Goal: Feedback & Contribution: Leave review/rating

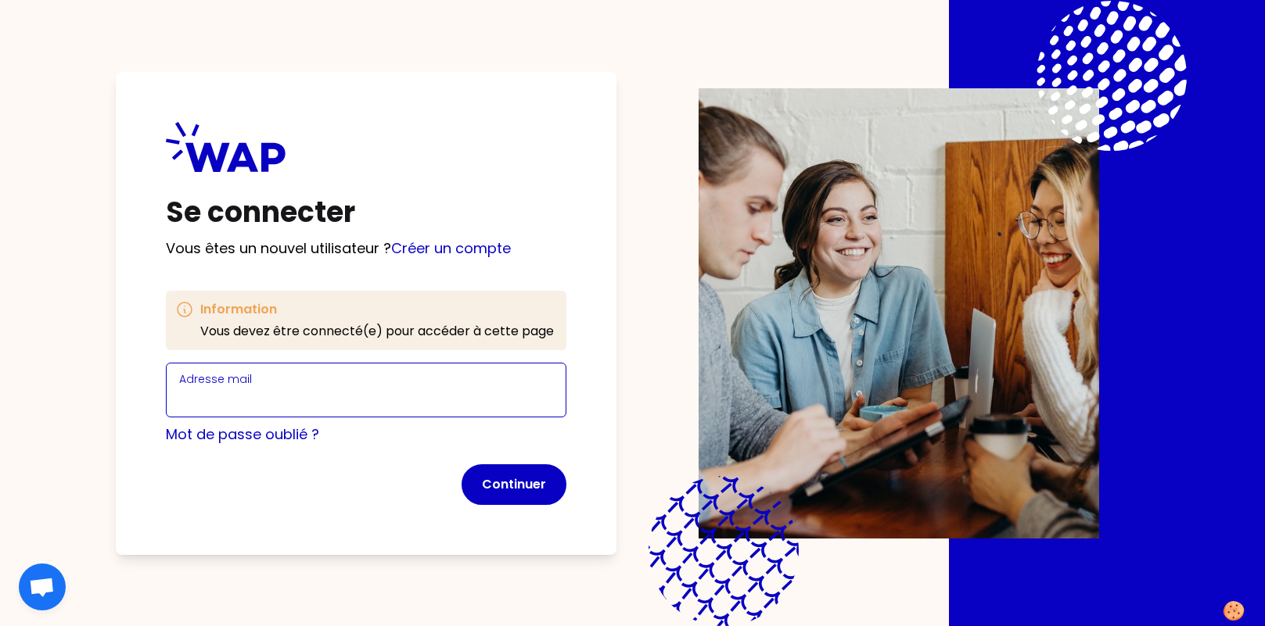
click at [285, 389] on input "Adresse mail" at bounding box center [366, 400] width 374 height 22
type input "[PERSON_NAME][EMAIL_ADDRESS][DOMAIN_NAME]"
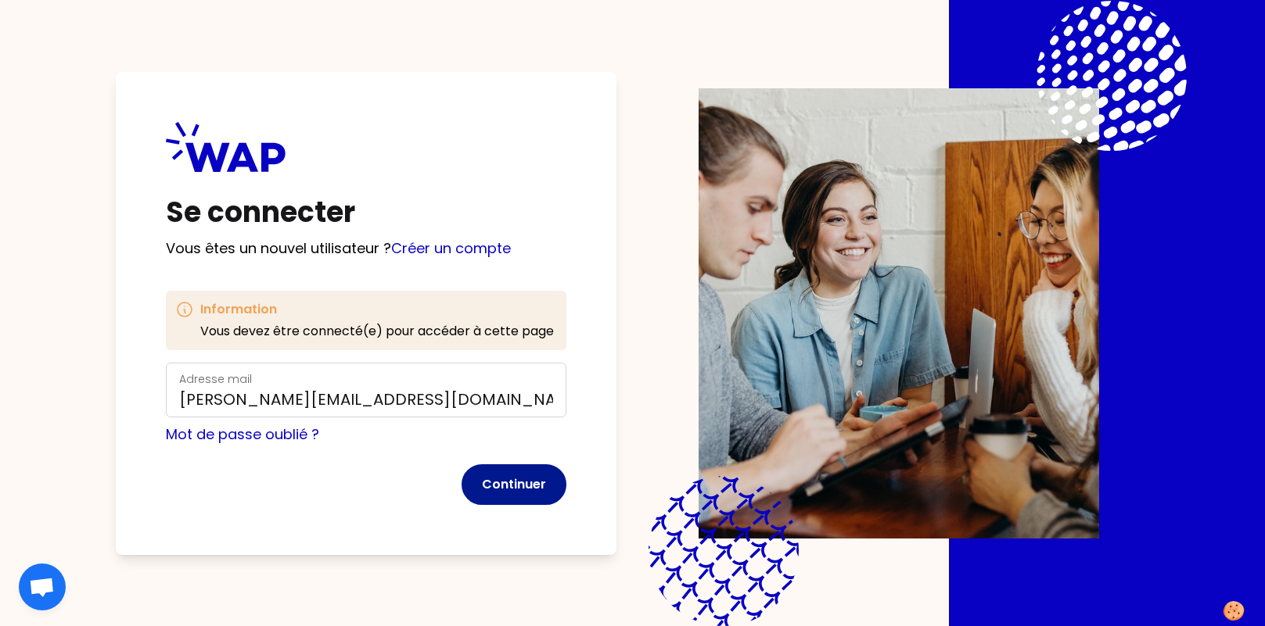
click at [512, 481] on button "Continuer" at bounding box center [513, 485] width 105 height 41
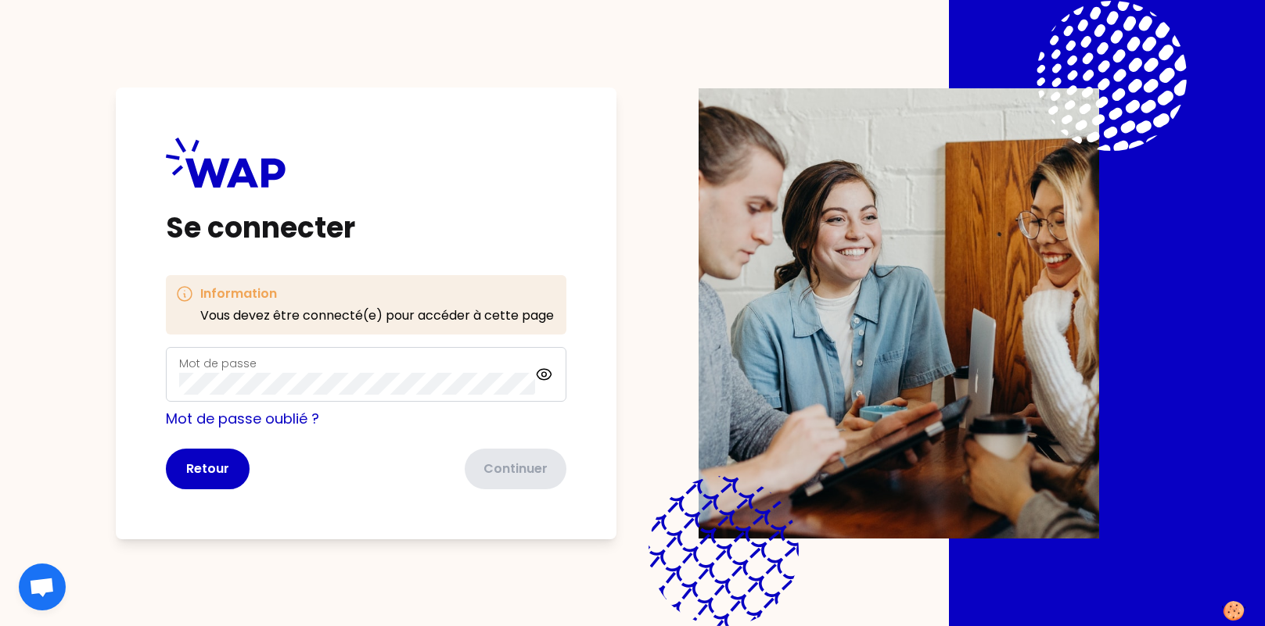
click at [280, 362] on div "Mot de passe" at bounding box center [357, 374] width 356 height 41
click at [519, 458] on button "Continuer" at bounding box center [513, 469] width 105 height 41
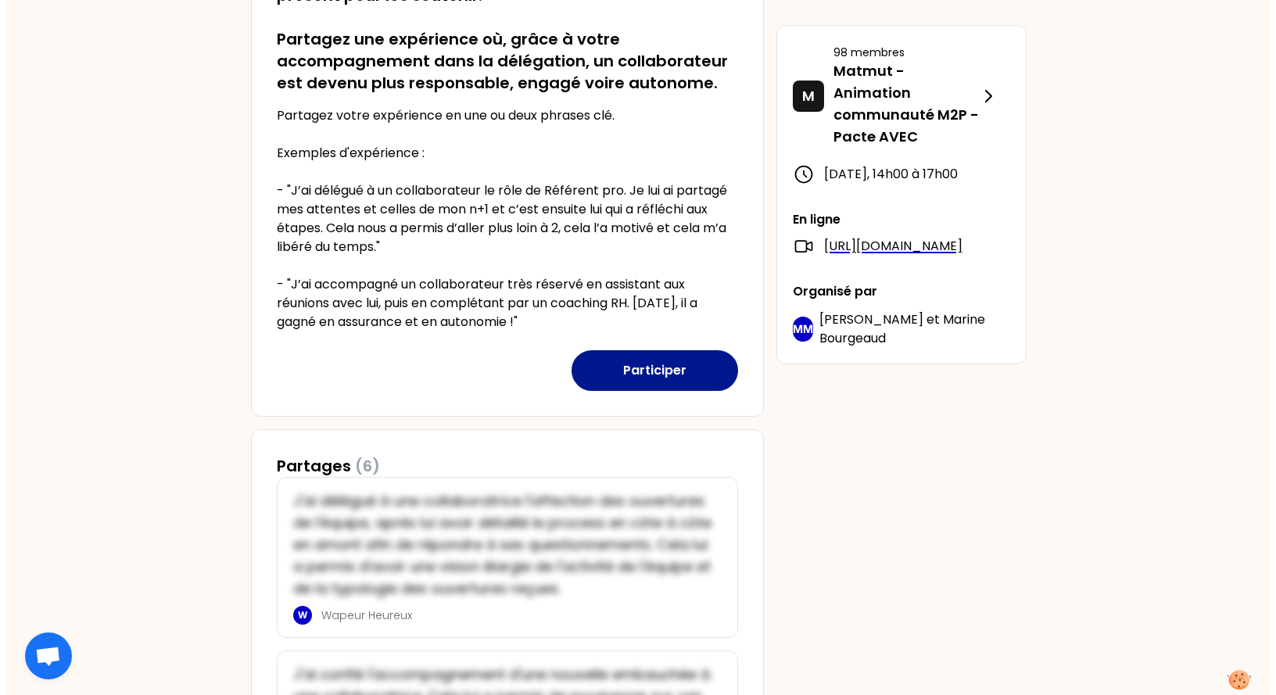
scroll to position [391, 0]
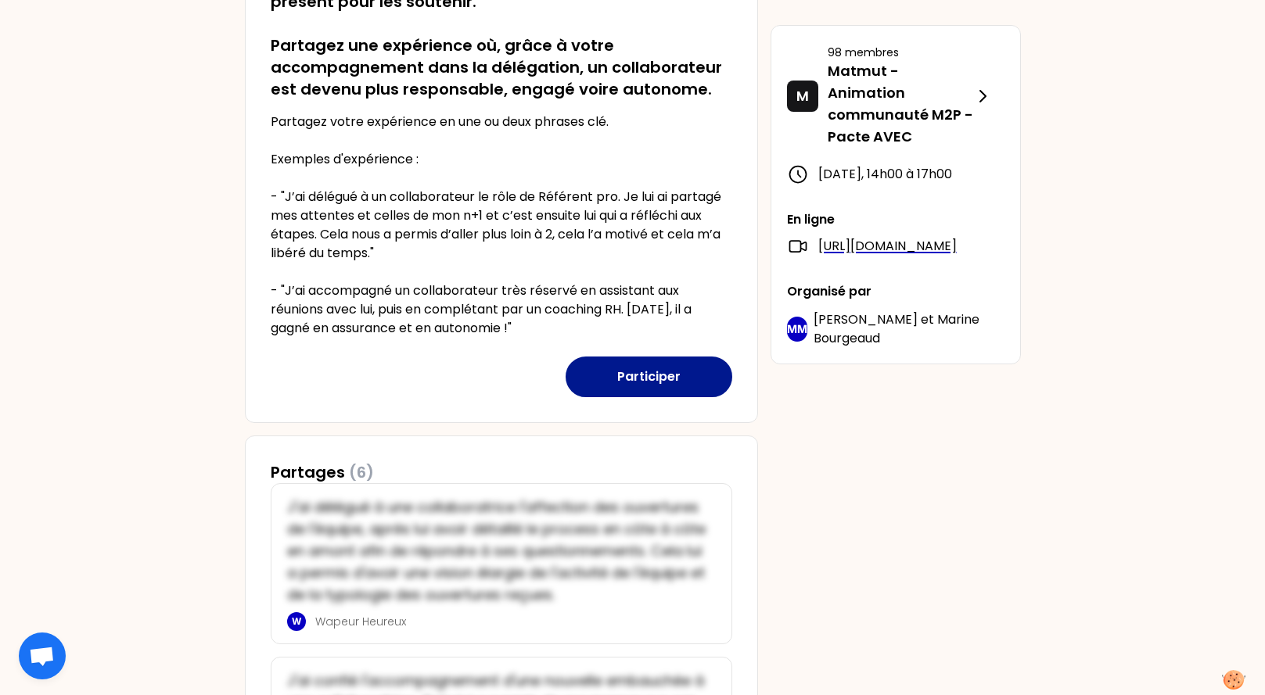
click at [684, 382] on button "Participer" at bounding box center [648, 377] width 167 height 41
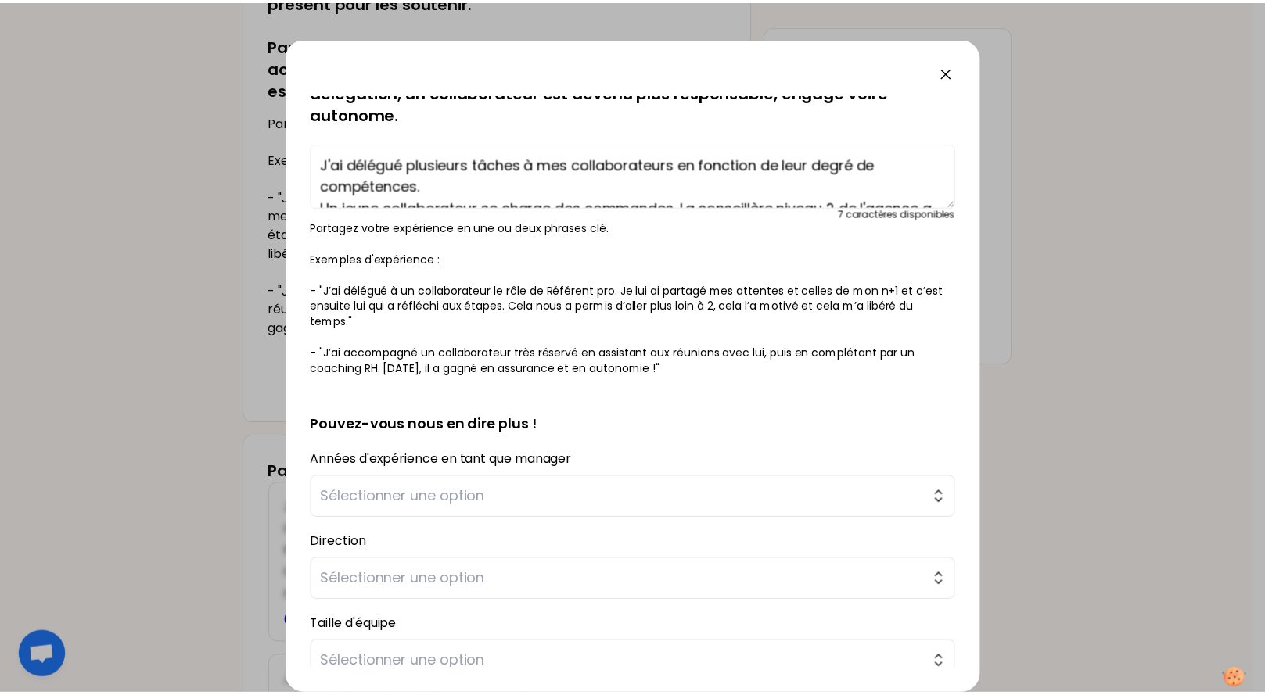
scroll to position [107, 0]
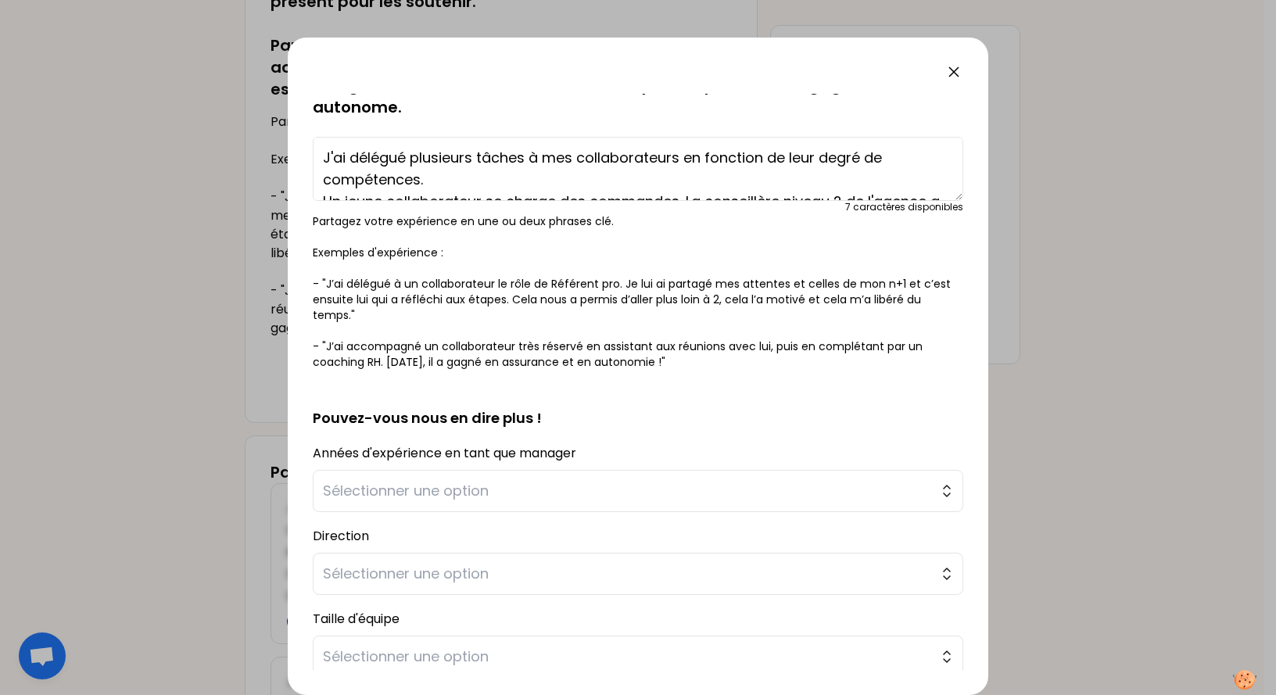
click at [1098, 302] on div at bounding box center [638, 347] width 1276 height 695
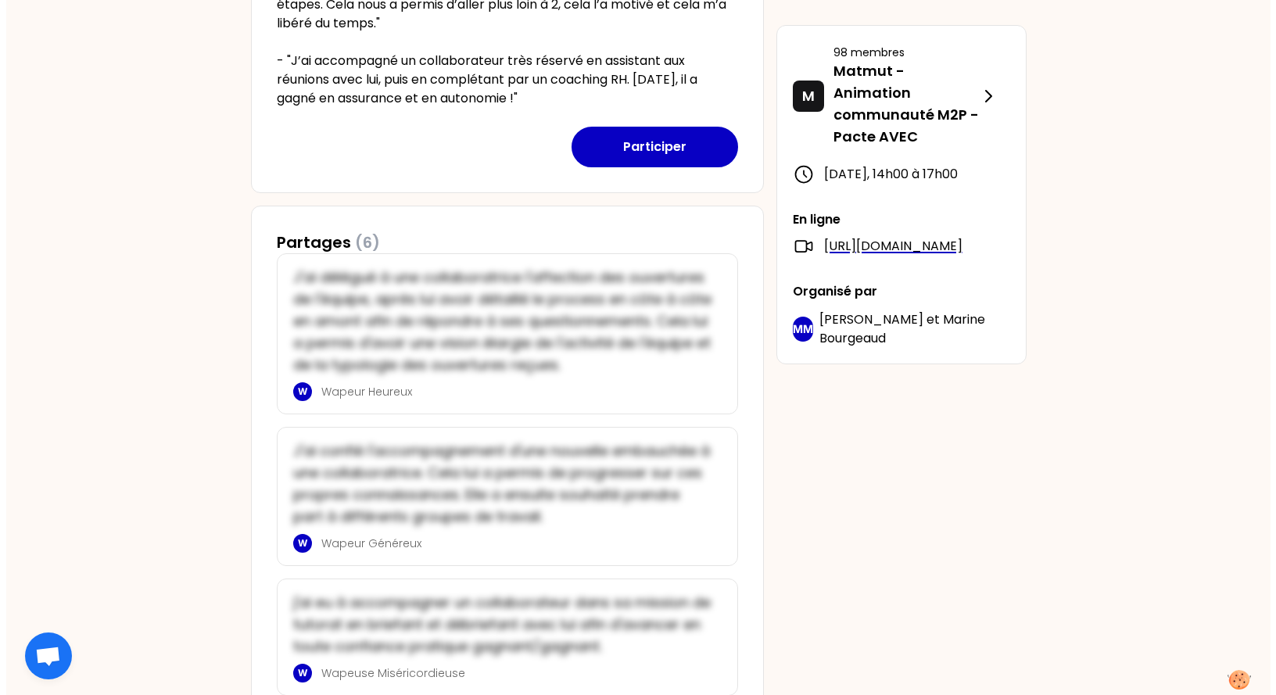
scroll to position [626, 0]
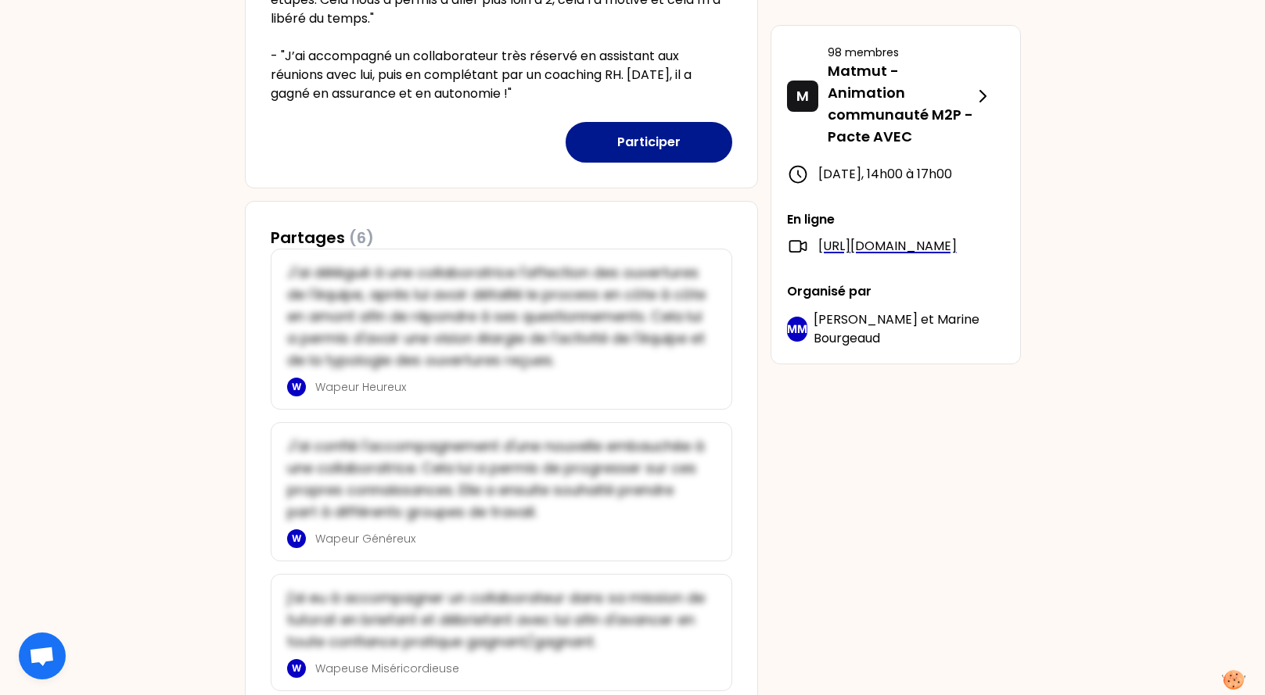
click at [641, 141] on button "Participer" at bounding box center [648, 142] width 167 height 41
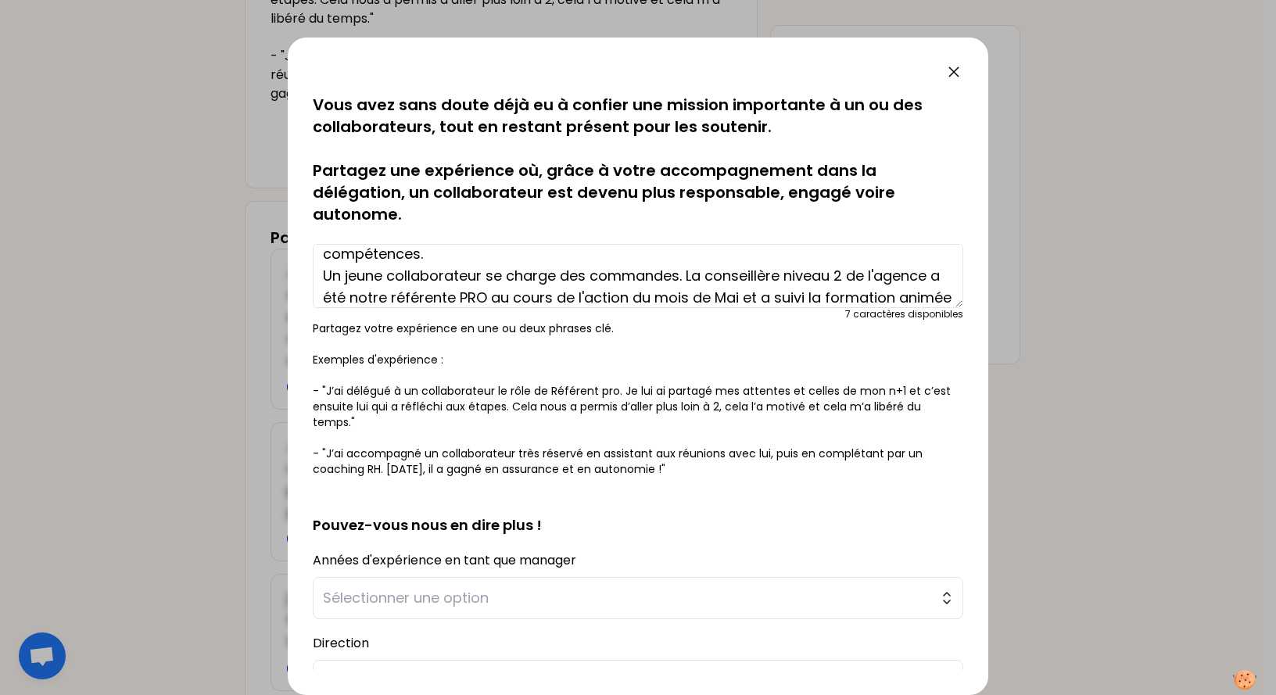
scroll to position [66, 0]
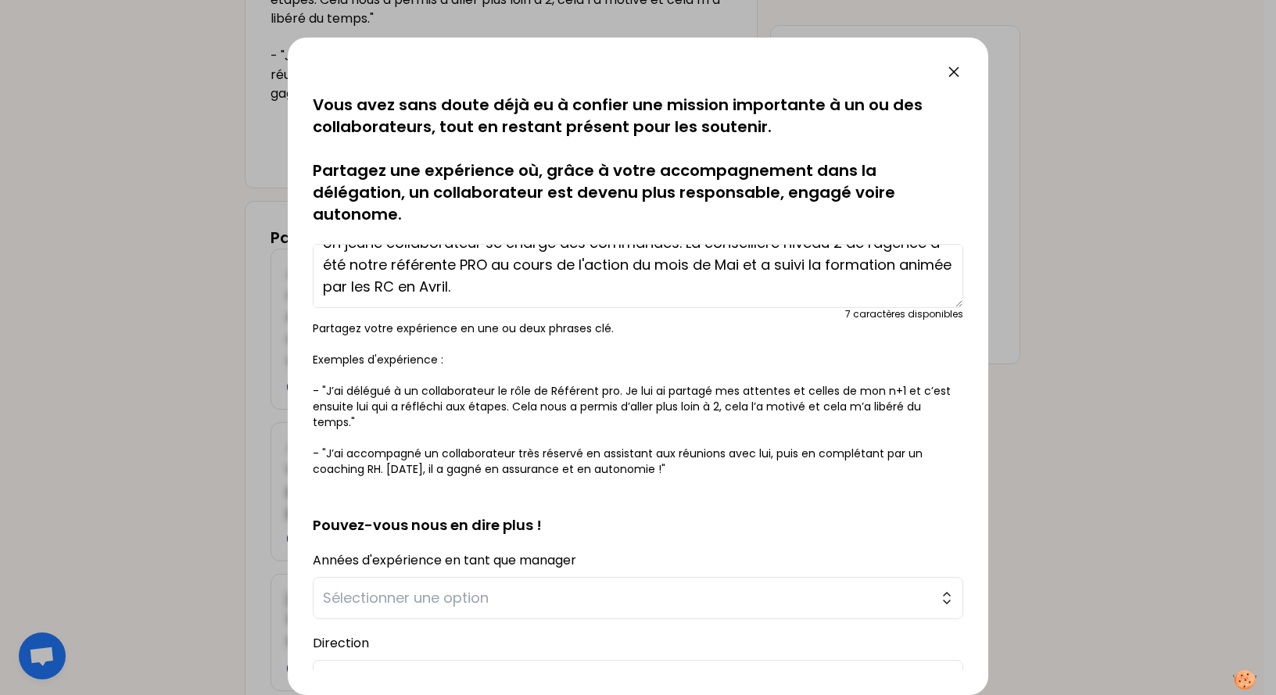
click at [707, 280] on textarea "J'ai délégué plusieurs tâches à mes collaborateurs en fonction de leur degré de…" at bounding box center [638, 276] width 651 height 64
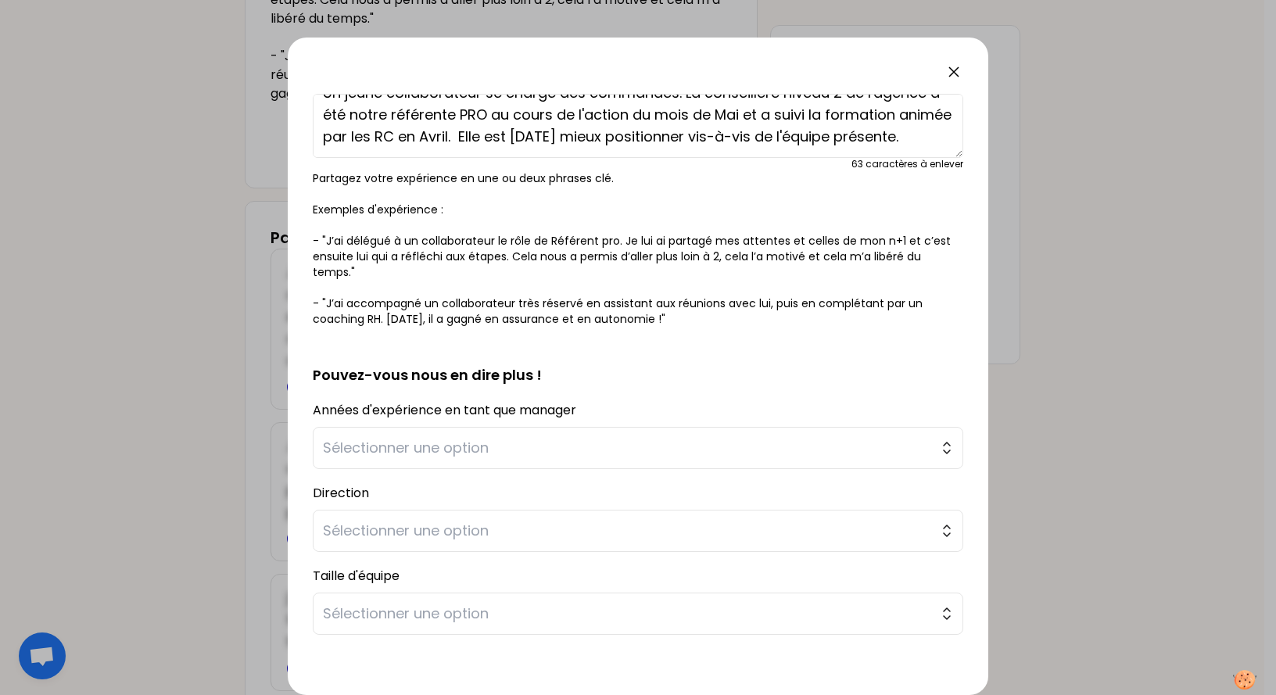
scroll to position [156, 0]
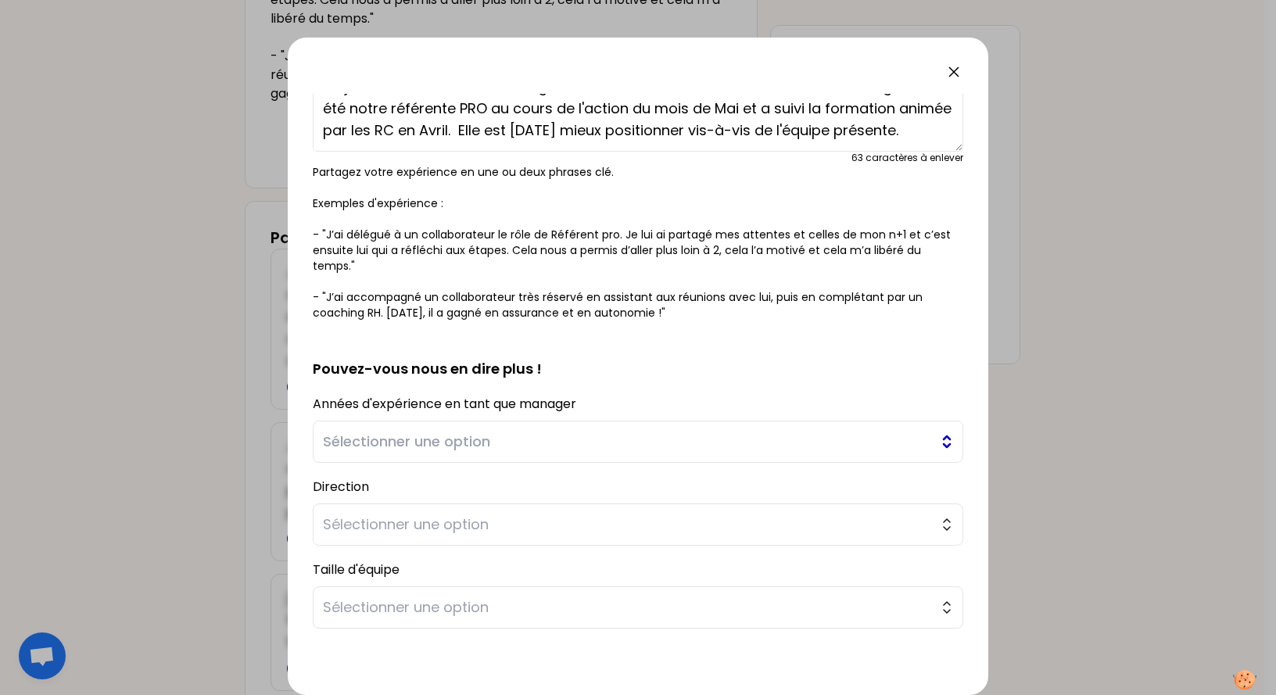
click at [547, 439] on button "Sélectionner une option" at bounding box center [638, 442] width 651 height 42
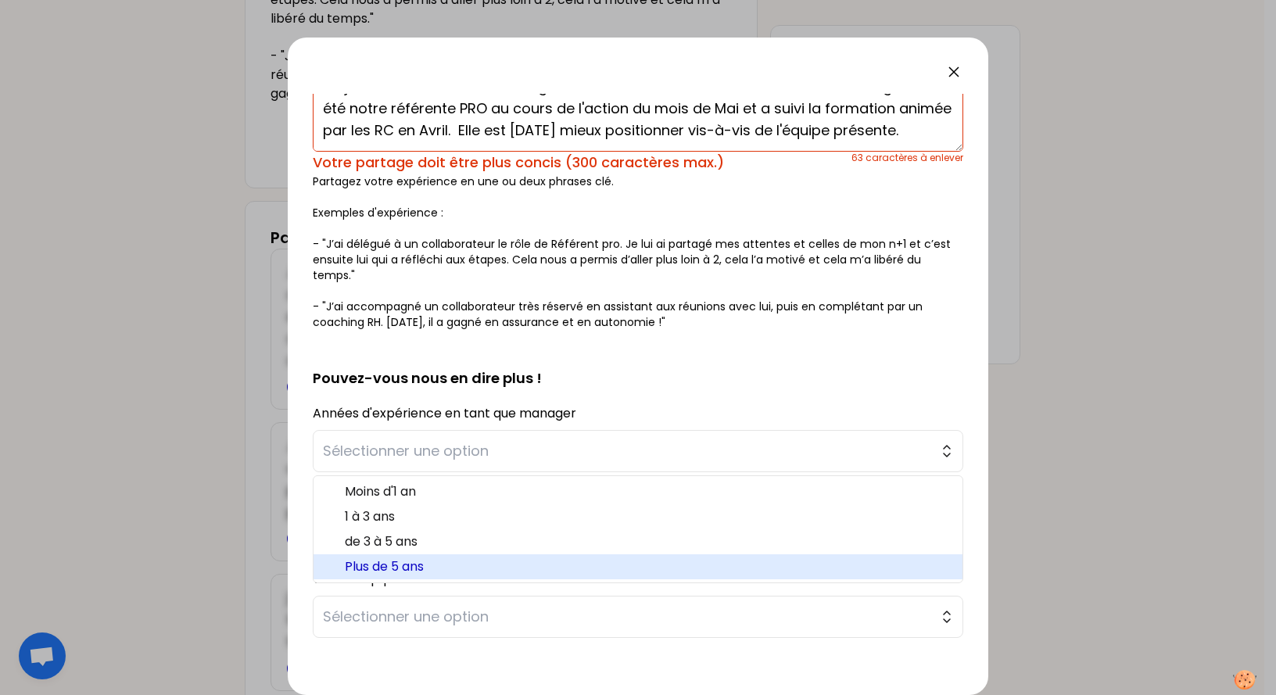
click at [404, 566] on span "Plus de 5 ans" at bounding box center [647, 567] width 605 height 19
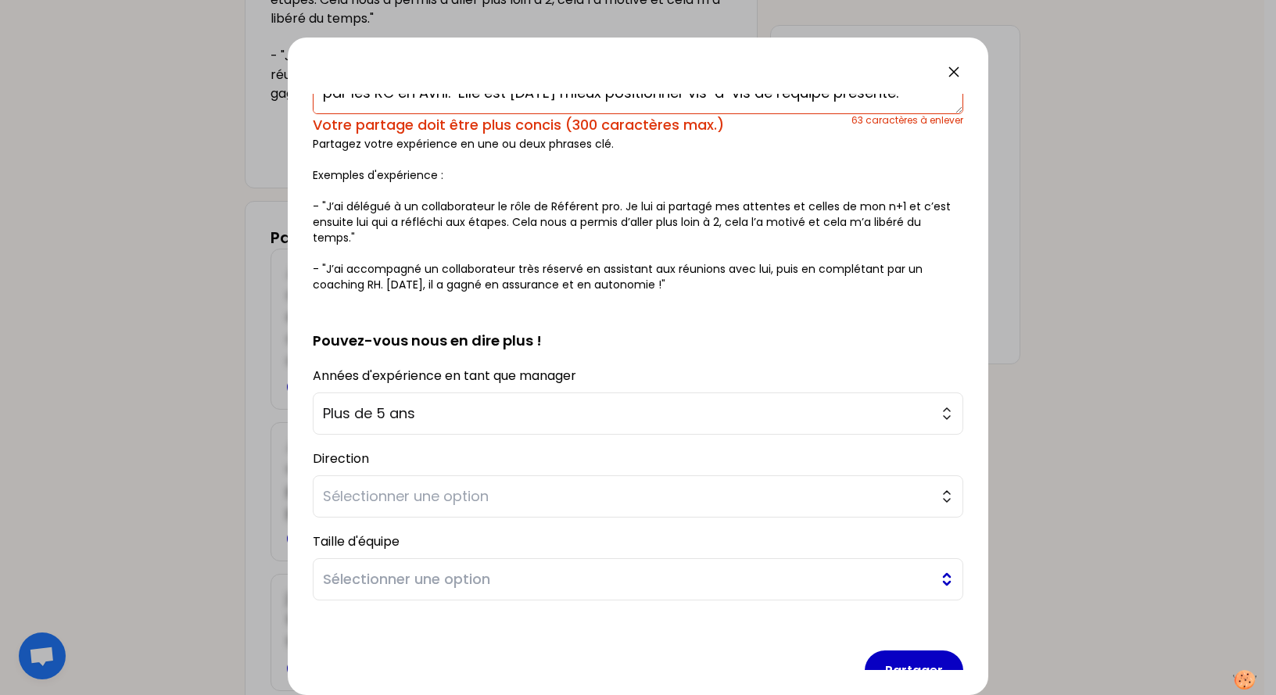
scroll to position [228, 0]
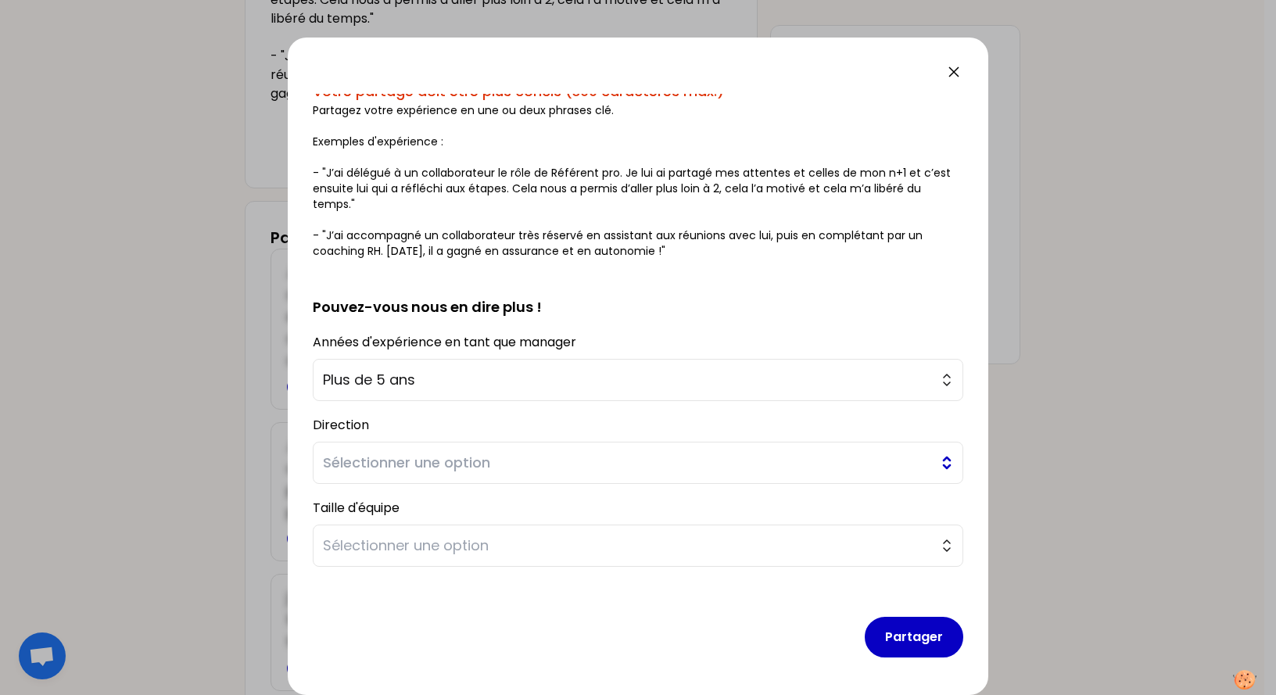
click at [539, 468] on span "Sélectionner une option" at bounding box center [627, 463] width 608 height 22
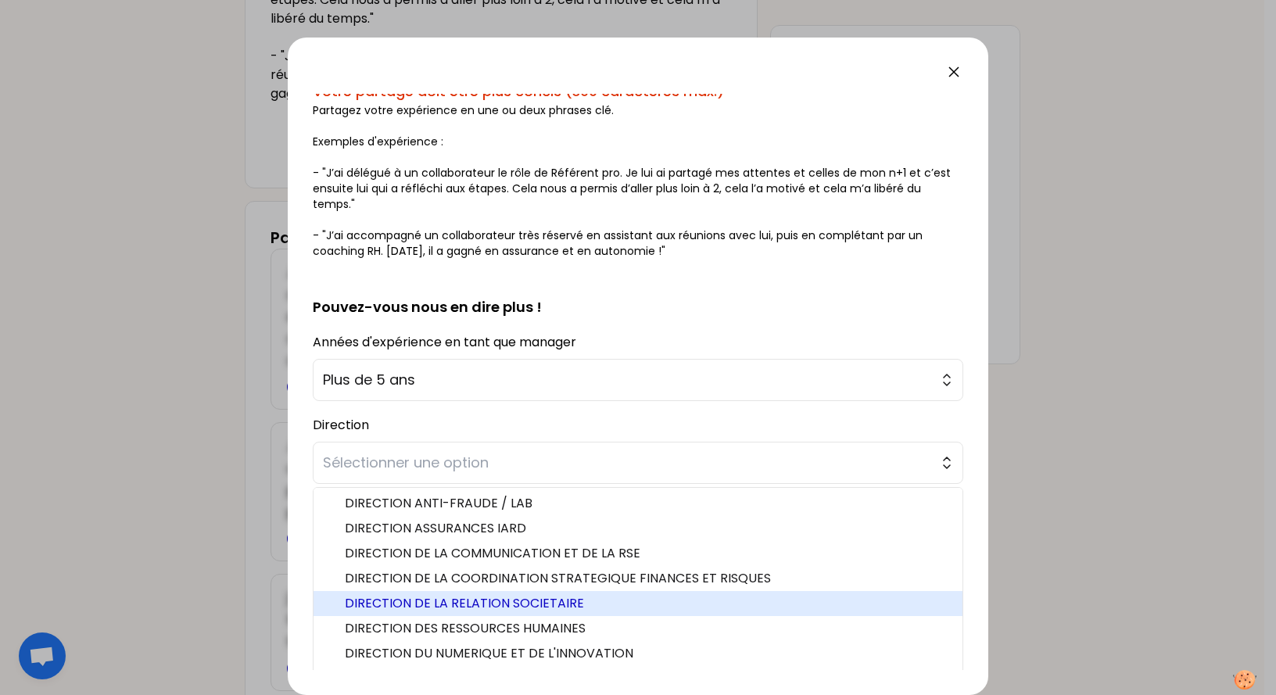
click at [584, 598] on span "DIRECTION DE LA RELATION SOCIETAIRE" at bounding box center [647, 603] width 605 height 19
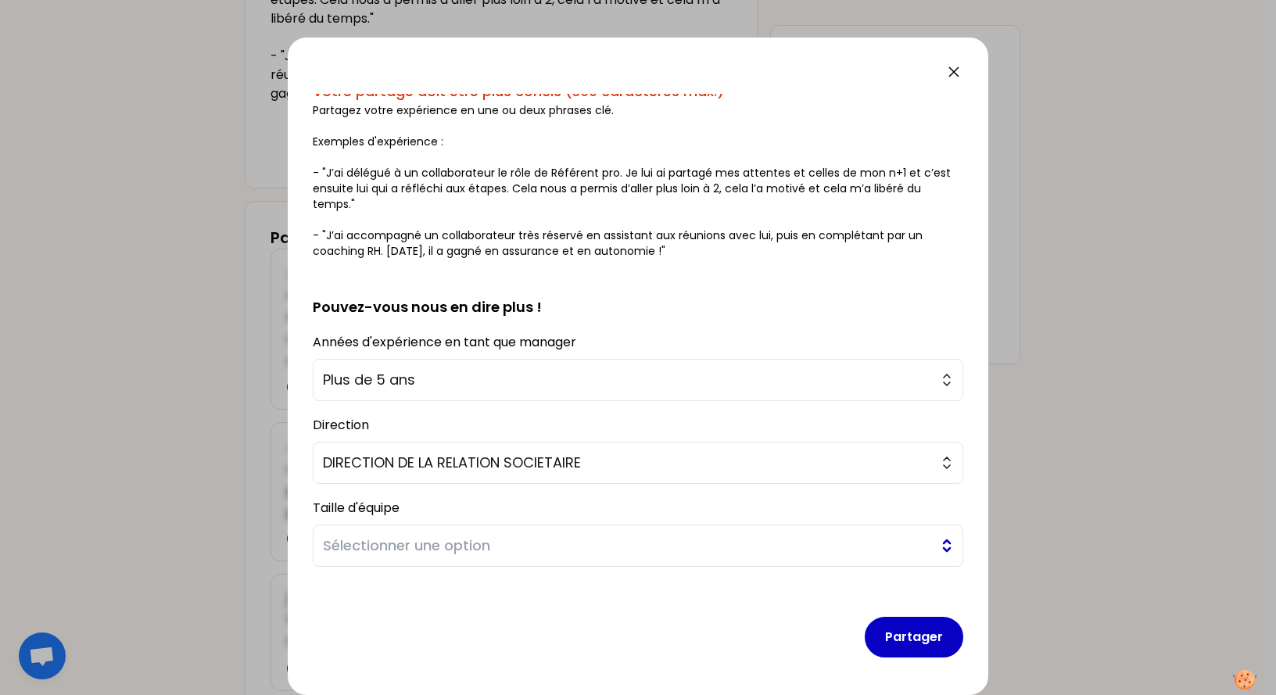
click at [625, 551] on span "Sélectionner une option" at bounding box center [627, 546] width 608 height 22
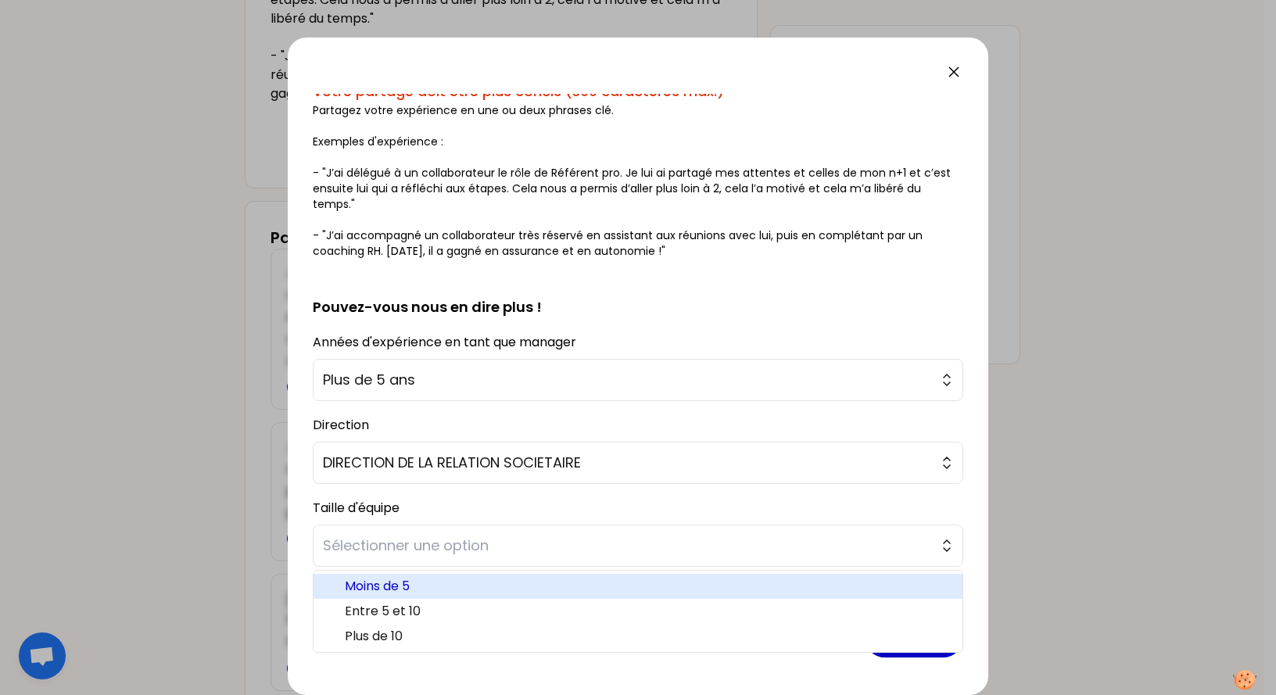
click at [518, 590] on span "Moins de 5" at bounding box center [647, 586] width 605 height 19
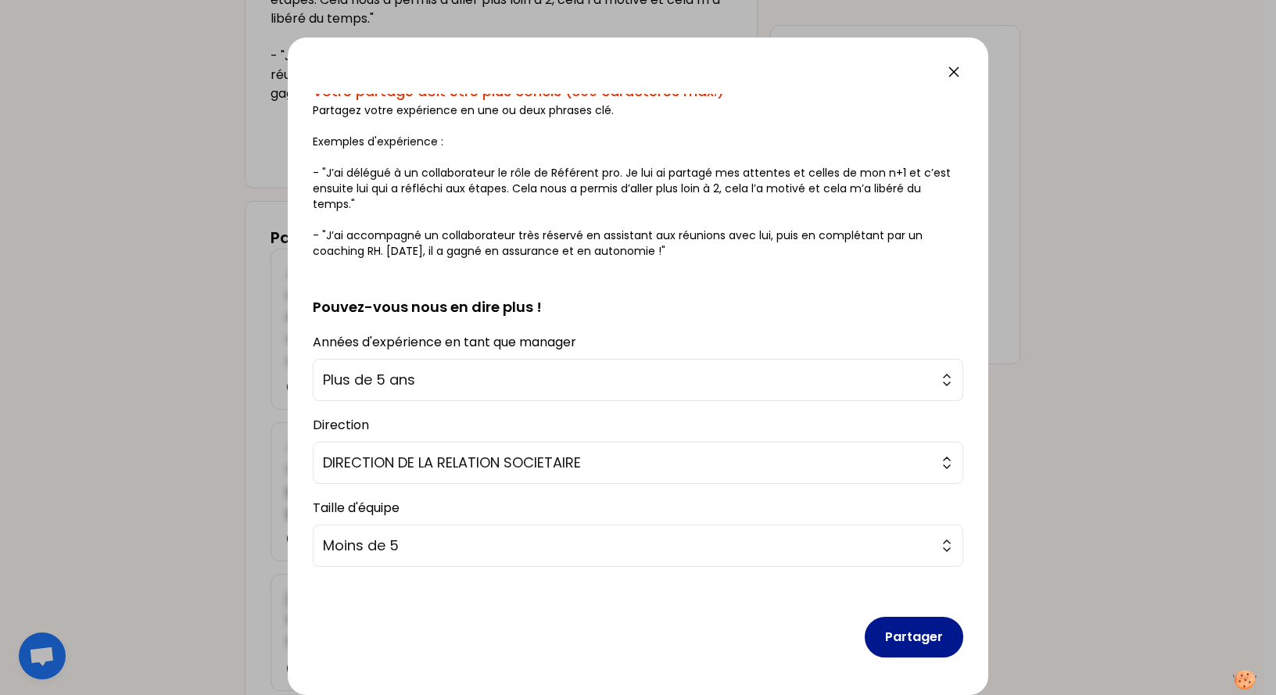
click at [928, 626] on button "Partager" at bounding box center [914, 637] width 99 height 41
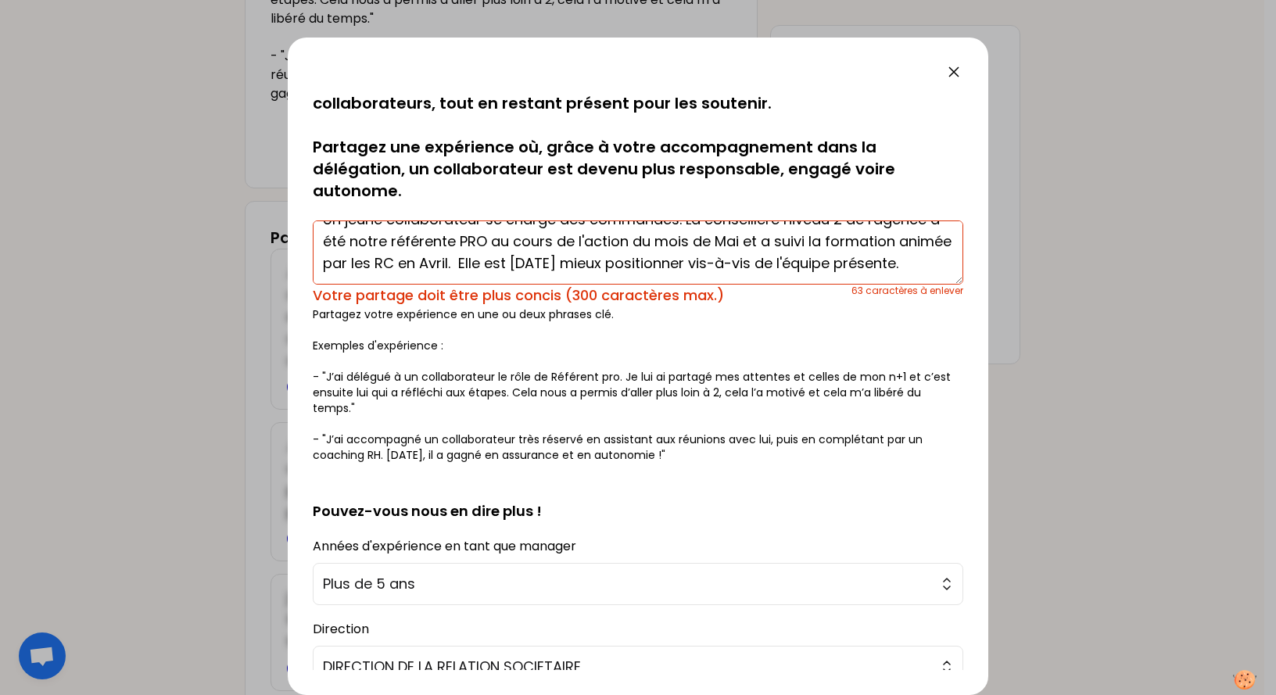
scroll to position [0, 0]
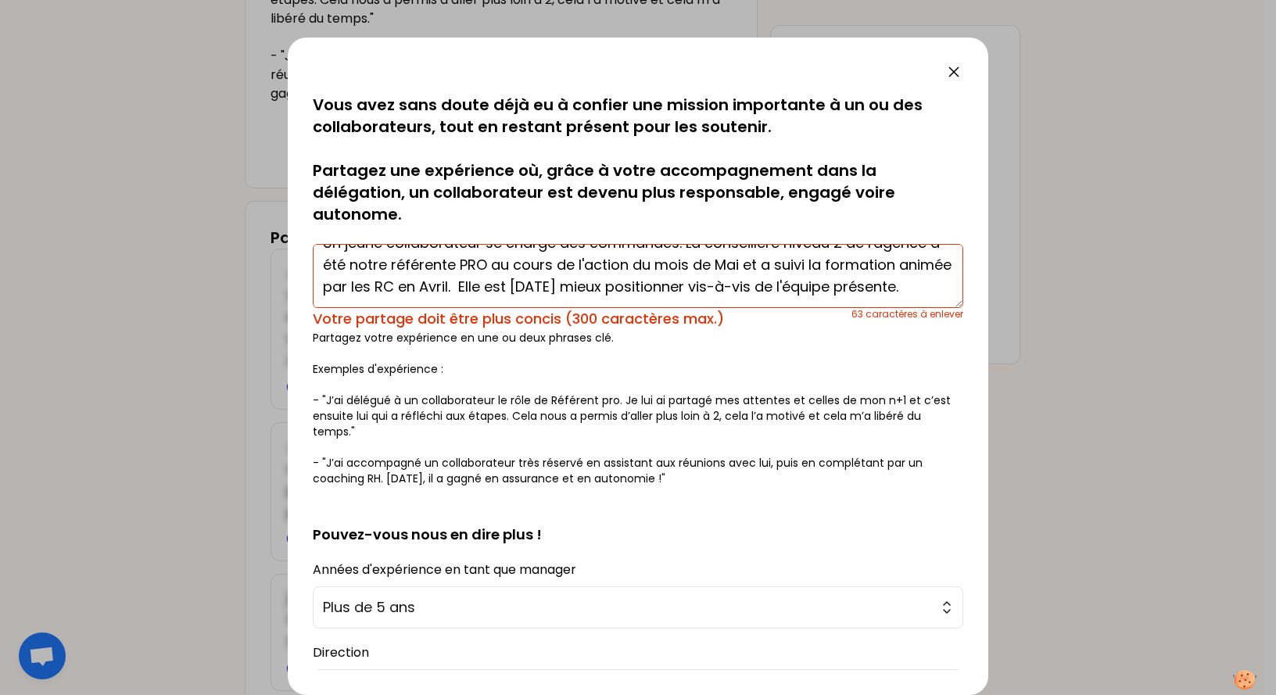
click at [522, 294] on textarea "J'ai délégué plusieurs tâches à mes collaborateurs en fonction de leur degré de…" at bounding box center [638, 276] width 651 height 64
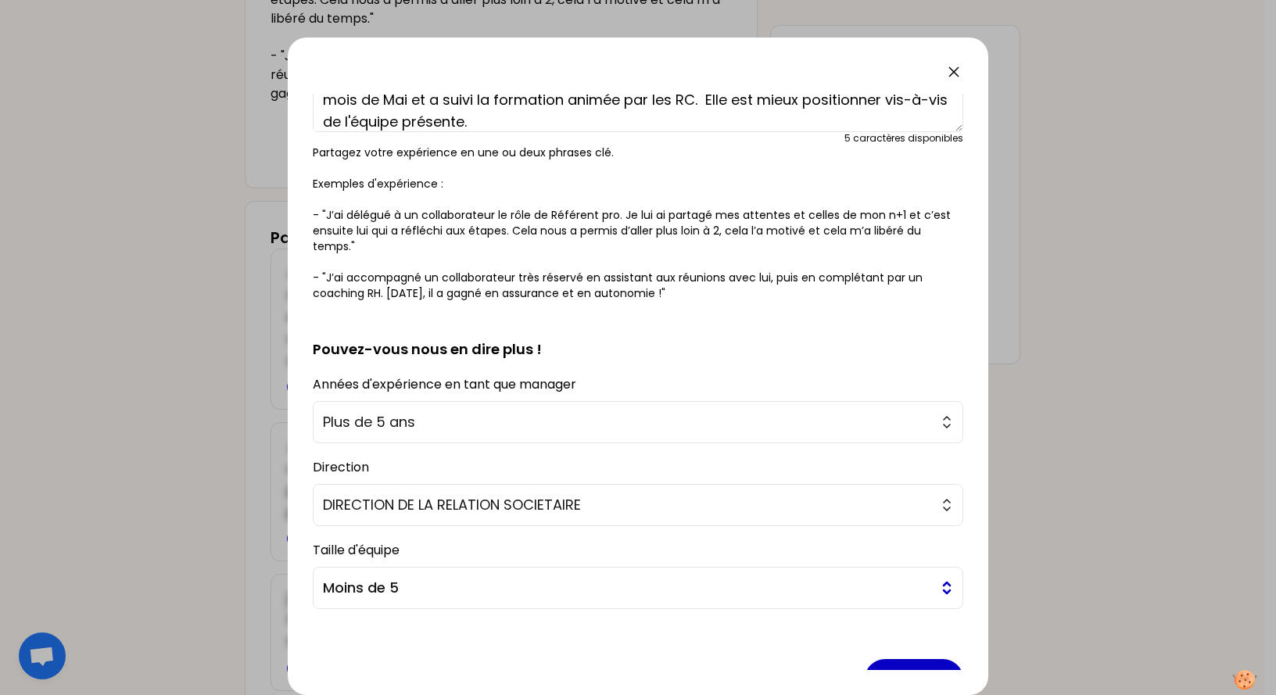
scroll to position [218, 0]
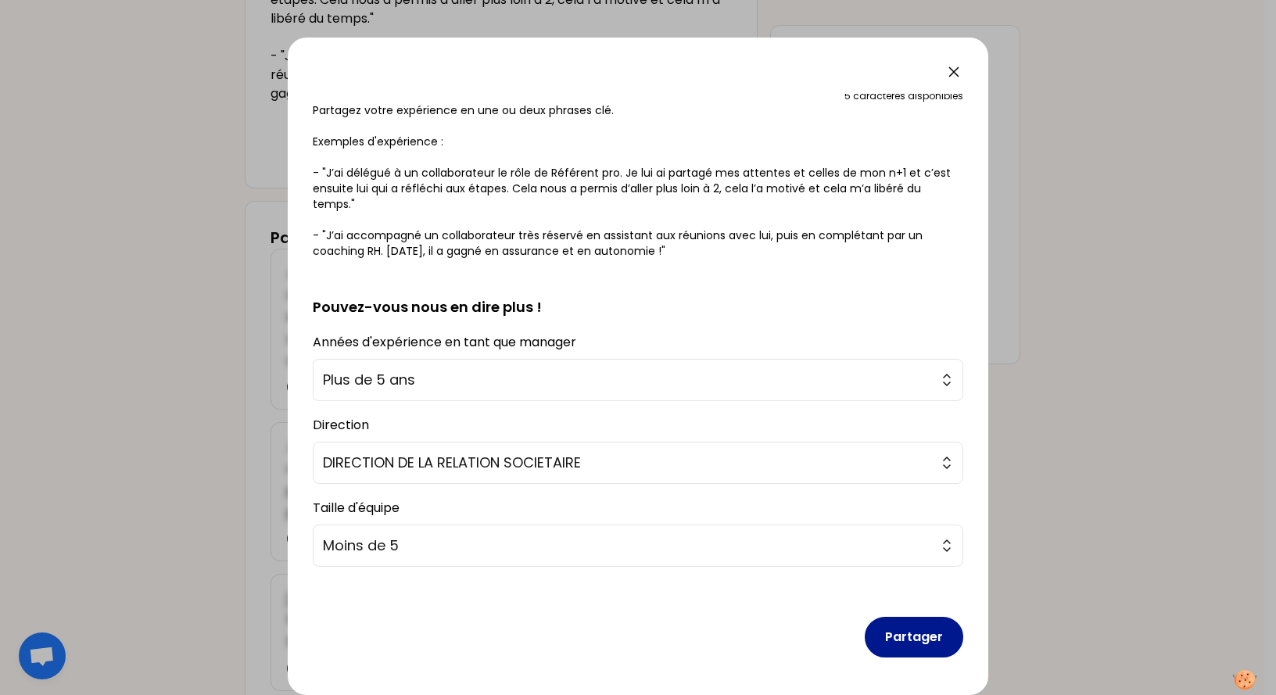
type textarea "J'ai délégué plusieurs tâches à mes collaborateurs en fonction de leur degré de…"
click at [917, 626] on button "Partager" at bounding box center [914, 637] width 99 height 41
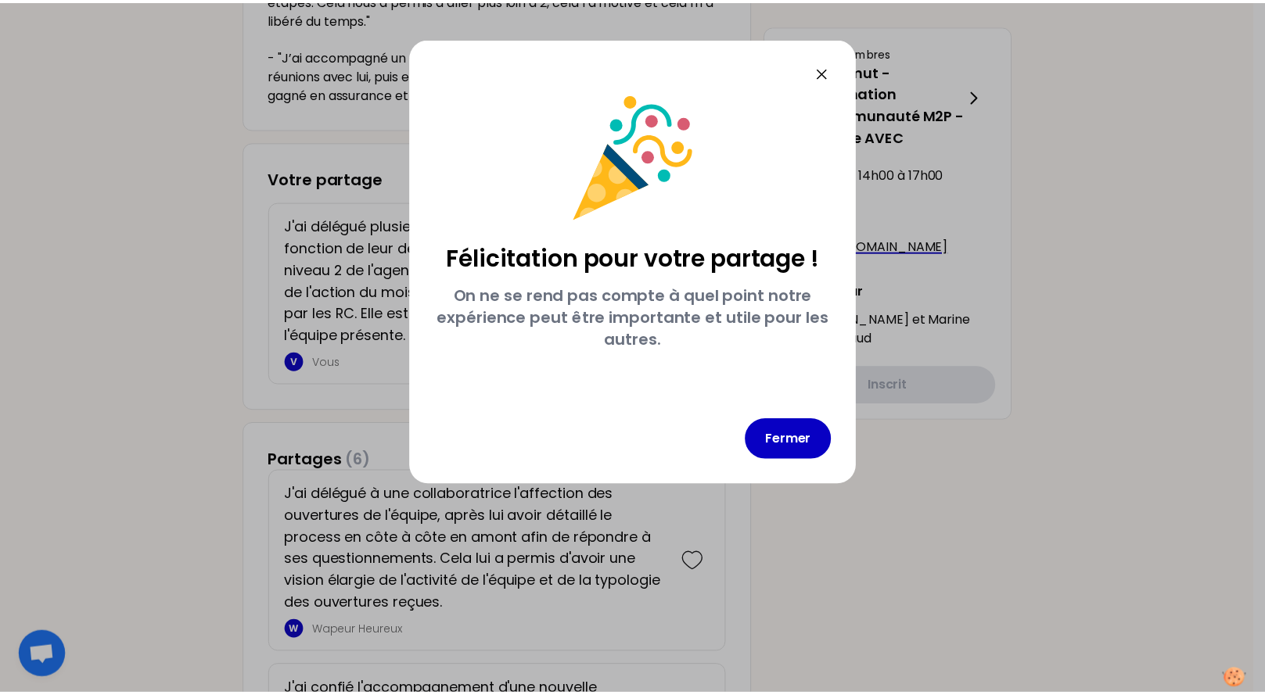
scroll to position [0, 0]
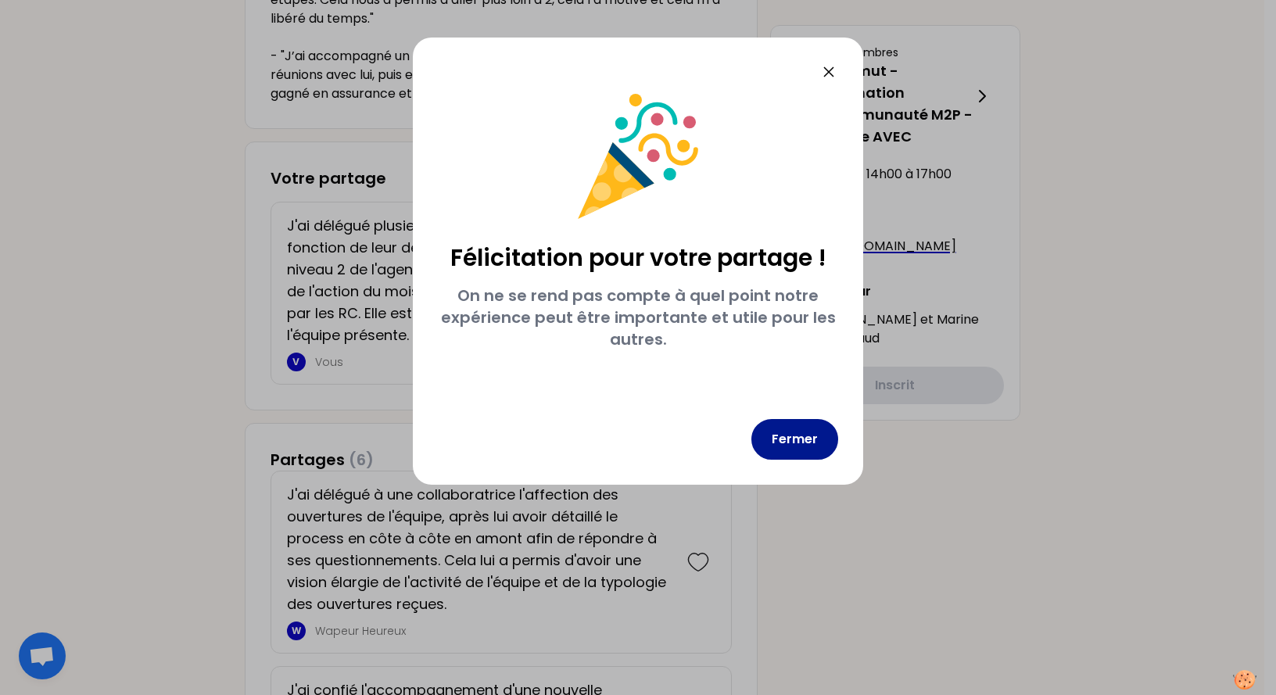
click at [796, 441] on button "Fermer" at bounding box center [795, 439] width 87 height 41
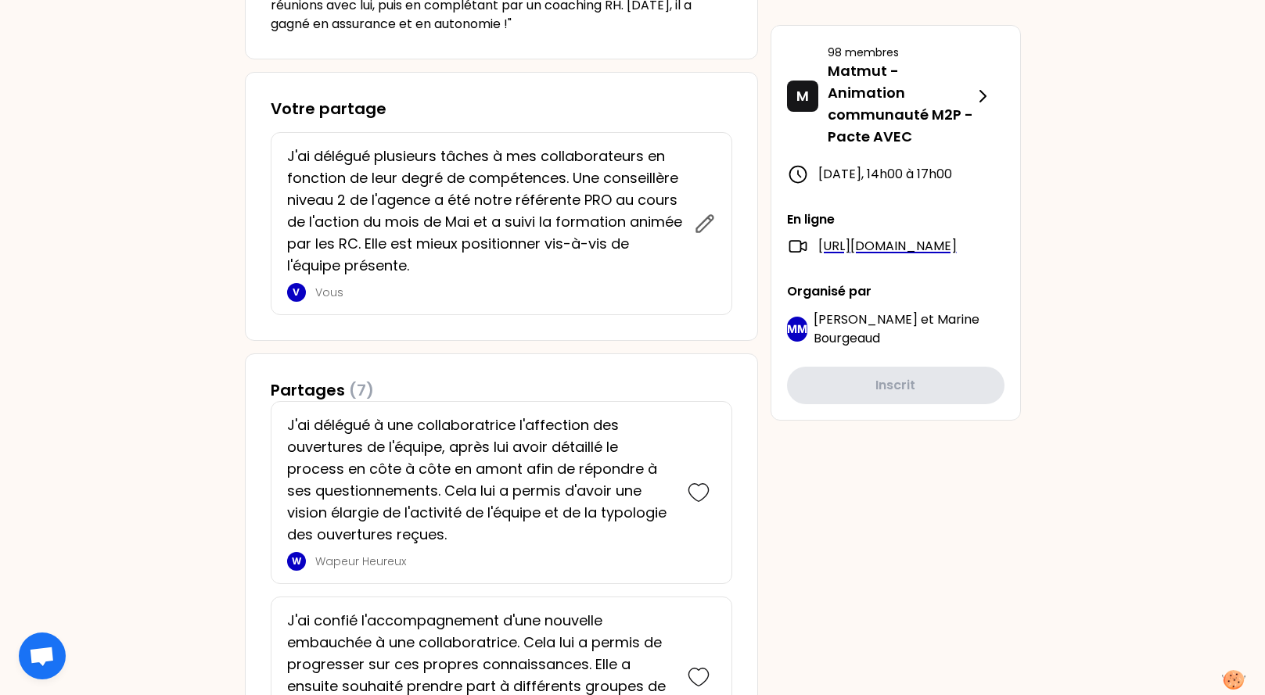
scroll to position [688, 0]
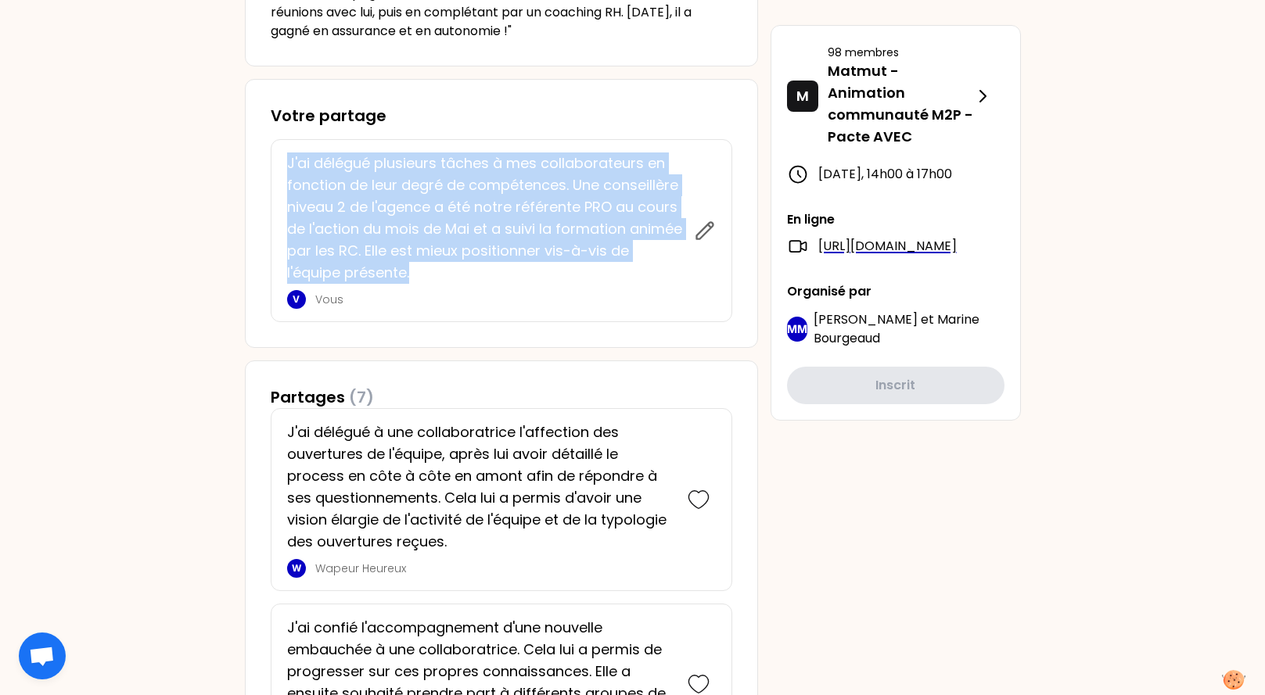
drag, startPoint x: 289, startPoint y: 165, endPoint x: 630, endPoint y: 267, distance: 356.1
click at [630, 267] on p "J'ai délégué plusieurs tâches à mes collaborateurs en fonction de leur degré de…" at bounding box center [485, 218] width 397 height 131
copy p "J'ai délégué plusieurs tâches à mes collaborateurs en fonction de leur degré de…"
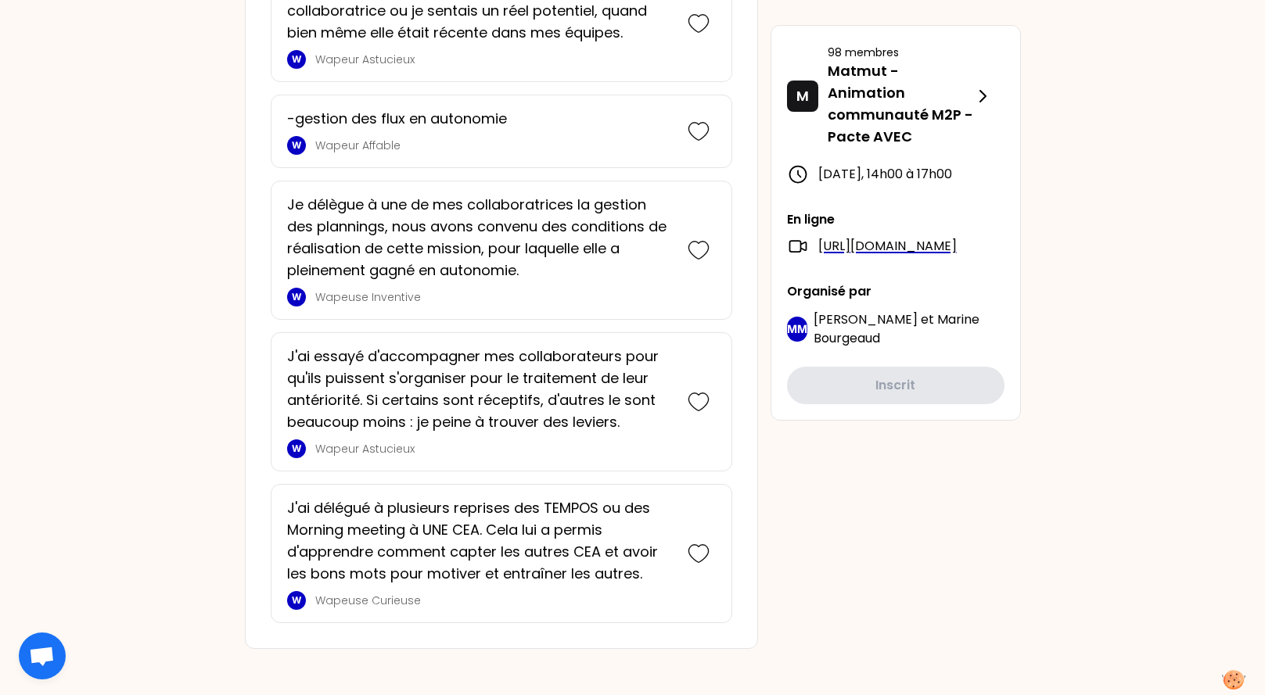
scroll to position [1982, 0]
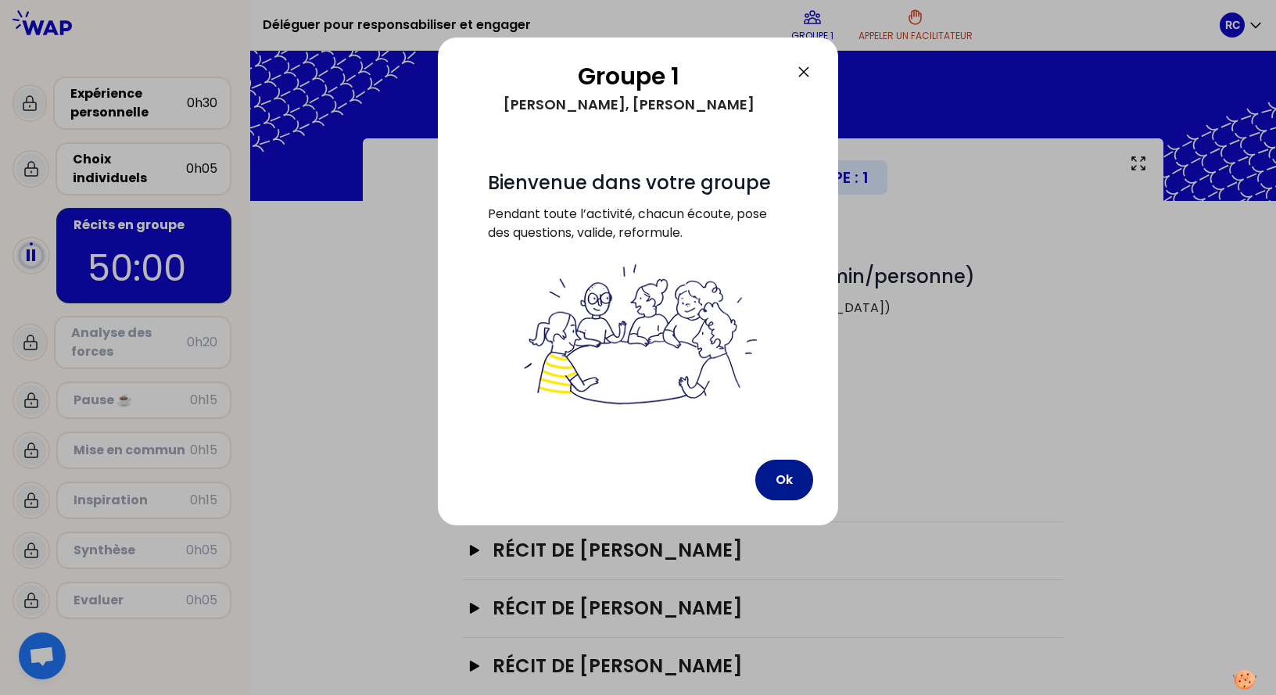
click at [791, 478] on button "Ok" at bounding box center [784, 480] width 58 height 41
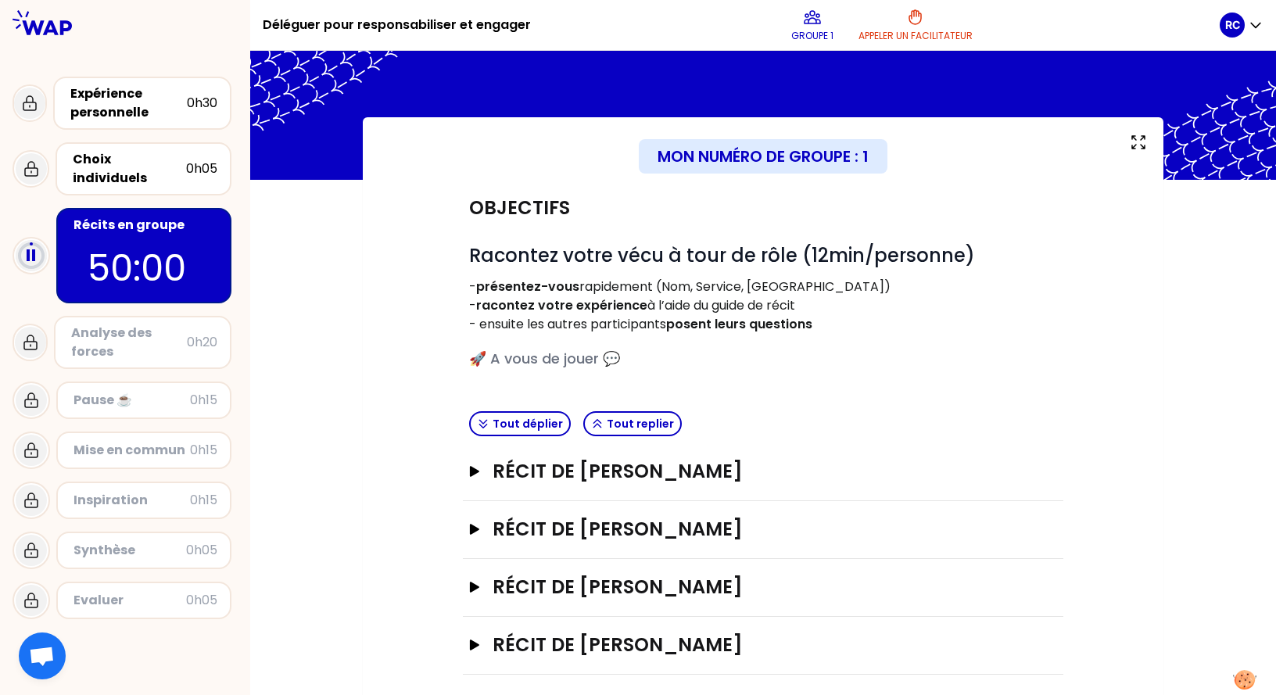
scroll to position [32, 0]
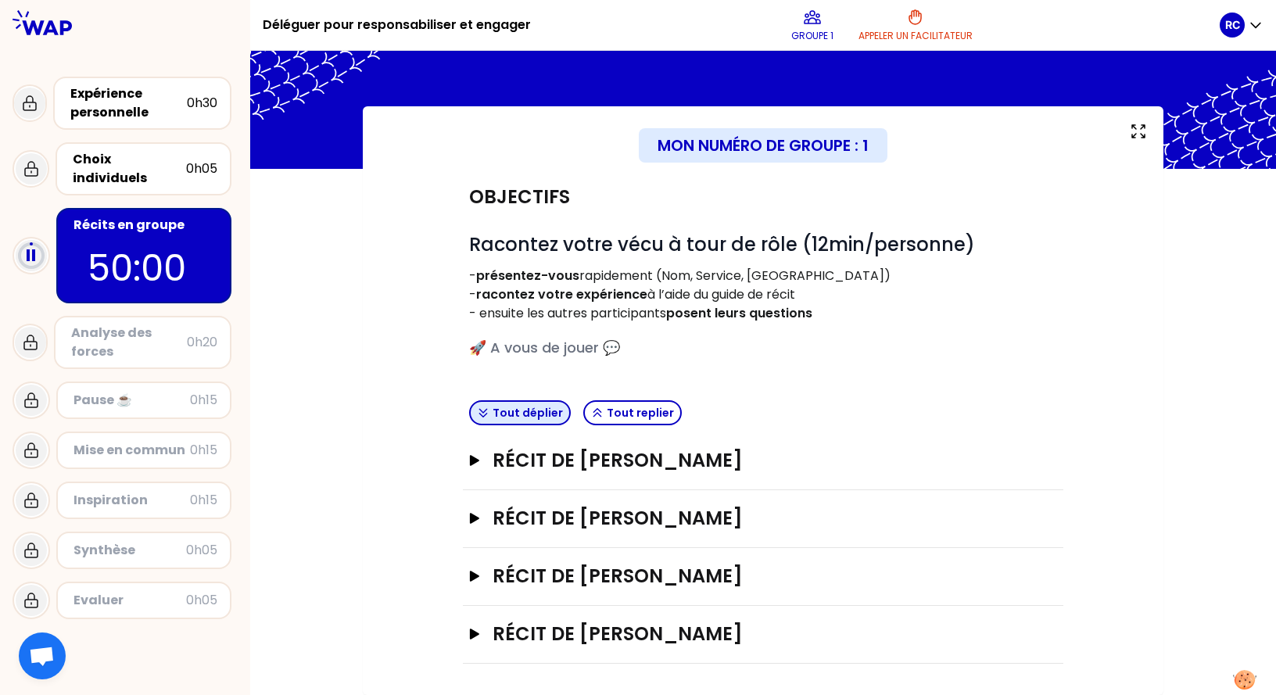
click at [487, 411] on icon "button" at bounding box center [483, 413] width 13 height 13
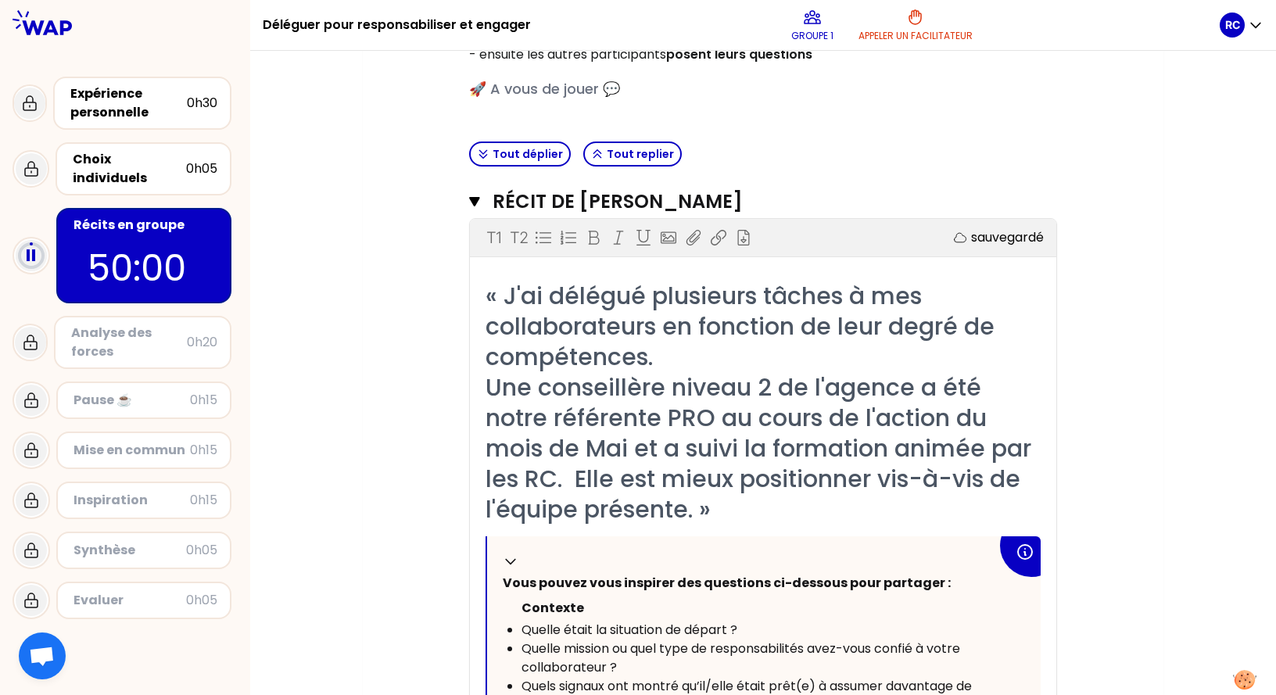
scroll to position [267, 0]
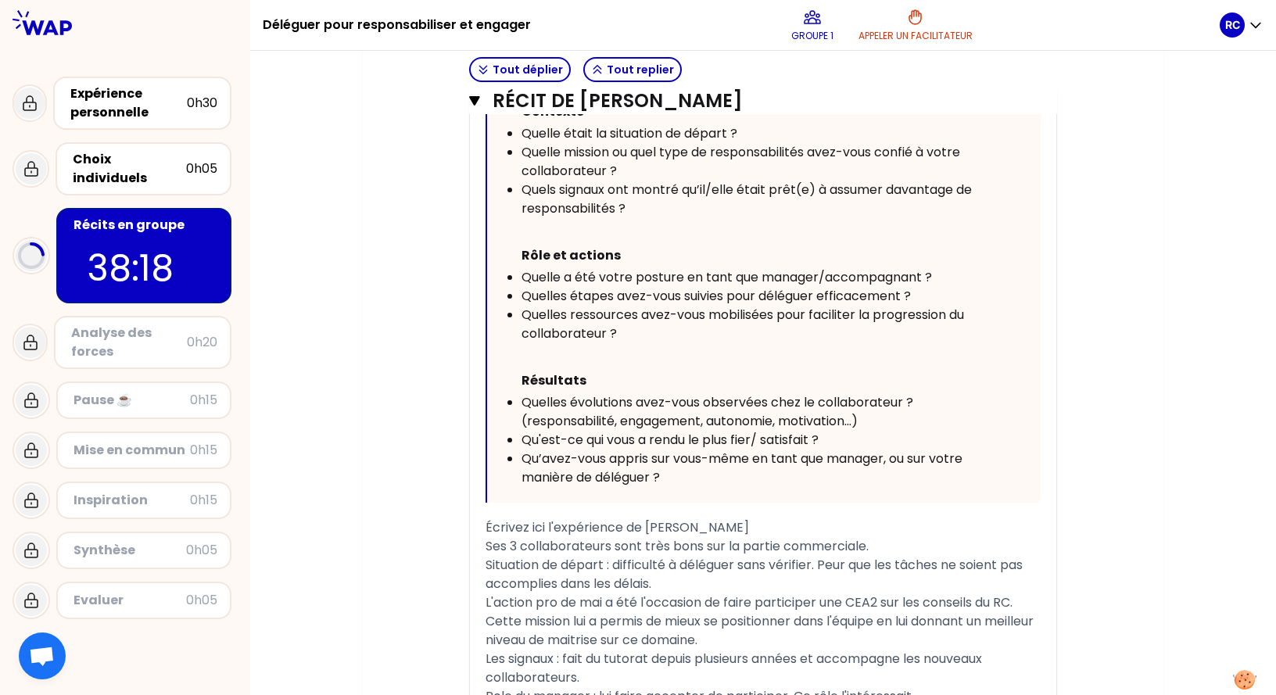
scroll to position [814, 0]
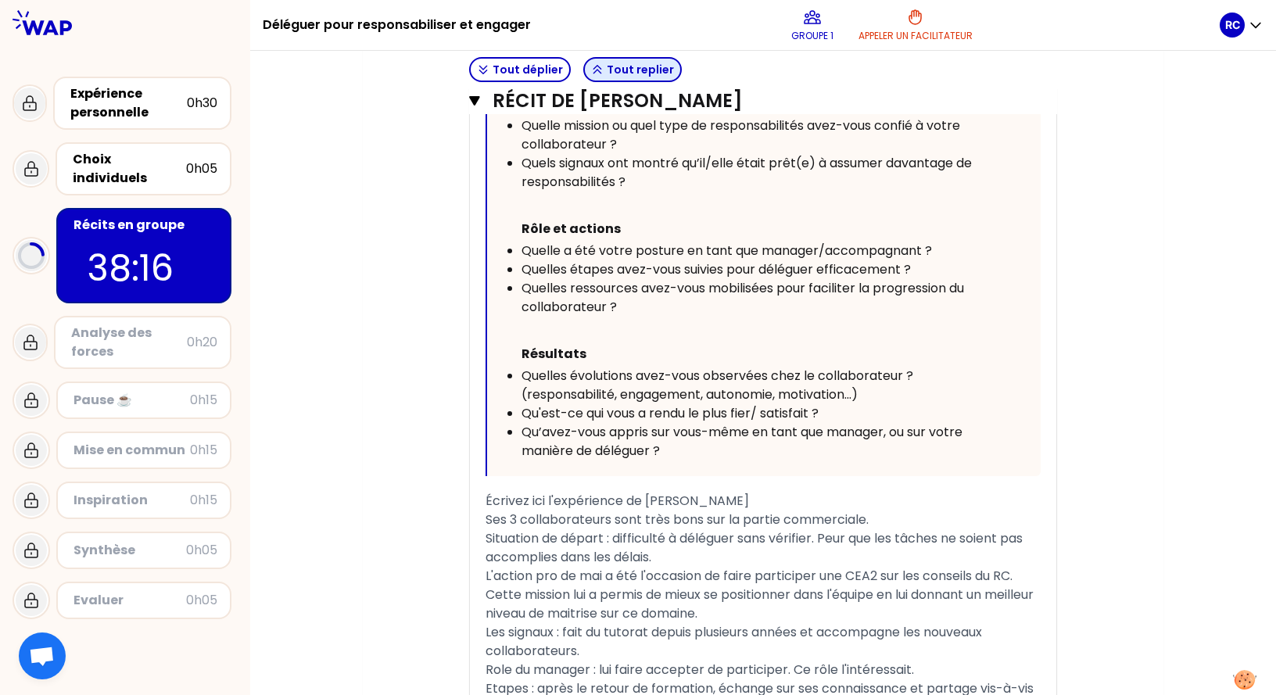
click at [623, 72] on button "Tout replier" at bounding box center [632, 69] width 99 height 25
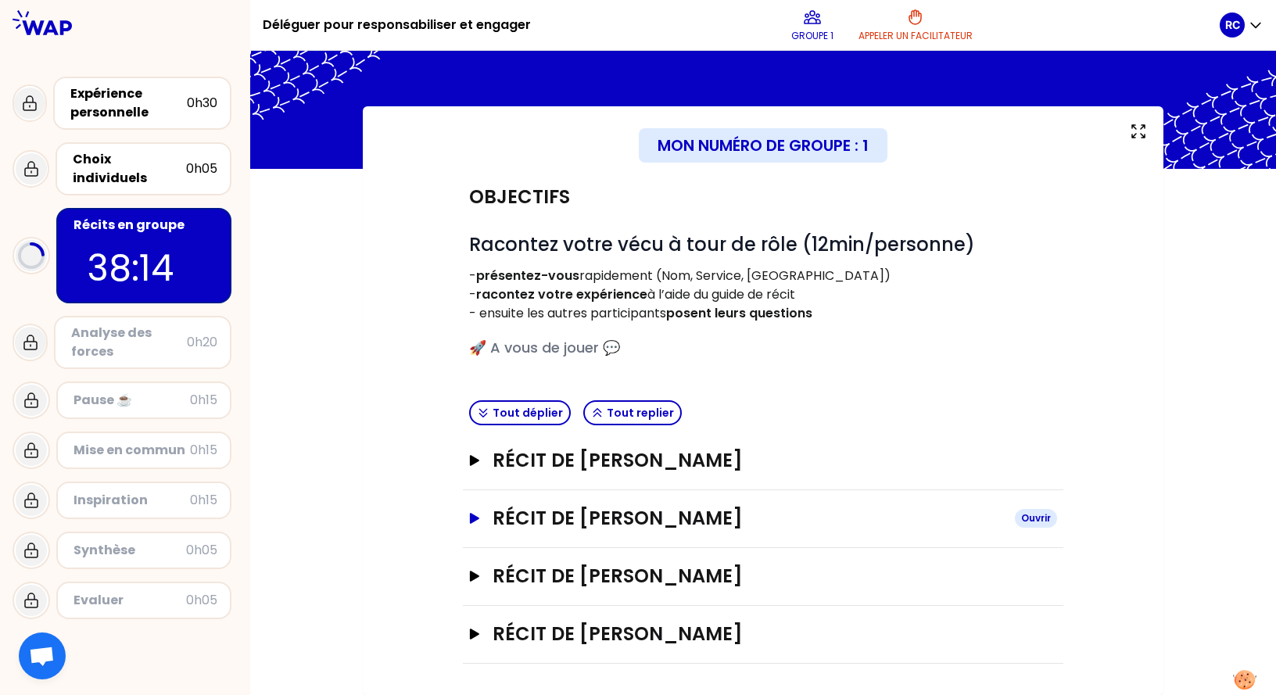
click at [611, 518] on h3 "Récit de [PERSON_NAME]" at bounding box center [748, 518] width 510 height 25
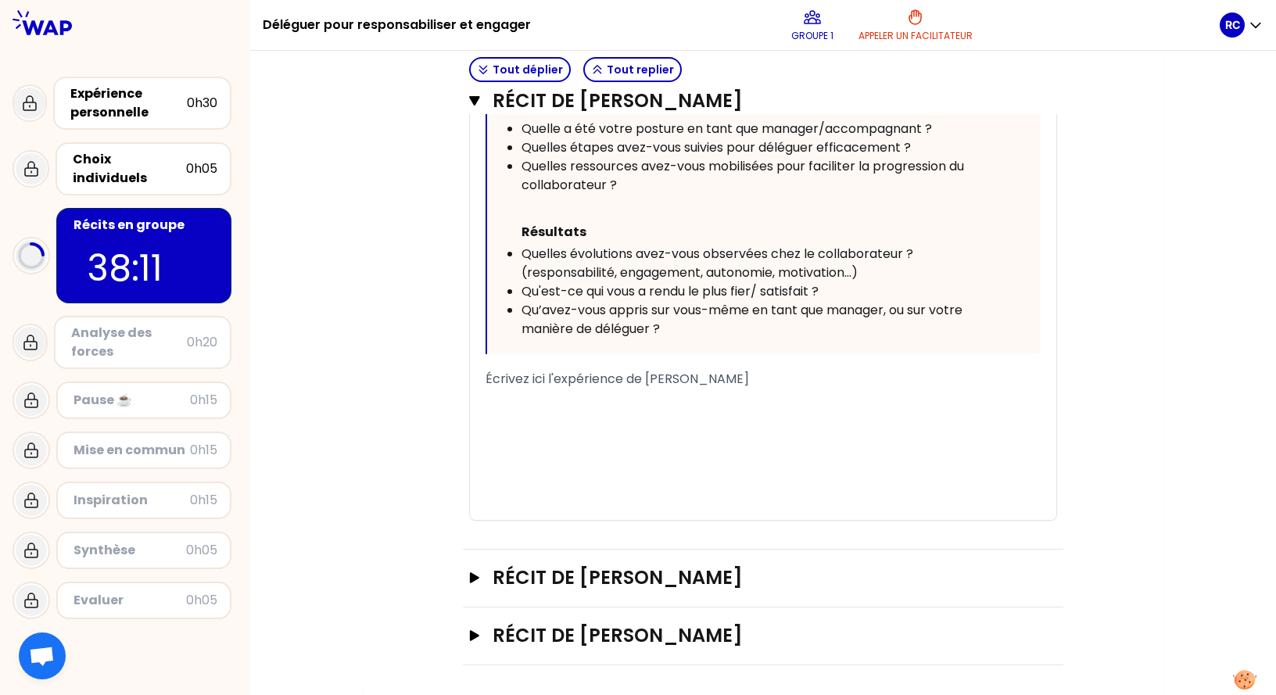
scroll to position [904, 0]
click at [728, 626] on h3 "Récit de [PERSON_NAME]" at bounding box center [748, 634] width 510 height 25
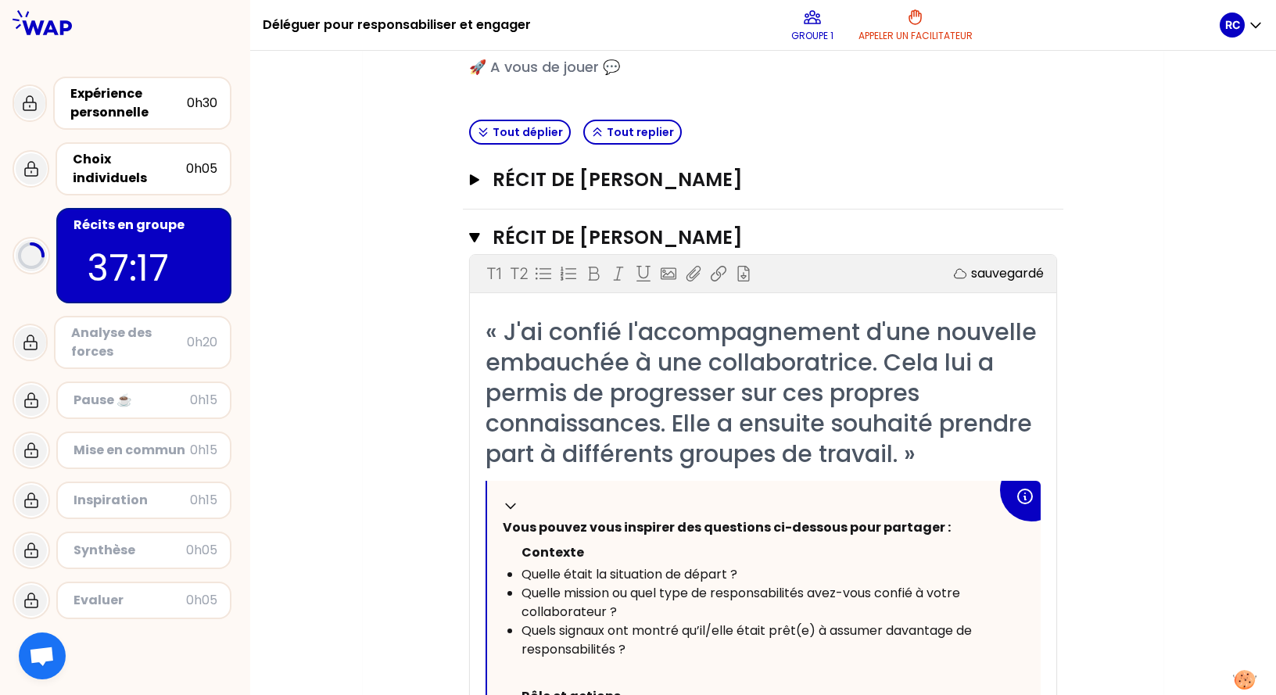
scroll to position [200, 0]
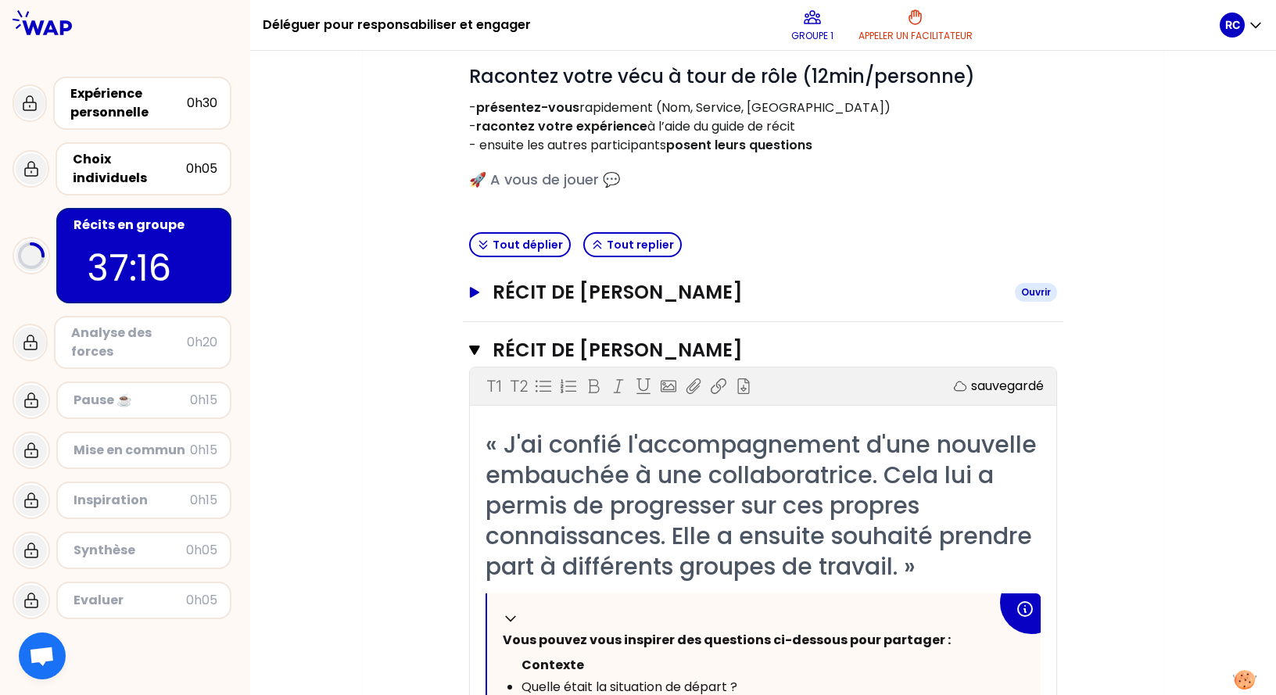
click at [473, 298] on button "Récit de [PERSON_NAME]" at bounding box center [763, 292] width 588 height 25
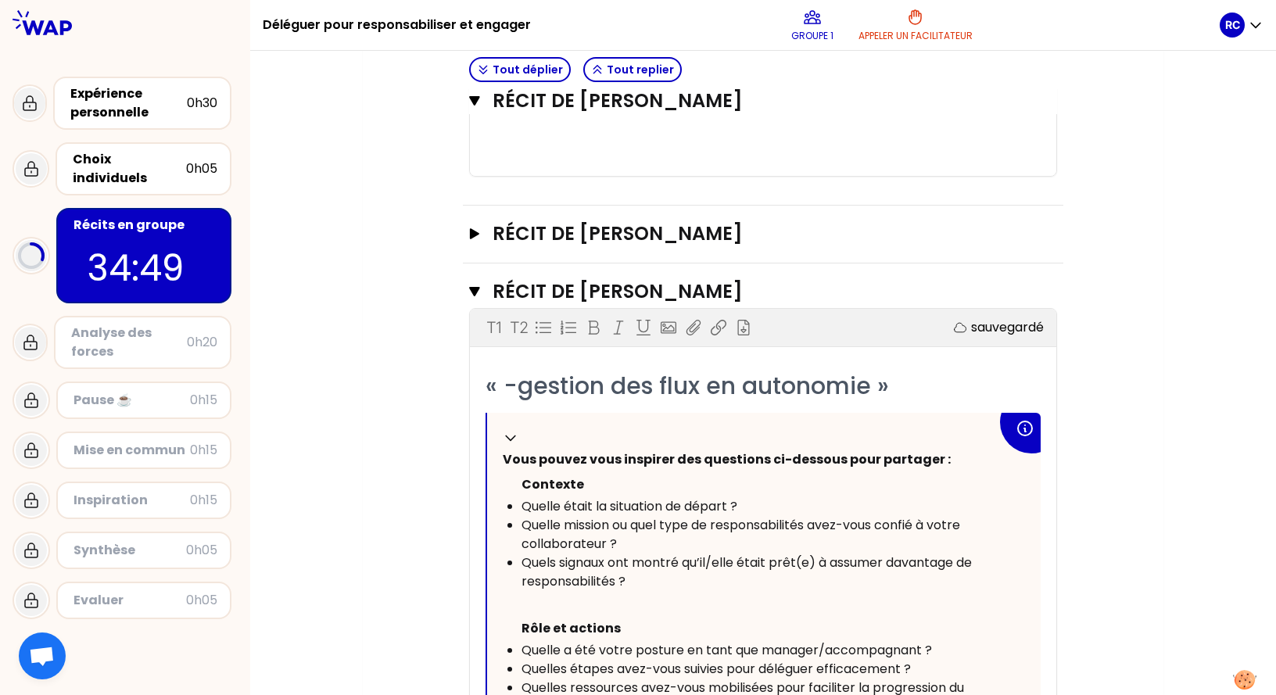
scroll to position [2390, 0]
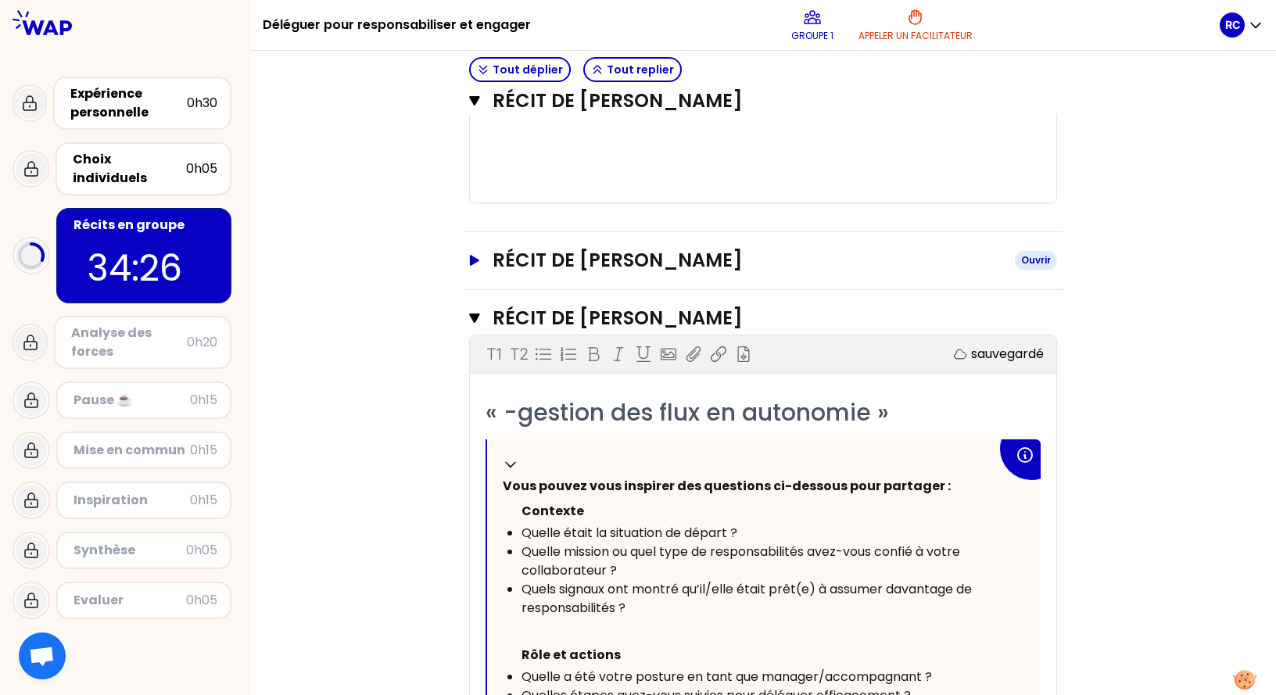
click at [476, 261] on icon "button" at bounding box center [474, 260] width 9 height 11
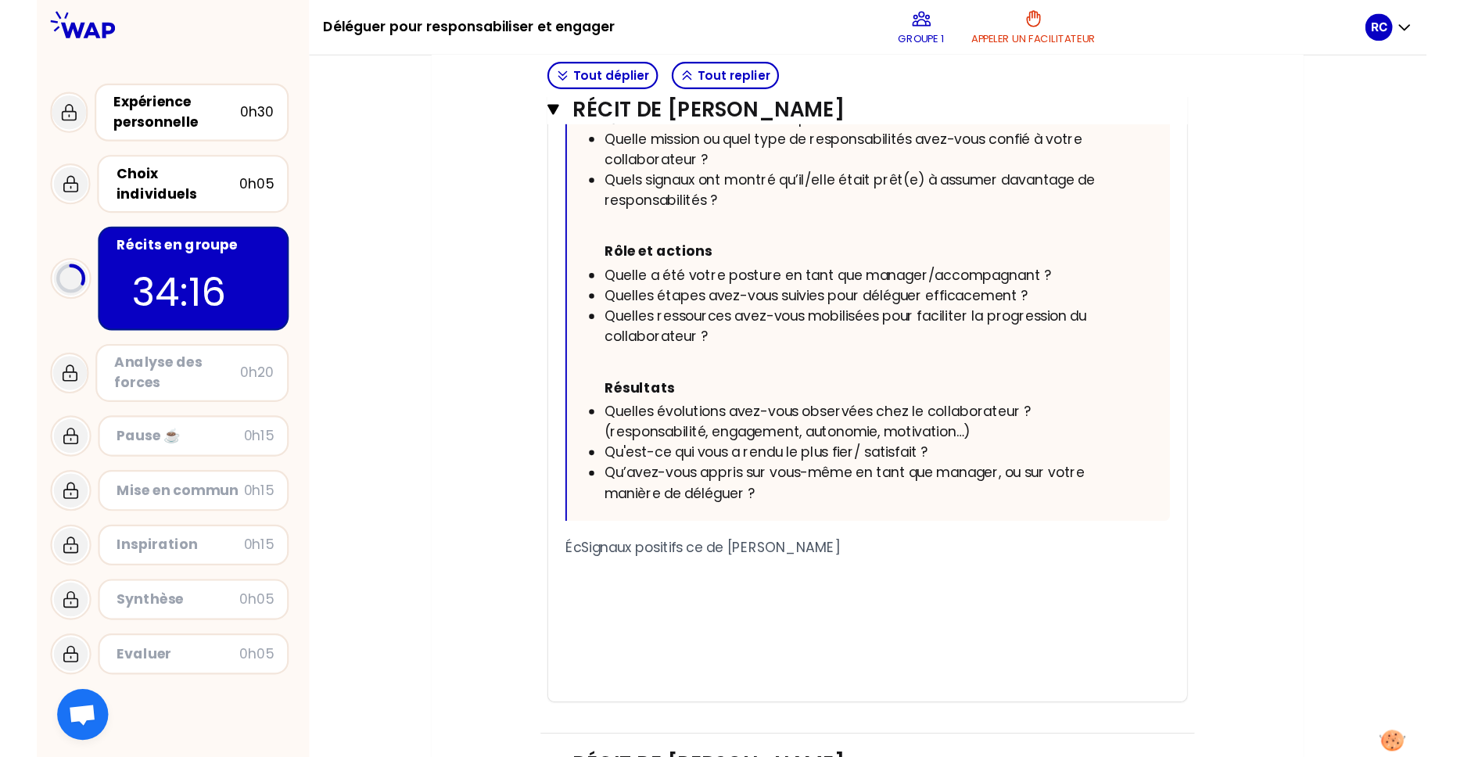
scroll to position [1921, 0]
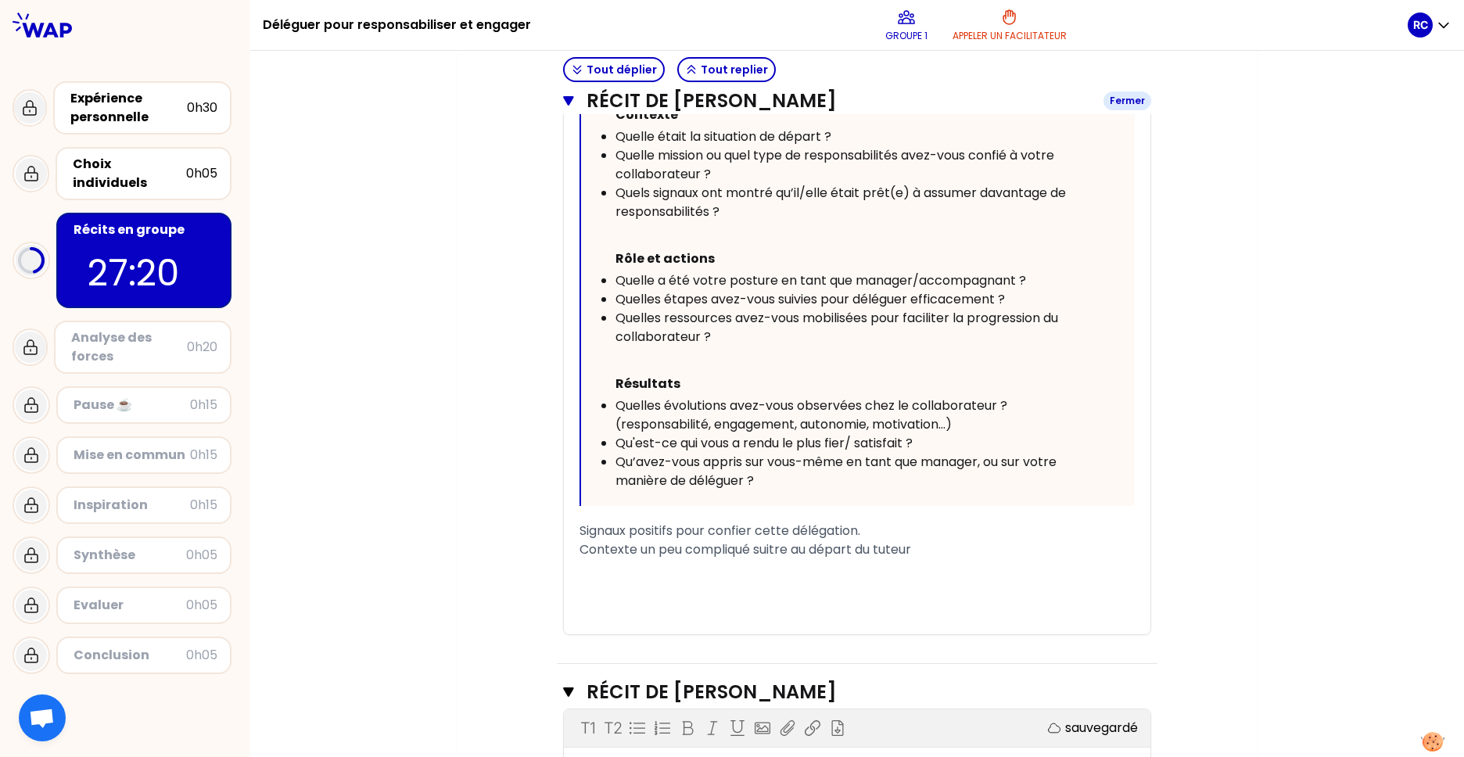
click at [566, 99] on icon "button" at bounding box center [568, 100] width 10 height 9
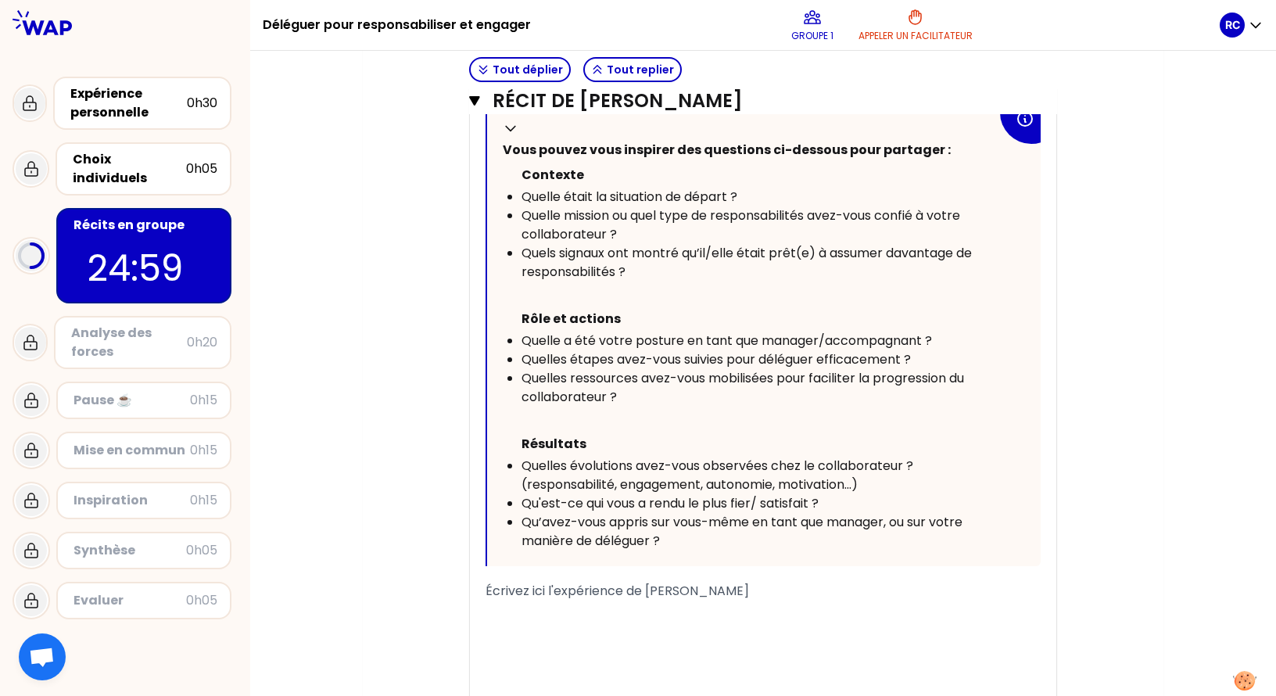
scroll to position [2854, 0]
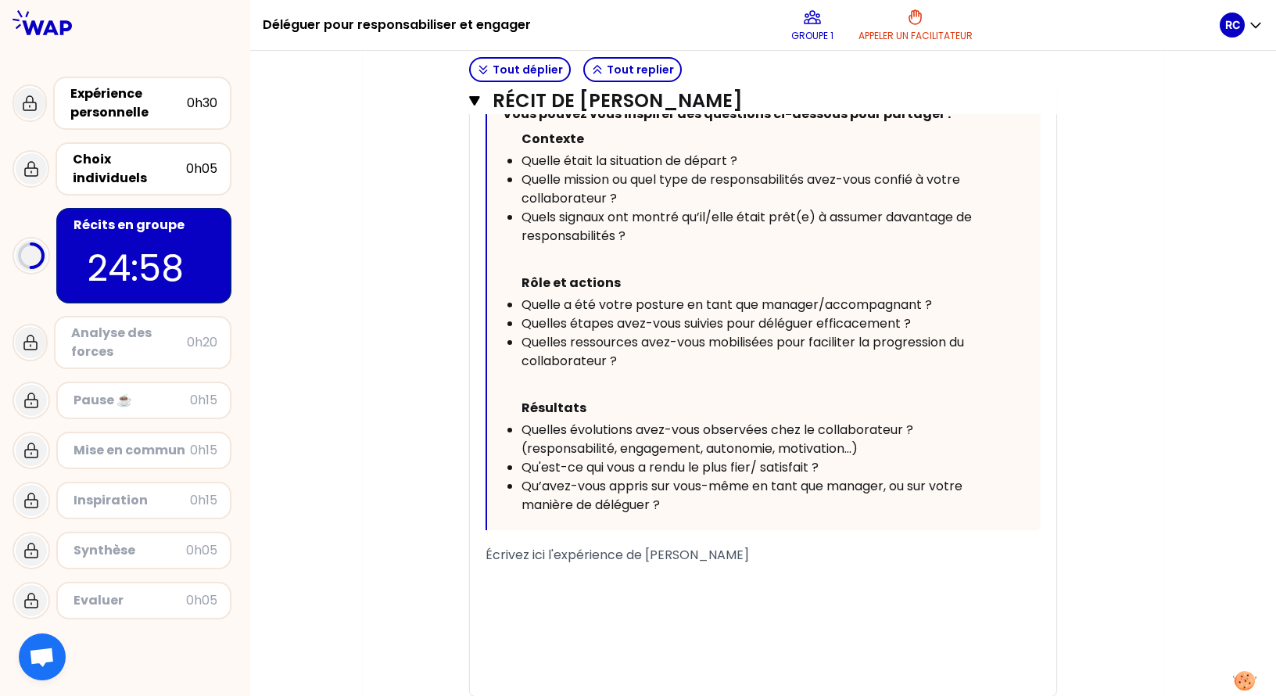
click at [701, 553] on span "Écrivez ici l'expérience de [PERSON_NAME]" at bounding box center [618, 555] width 264 height 18
drag, startPoint x: 784, startPoint y: 550, endPoint x: 470, endPoint y: 540, distance: 313.8
click at [470, 541] on div "« -gestion des flux en autonomie » Replier Vous pouvez vous inspirer des questi…" at bounding box center [763, 360] width 587 height 671
click at [766, 551] on div "Écrivez ici l'expérience de [PERSON_NAME]" at bounding box center [763, 555] width 555 height 19
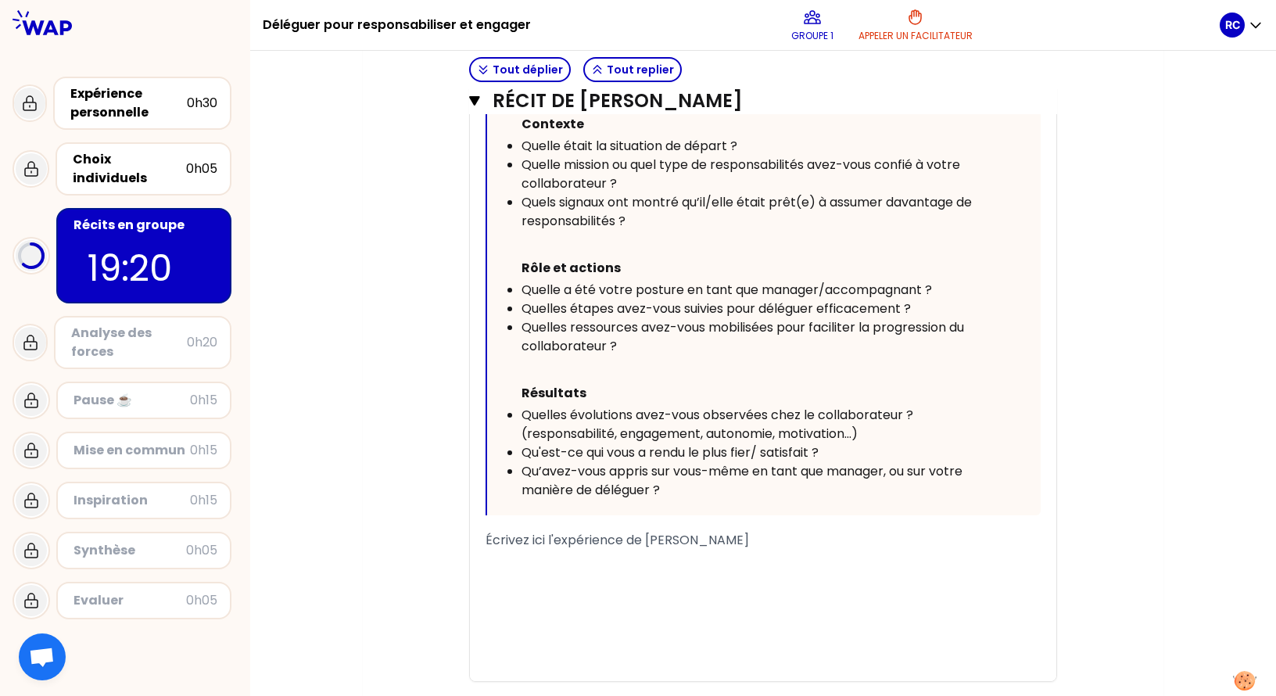
scroll to position [2873, 0]
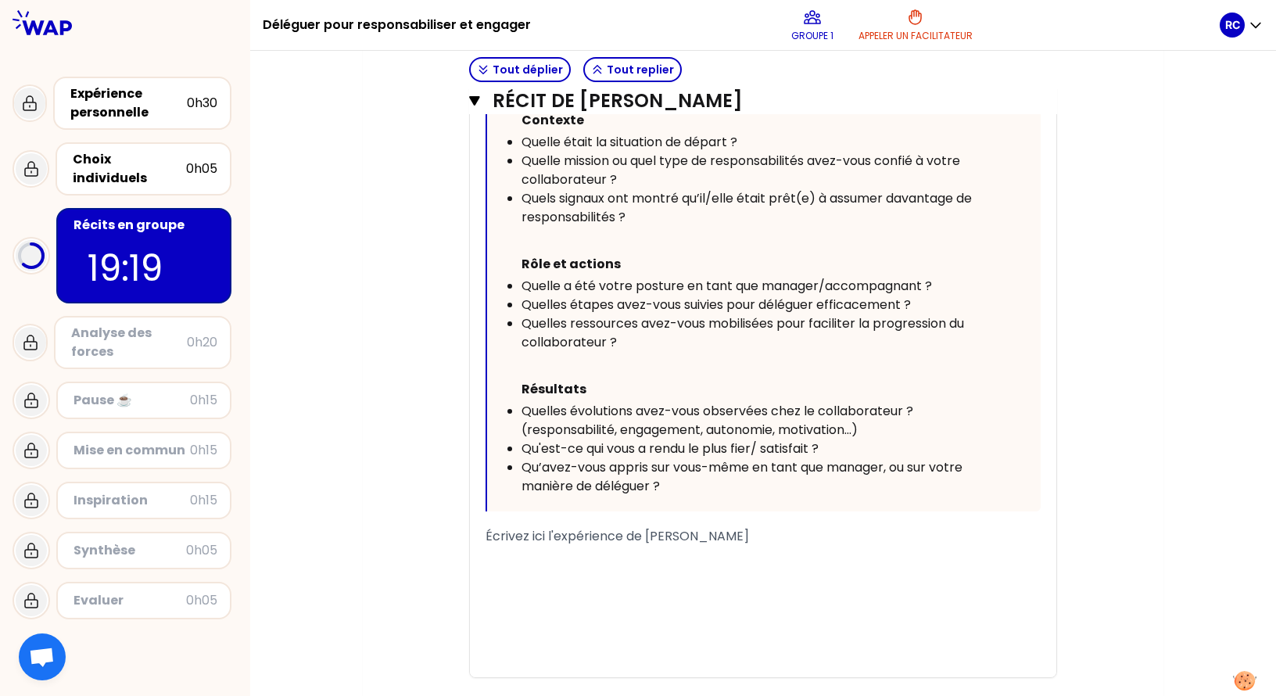
click at [597, 544] on span "Écrivez ici l'expérience de [PERSON_NAME]" at bounding box center [618, 536] width 264 height 18
drag, startPoint x: 746, startPoint y: 539, endPoint x: 505, endPoint y: 544, distance: 240.9
click at [505, 544] on div "Écrivez ici l'expérience de [PERSON_NAME]" at bounding box center [763, 536] width 555 height 19
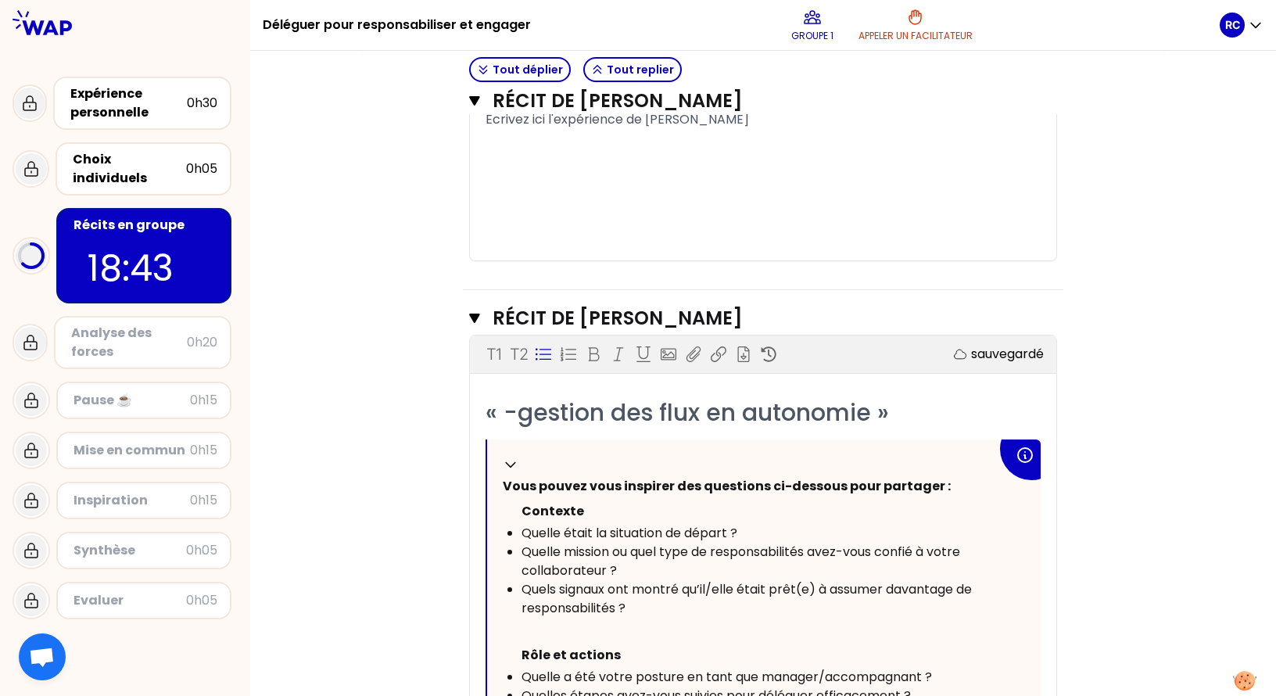
scroll to position [2403, 0]
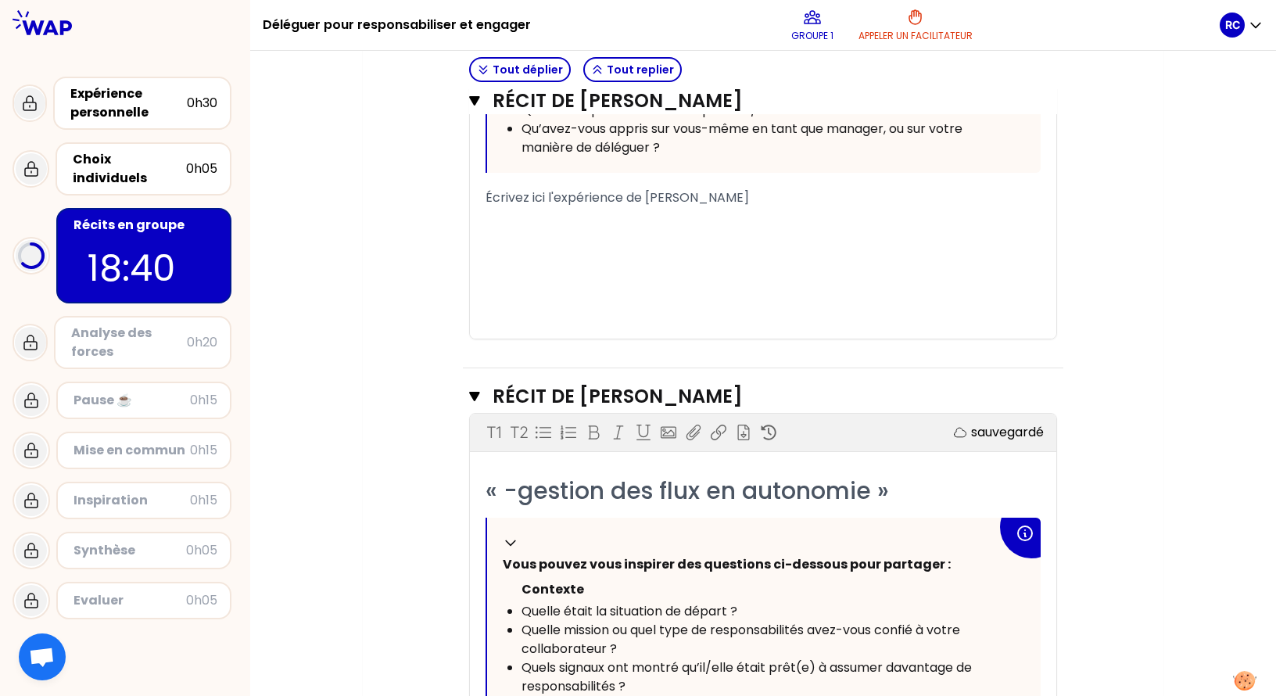
drag, startPoint x: 755, startPoint y: 196, endPoint x: 446, endPoint y: 204, distance: 309.8
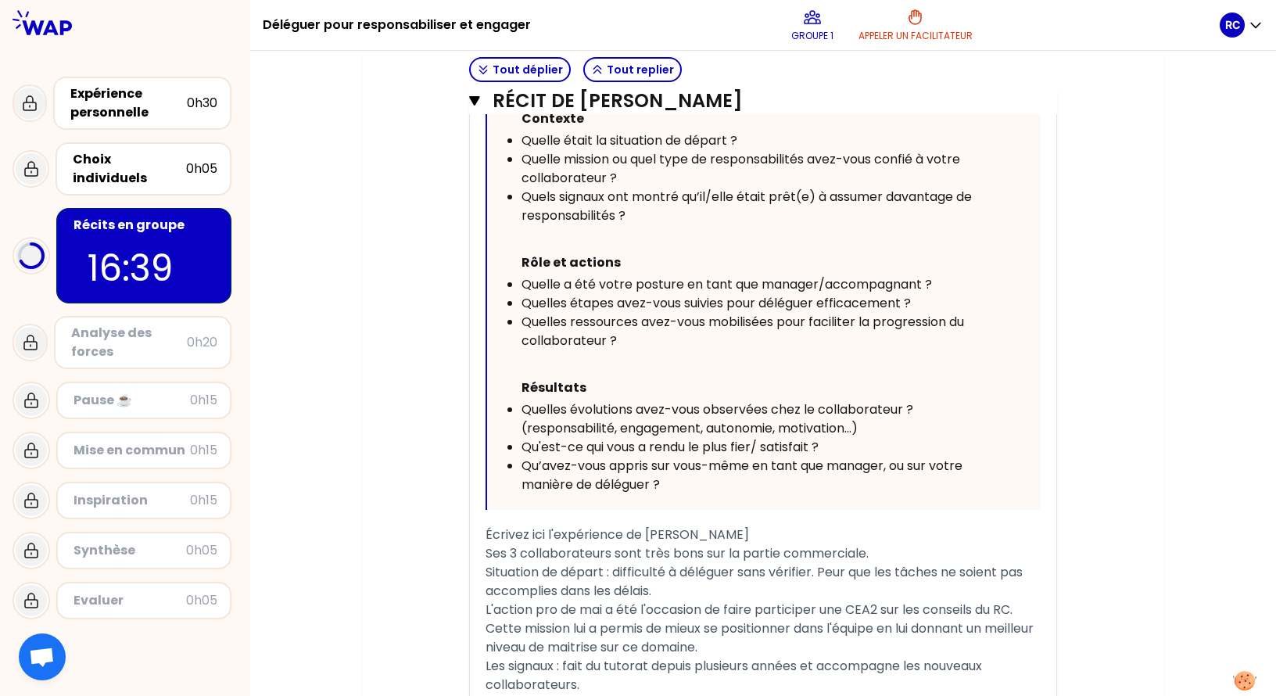
scroll to position [780, 0]
click at [479, 97] on icon "button" at bounding box center [474, 100] width 10 height 9
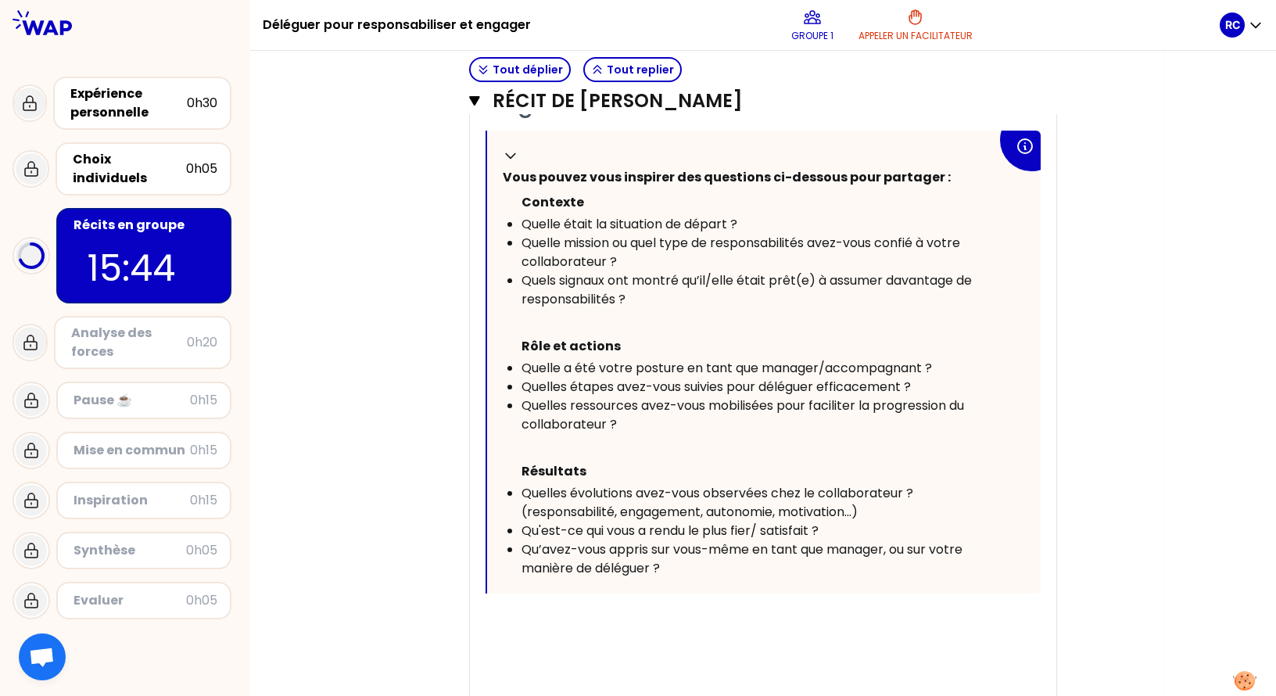
scroll to position [1648, 0]
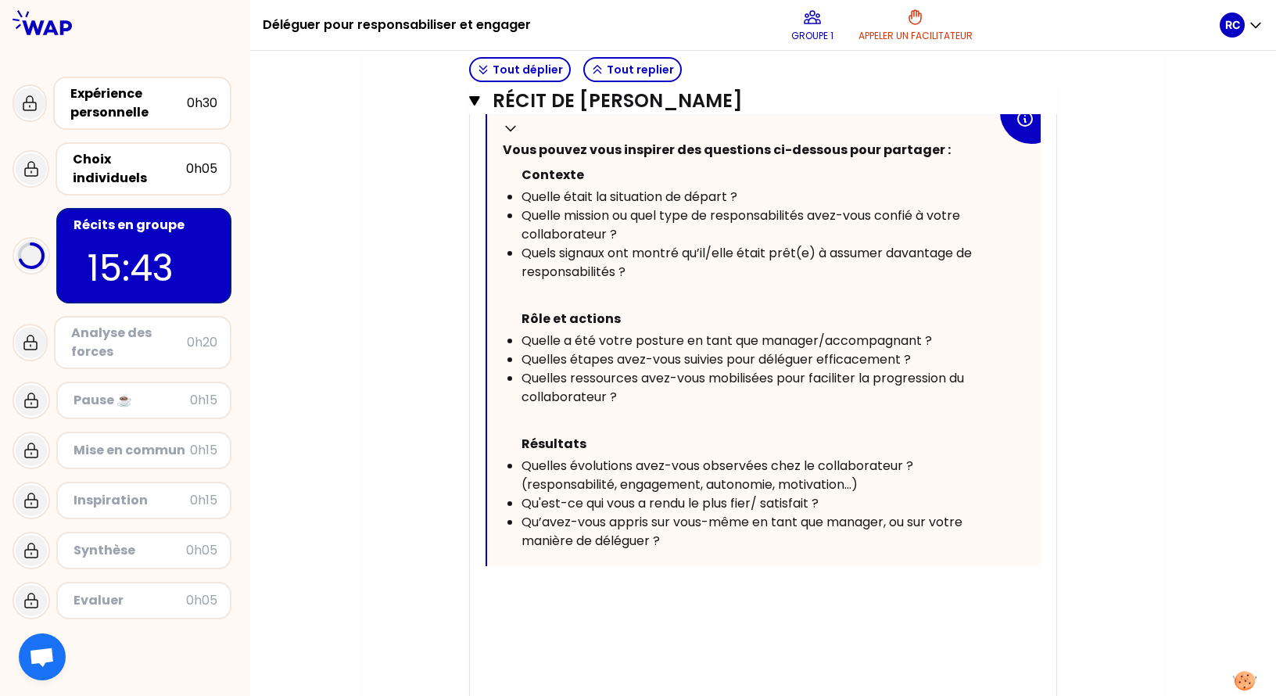
click at [598, 599] on div "﻿" at bounding box center [763, 591] width 555 height 19
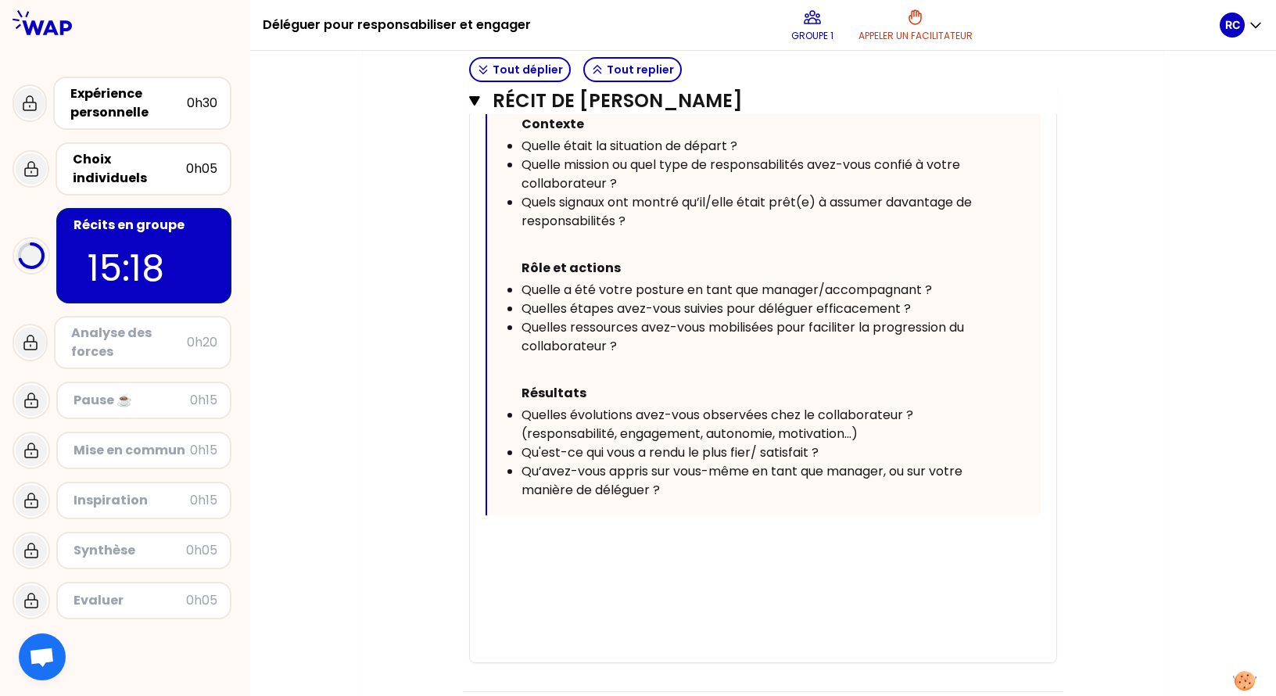
scroll to position [1726, 0]
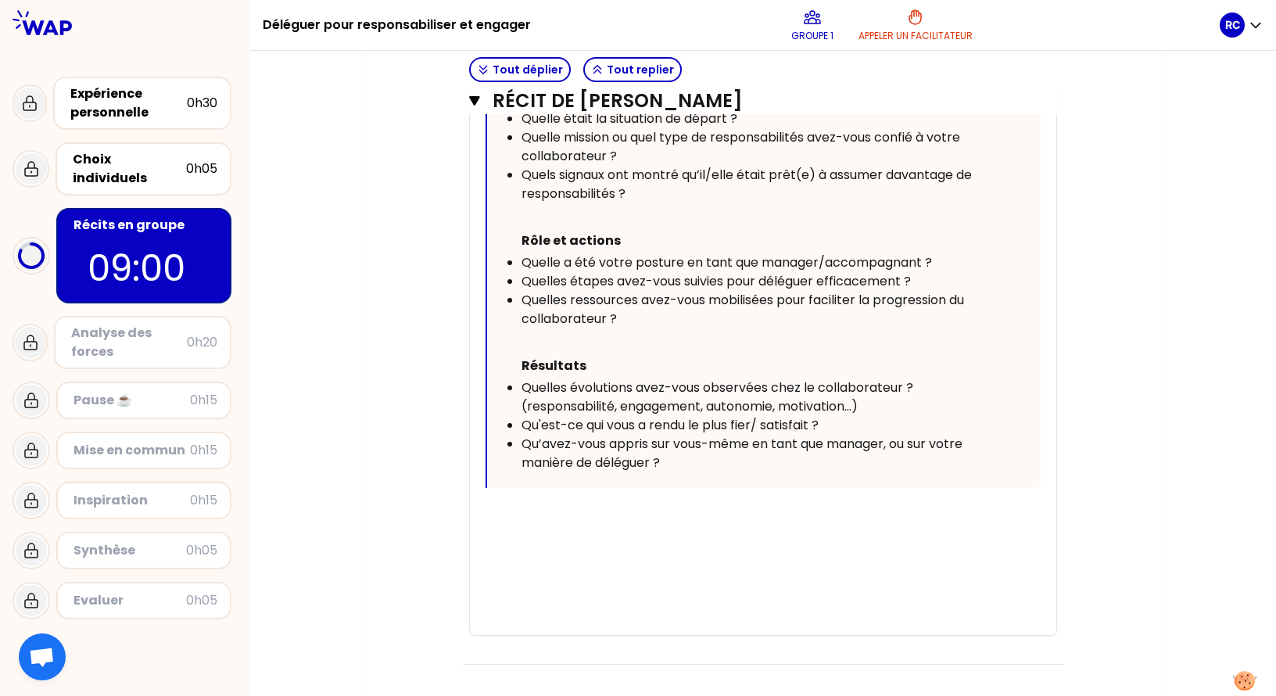
click at [532, 511] on div "﻿" at bounding box center [763, 513] width 555 height 19
click at [637, 526] on div "﻿" at bounding box center [763, 531] width 555 height 19
click at [590, 504] on div "﻿" at bounding box center [763, 513] width 555 height 19
click at [544, 526] on div "﻿" at bounding box center [763, 531] width 555 height 19
click at [538, 517] on div "﻿" at bounding box center [763, 513] width 555 height 19
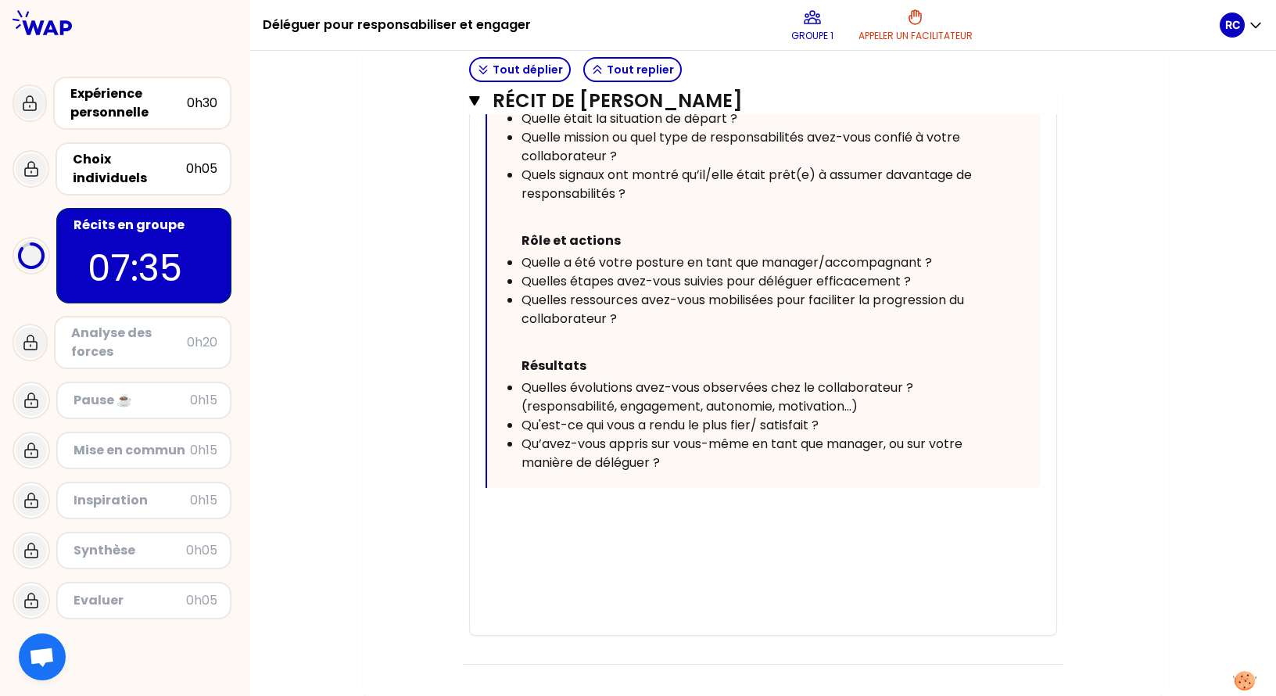
click at [524, 523] on div "﻿" at bounding box center [763, 531] width 555 height 19
click at [520, 518] on div "﻿" at bounding box center [763, 513] width 555 height 19
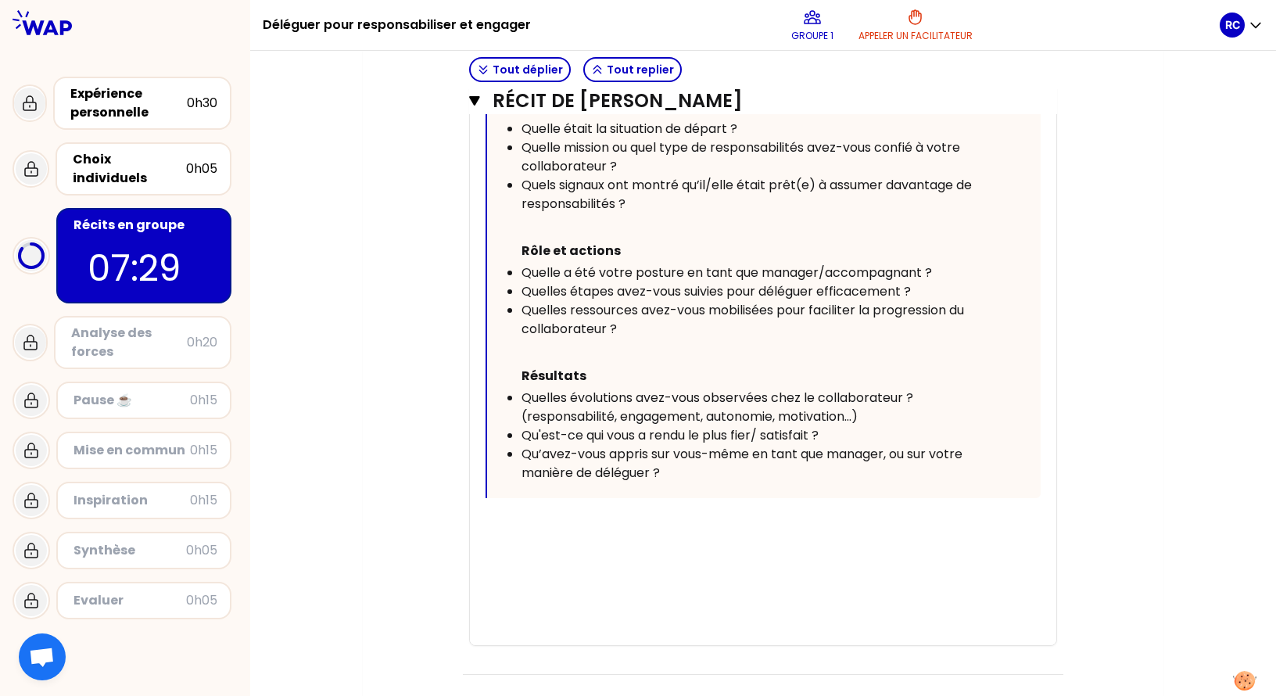
scroll to position [1782, 0]
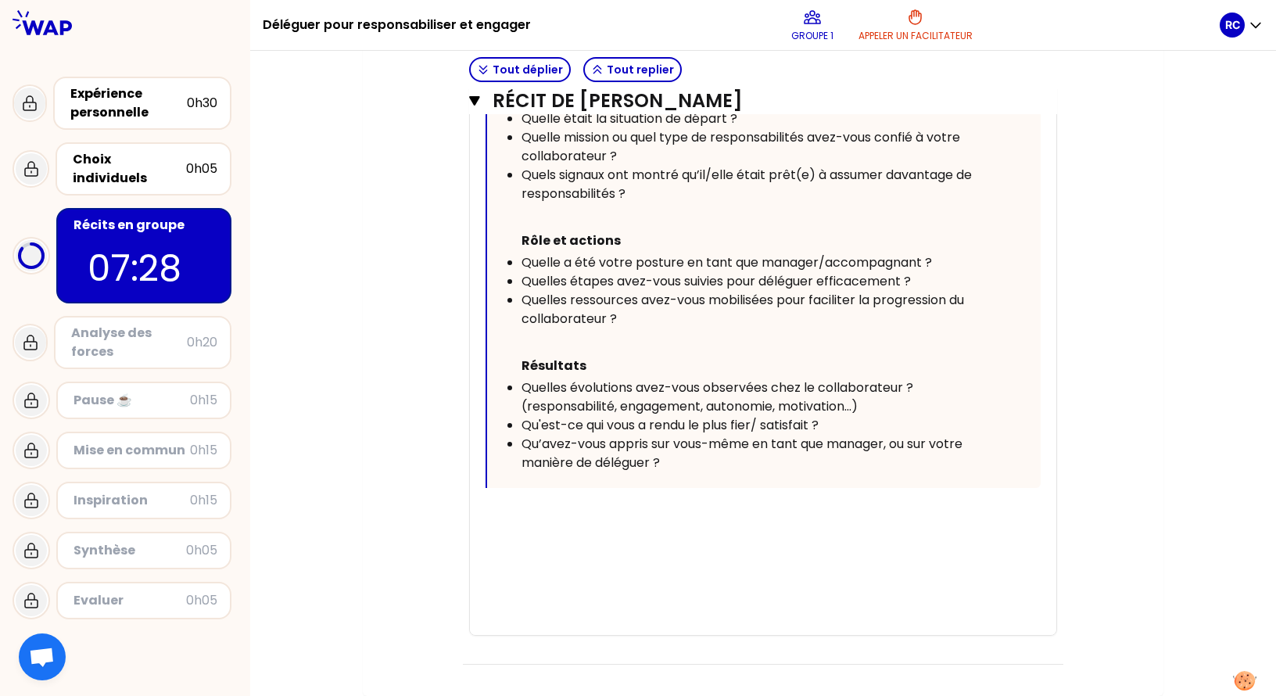
click at [590, 506] on div "﻿" at bounding box center [763, 513] width 555 height 19
click at [608, 508] on div "﻿" at bounding box center [763, 513] width 555 height 19
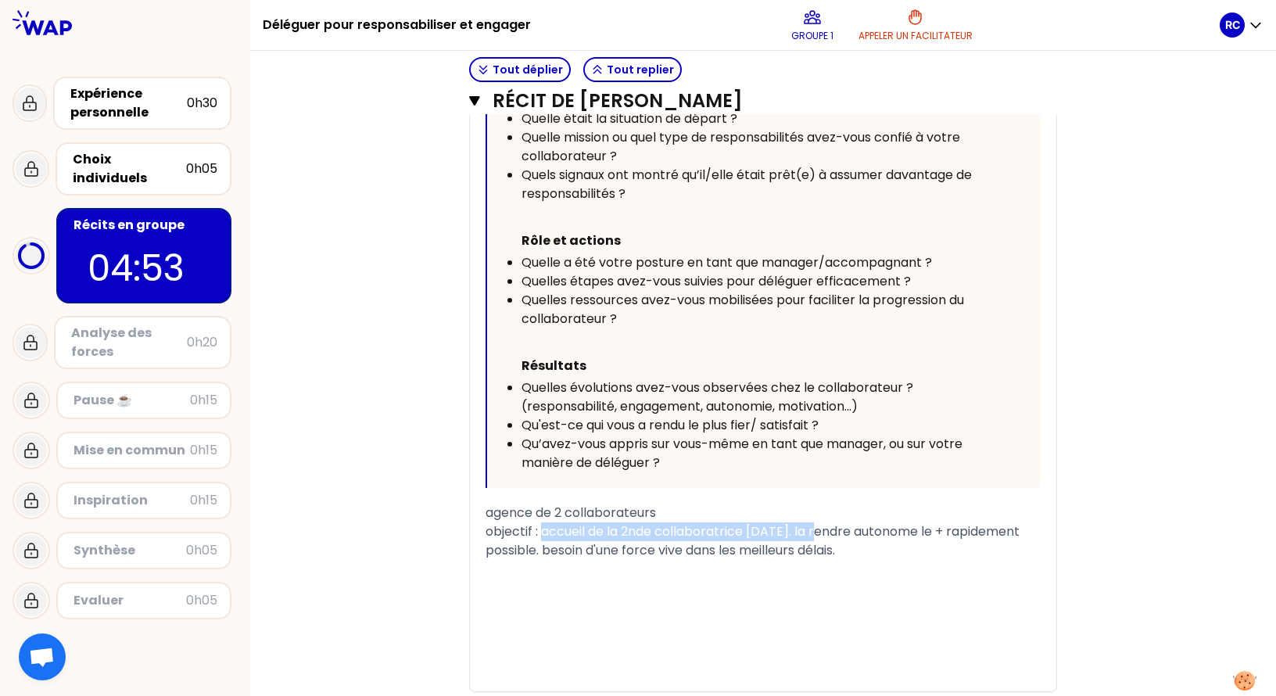
drag, startPoint x: 814, startPoint y: 535, endPoint x: 542, endPoint y: 533, distance: 272.2
click at [542, 533] on span "objectif : accueil de la 2nde collaboratrice [DATE]. la rendre autonome le + ra…" at bounding box center [754, 540] width 537 height 37
click at [686, 515] on div "agence de 2 collaborateurs" at bounding box center [763, 513] width 555 height 19
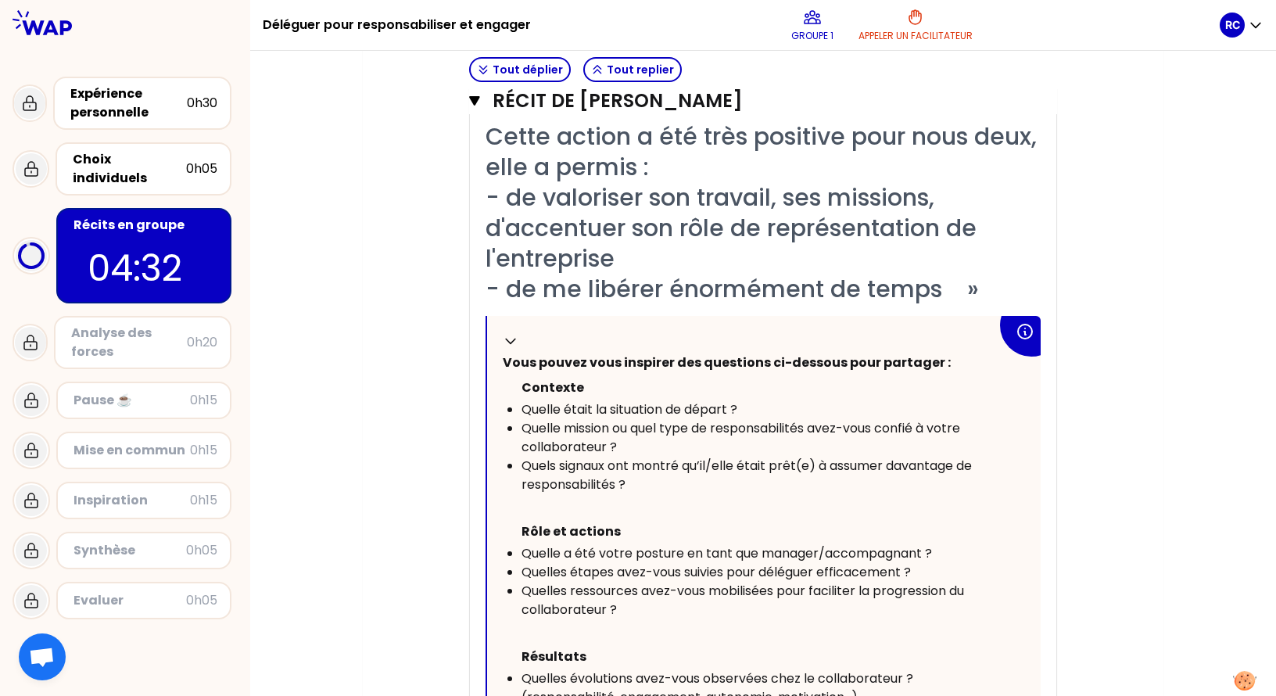
scroll to position [621, 0]
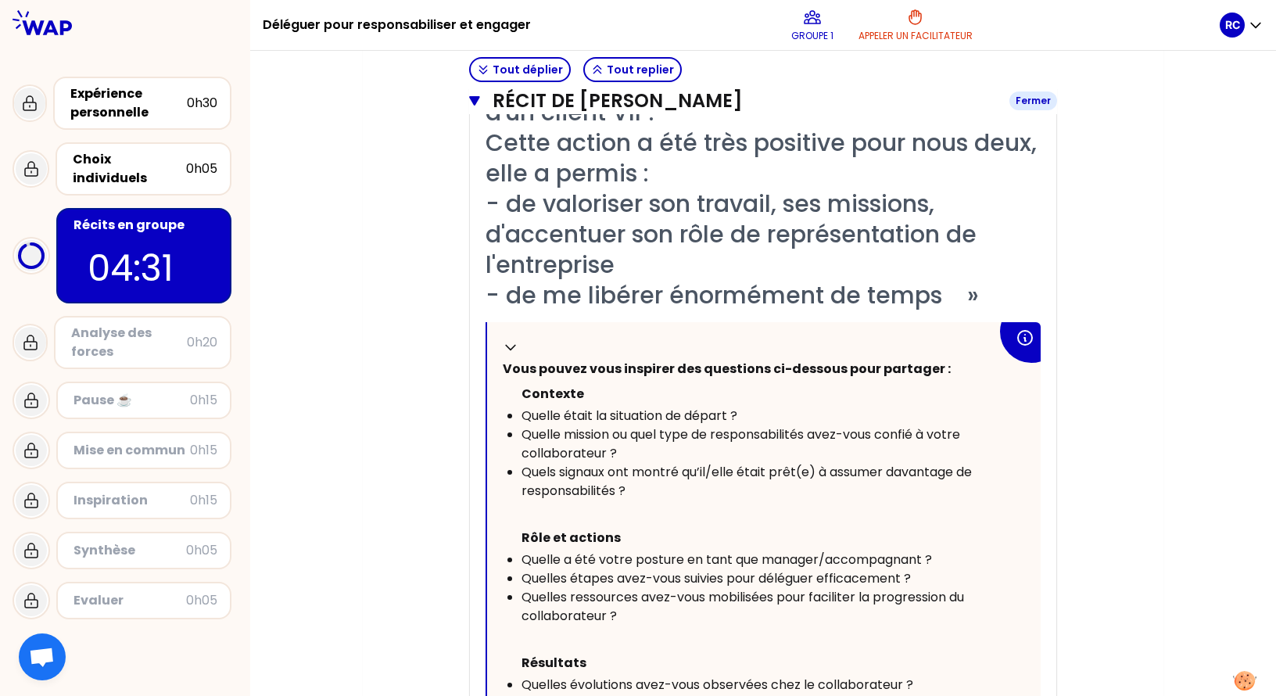
click at [475, 99] on icon "button" at bounding box center [474, 100] width 10 height 9
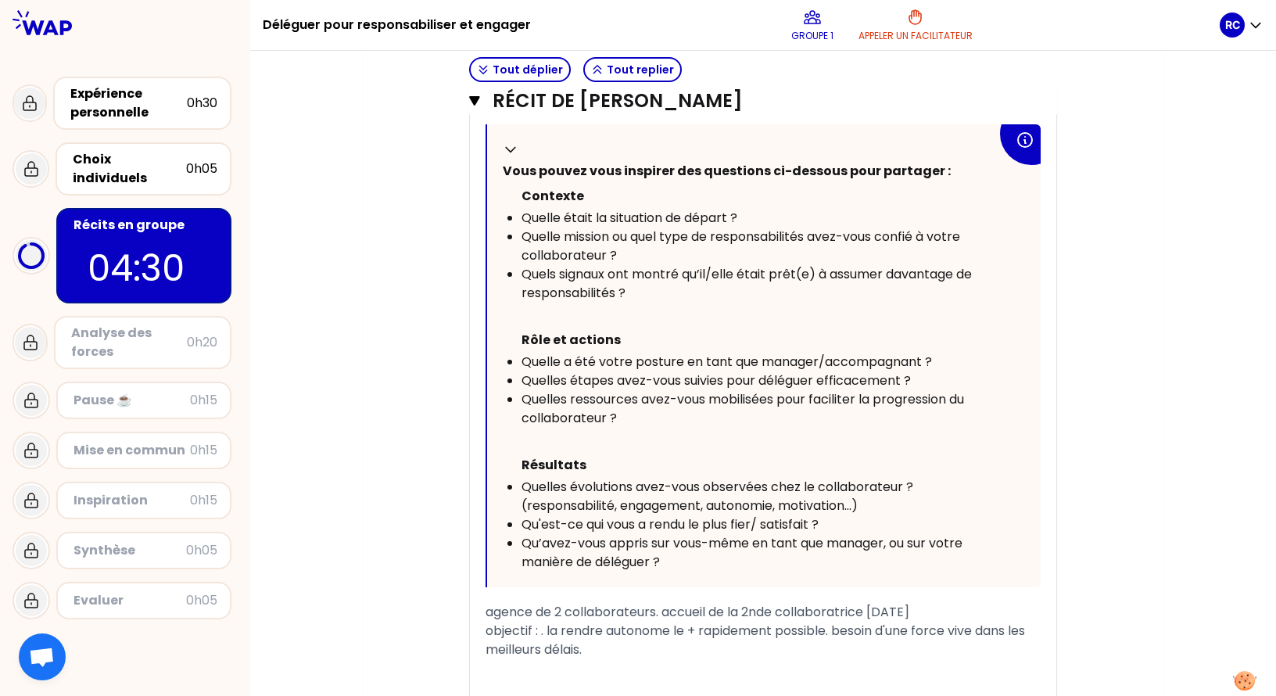
scroll to position [699, 0]
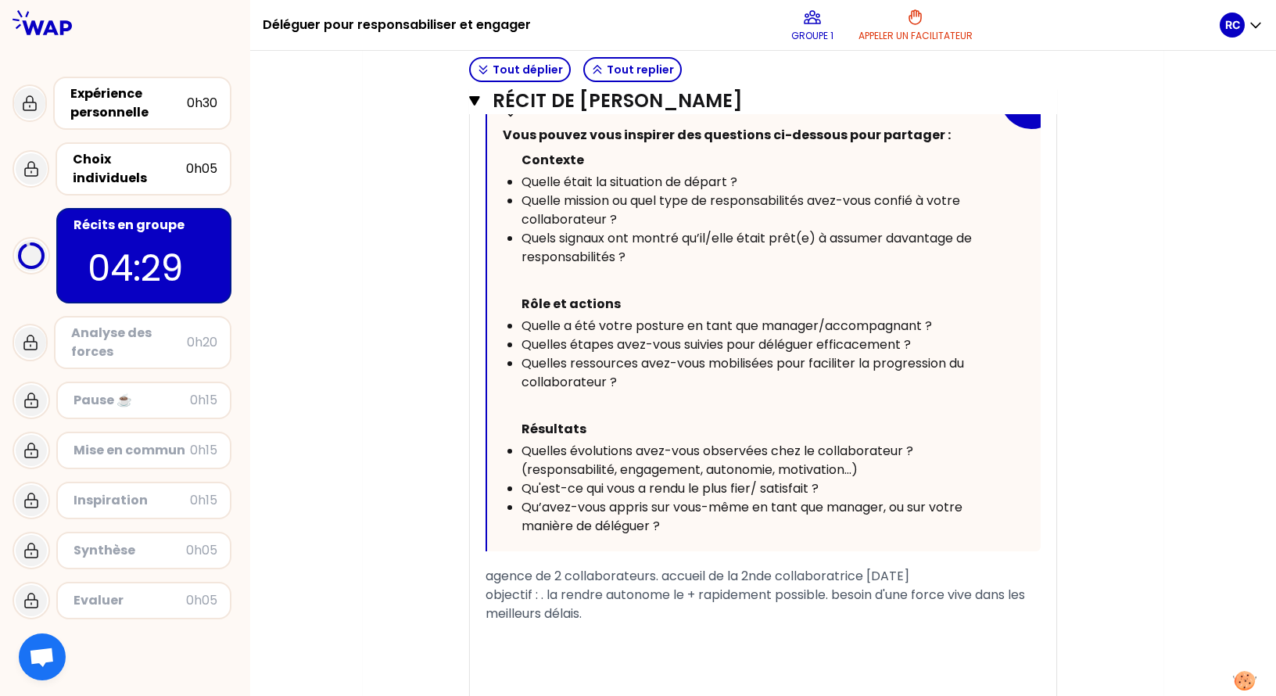
click at [510, 586] on div "agence de 2 collaborateurs. accueil de la 2nde collaboratrice [DATE]" at bounding box center [763, 576] width 555 height 19
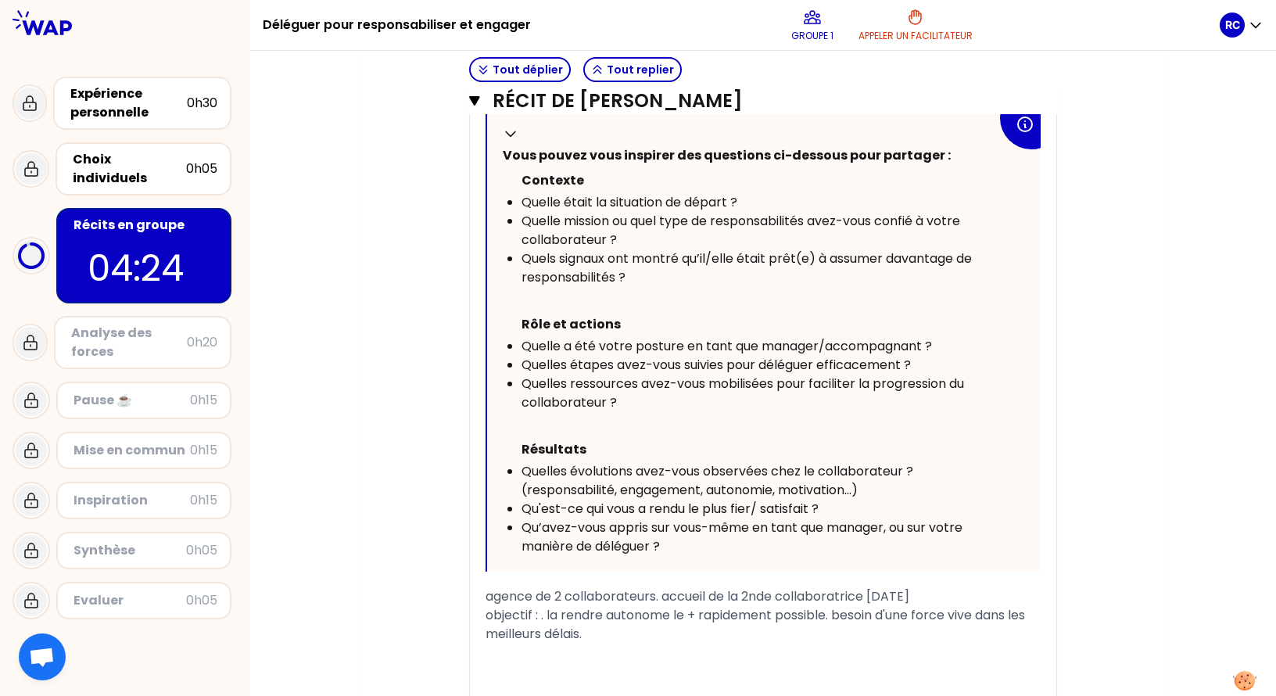
scroll to position [838, 0]
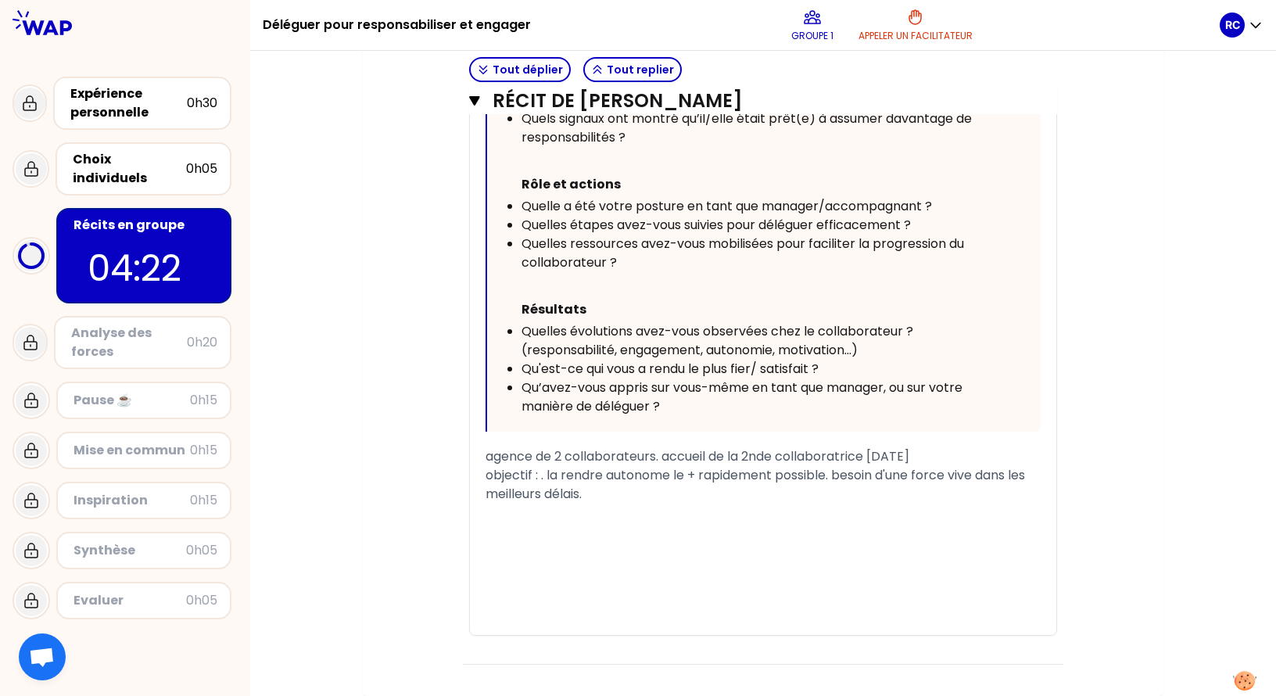
click at [620, 501] on div "objectif : . la rendre autonome le + rapidement possible. besoin d'une force vi…" at bounding box center [763, 485] width 555 height 38
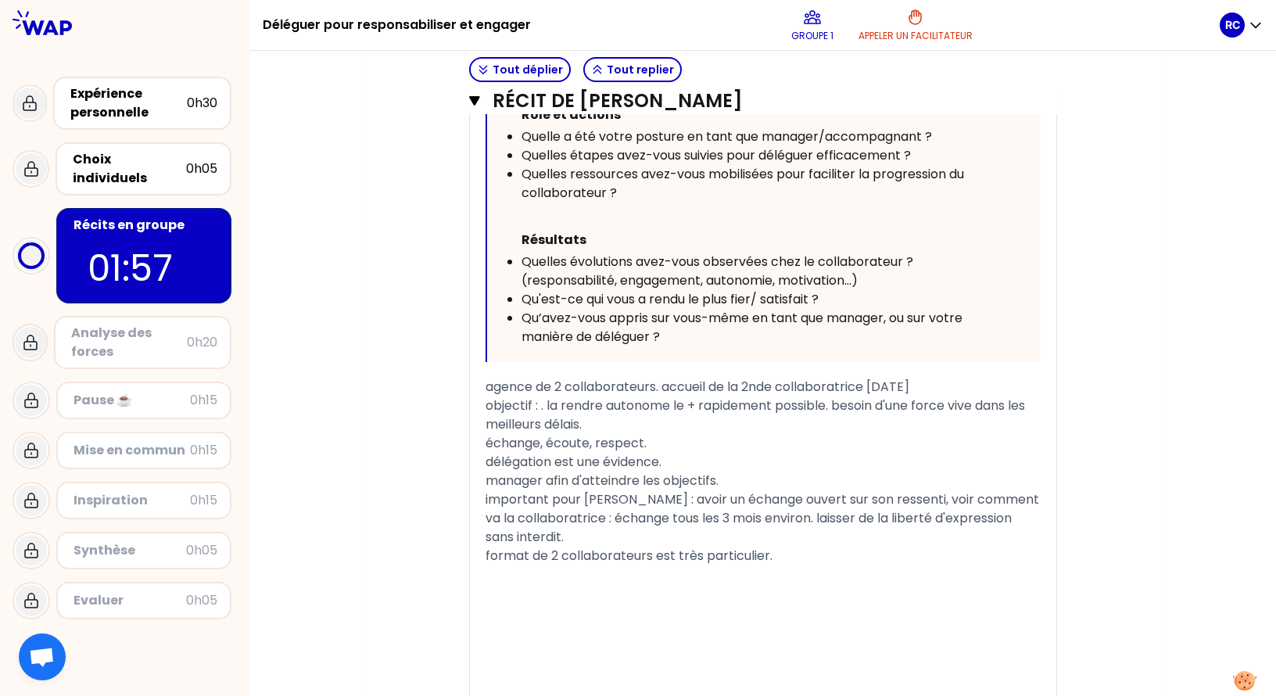
scroll to position [916, 0]
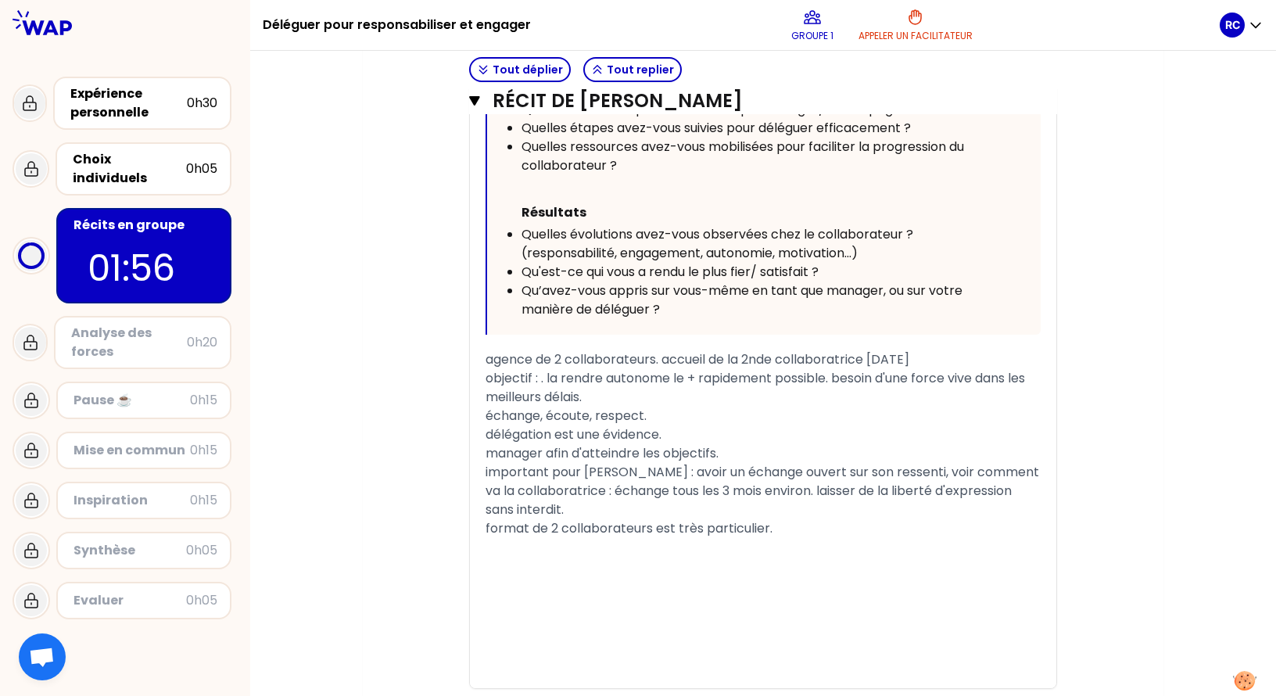
click at [808, 538] on div "format de 2 collaborateurs est très particulier." at bounding box center [763, 528] width 555 height 19
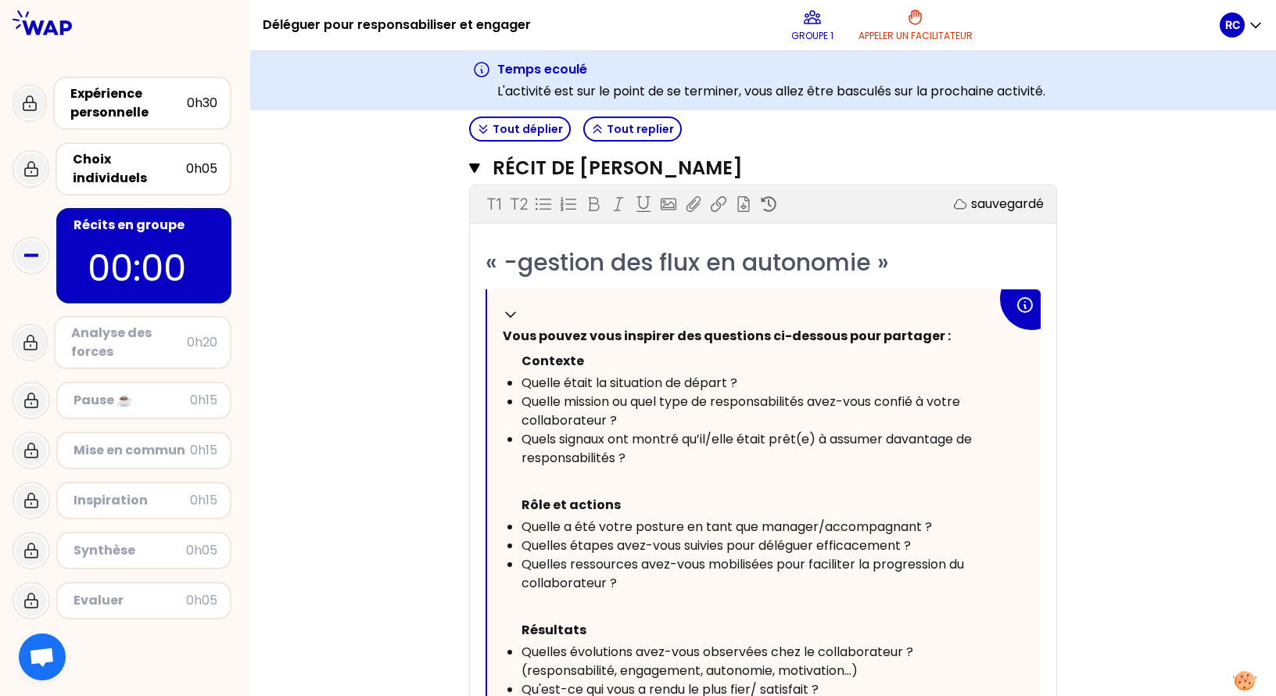
scroll to position [519, 0]
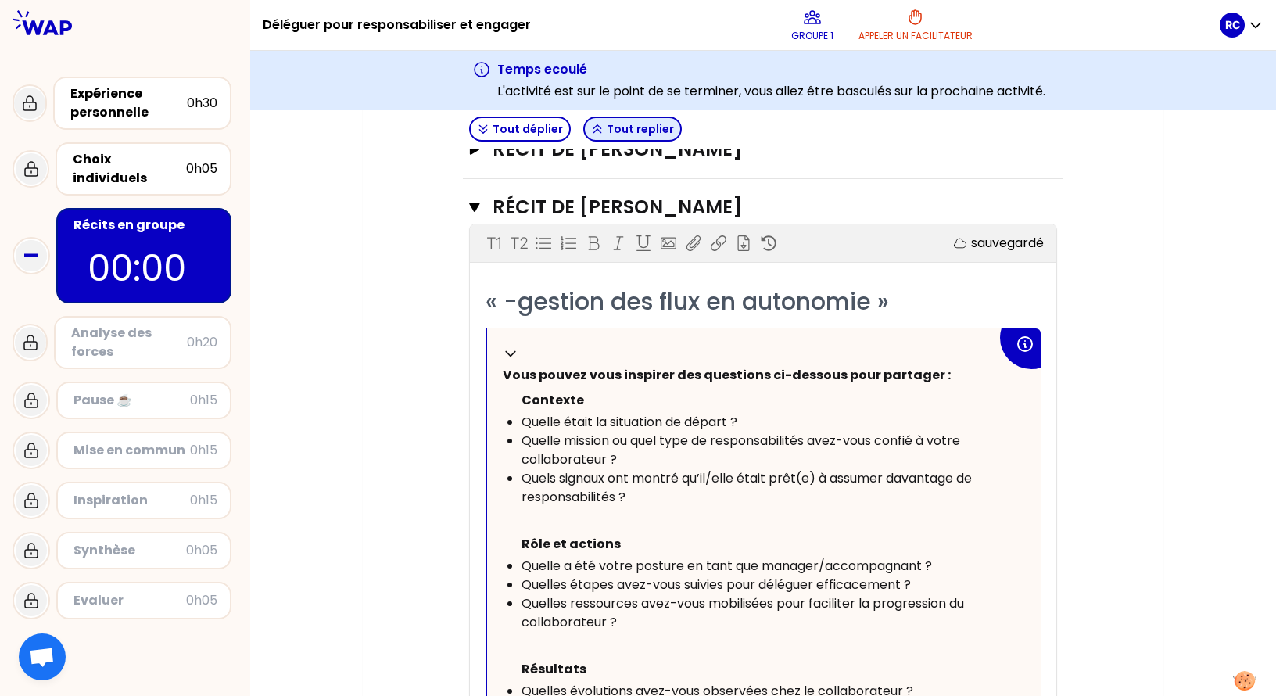
click at [607, 124] on button "Tout replier" at bounding box center [632, 129] width 99 height 25
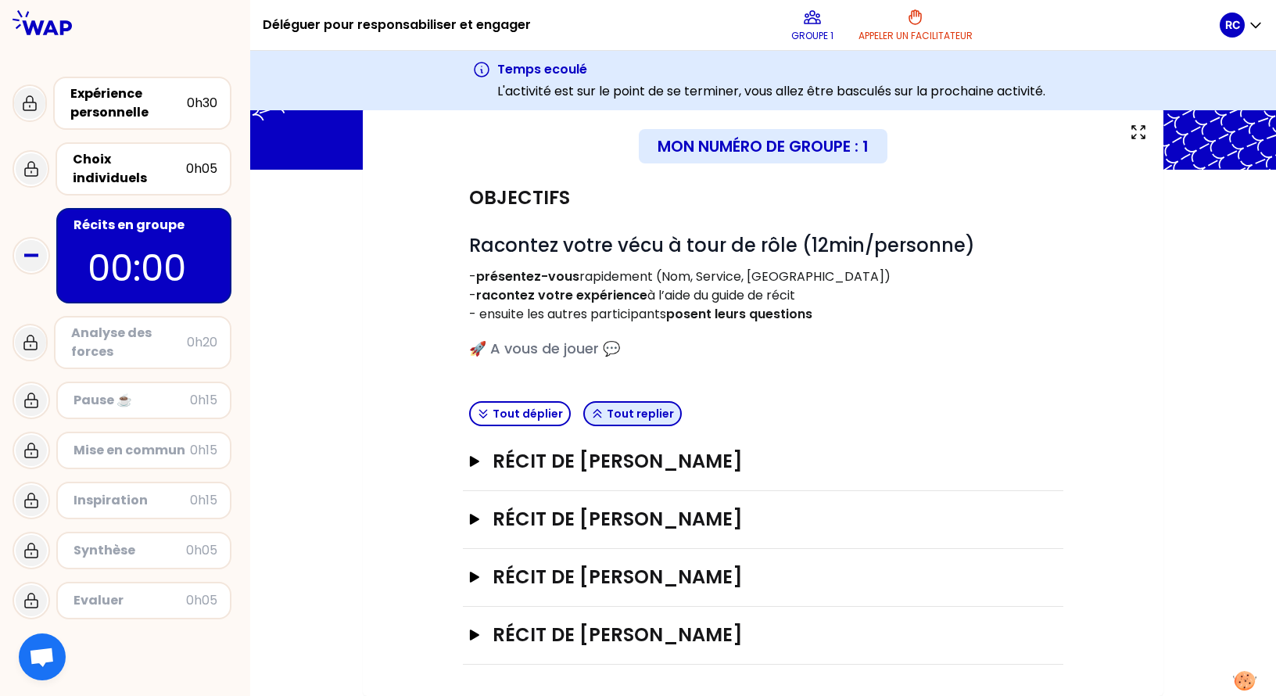
scroll to position [91, 0]
click at [476, 626] on icon "button" at bounding box center [474, 635] width 9 height 11
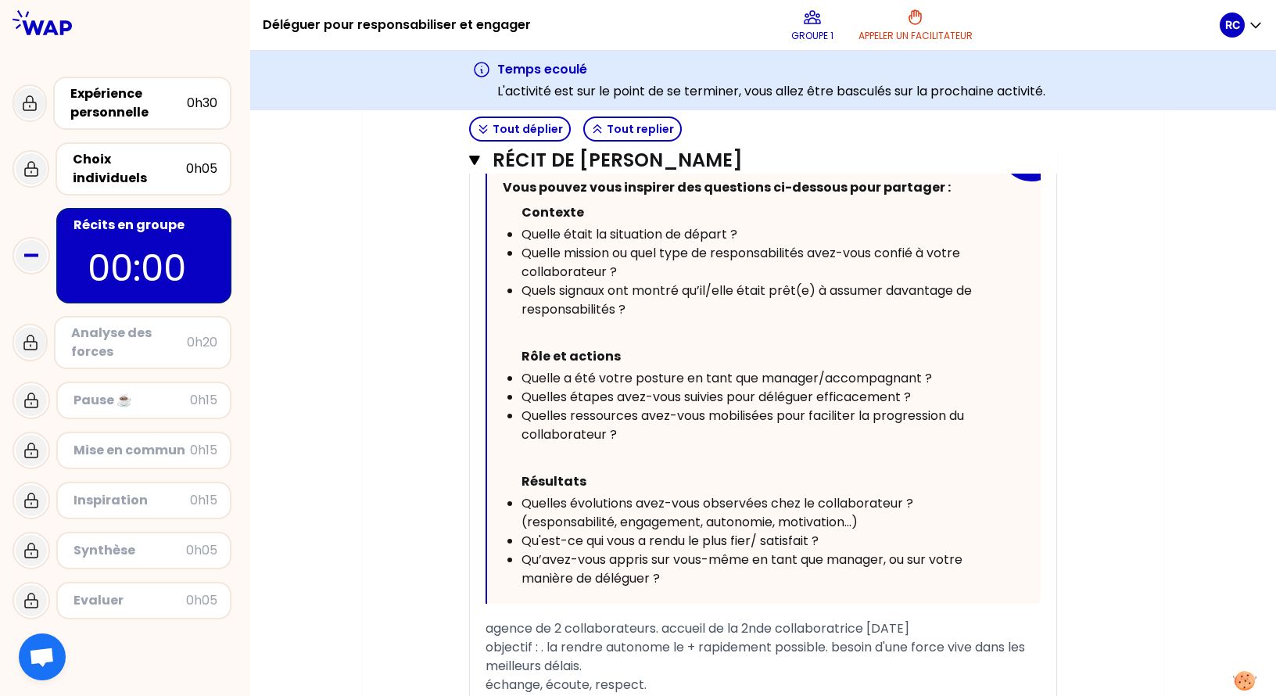
scroll to position [675, 0]
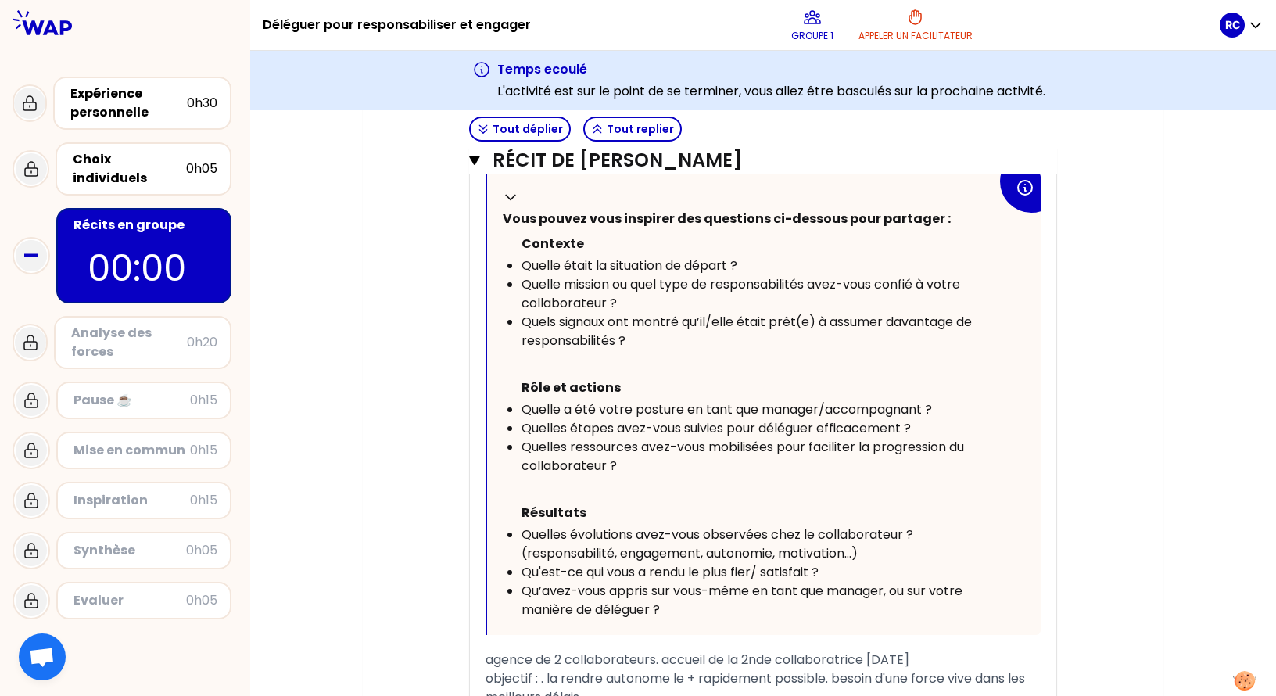
click at [336, 503] on div "Mon numéro de groupe : 1 Objectifs # Racontez votre vécu à tour de rôle (12min/…" at bounding box center [763, 295] width 1026 height 1545
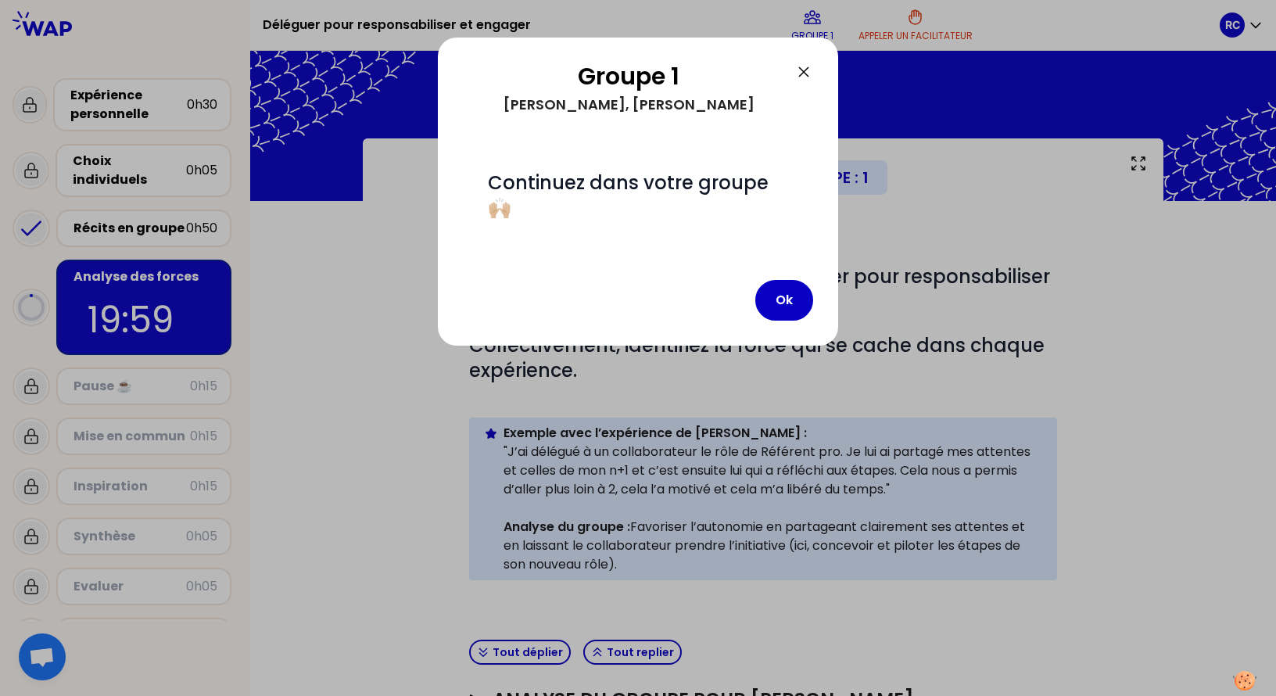
click at [468, 284] on div "Ok" at bounding box center [638, 300] width 350 height 41
click at [780, 295] on button "Ok" at bounding box center [784, 300] width 58 height 41
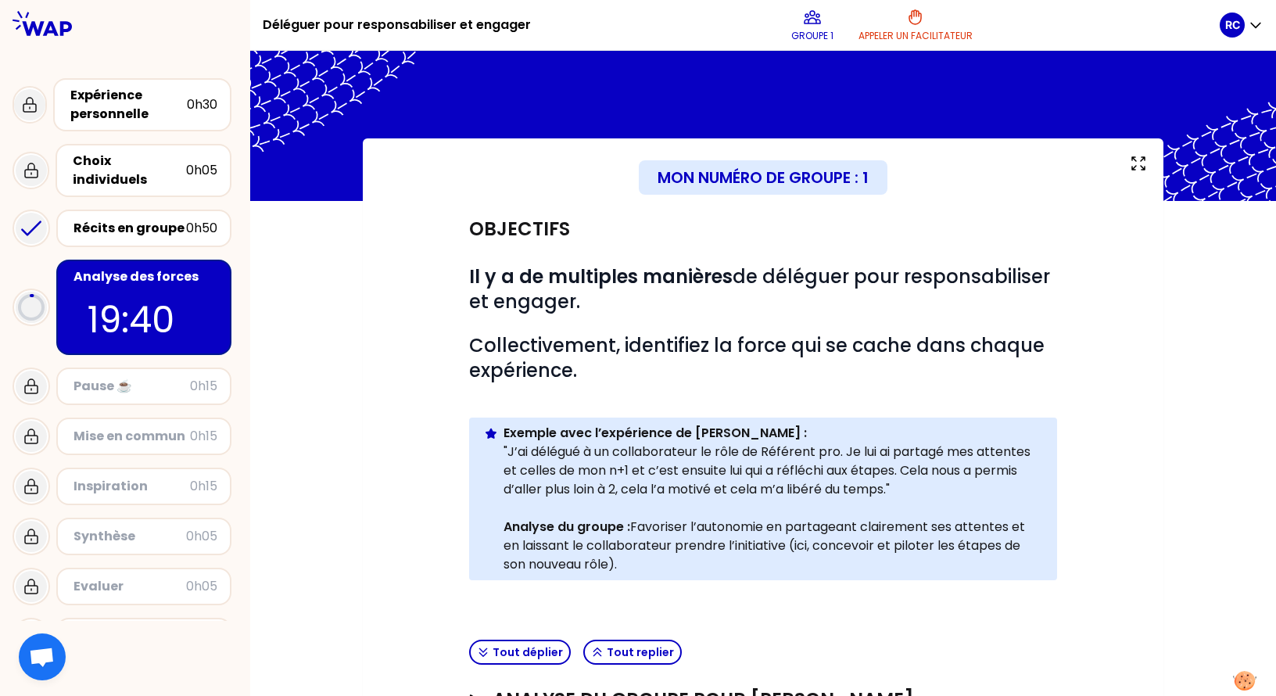
click at [940, 625] on div "Objectifs # Il y a de multiples manières de déléguer pour responsabiliser et en…" at bounding box center [763, 417] width 601 height 432
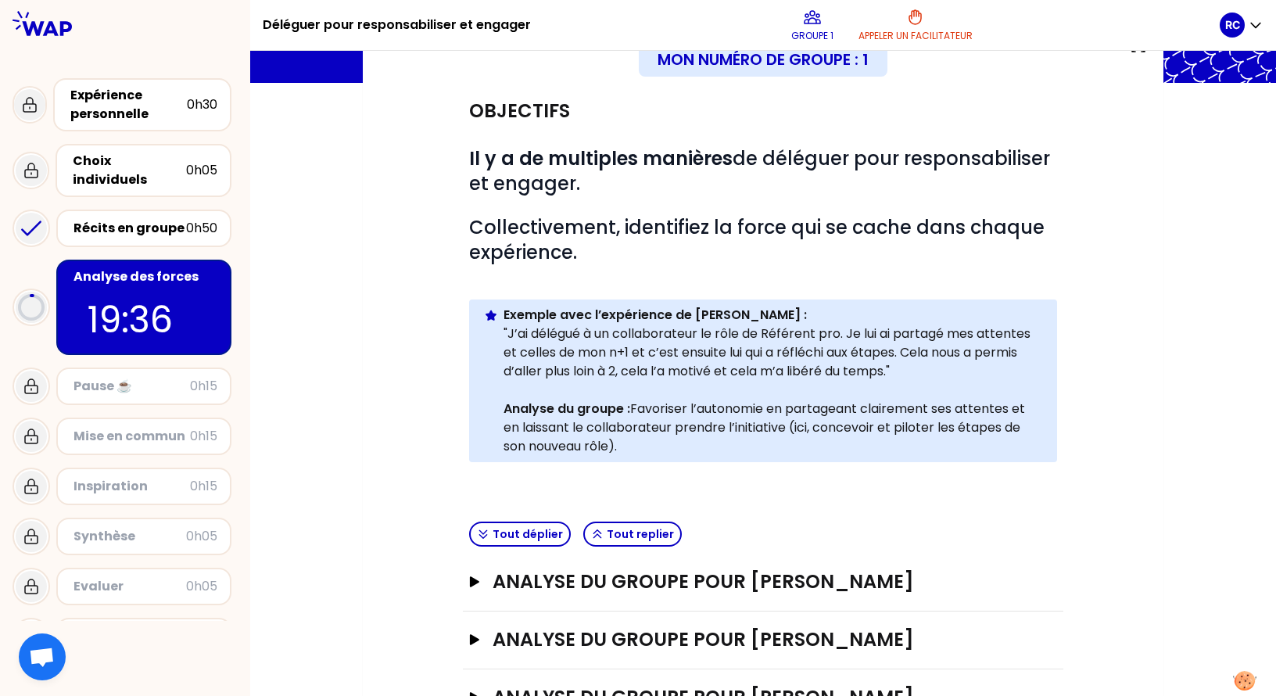
scroll to position [156, 0]
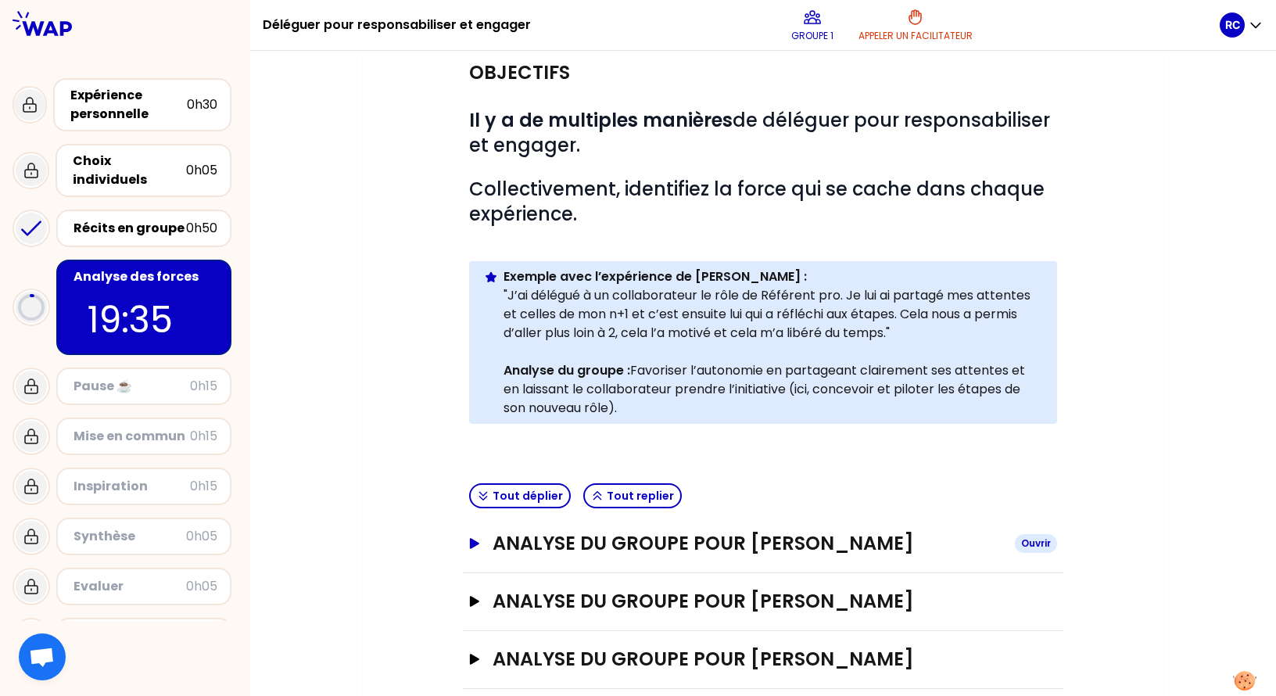
click at [794, 552] on h3 "ANALYSE DU GROUPE POUR [PERSON_NAME]" at bounding box center [748, 543] width 510 height 25
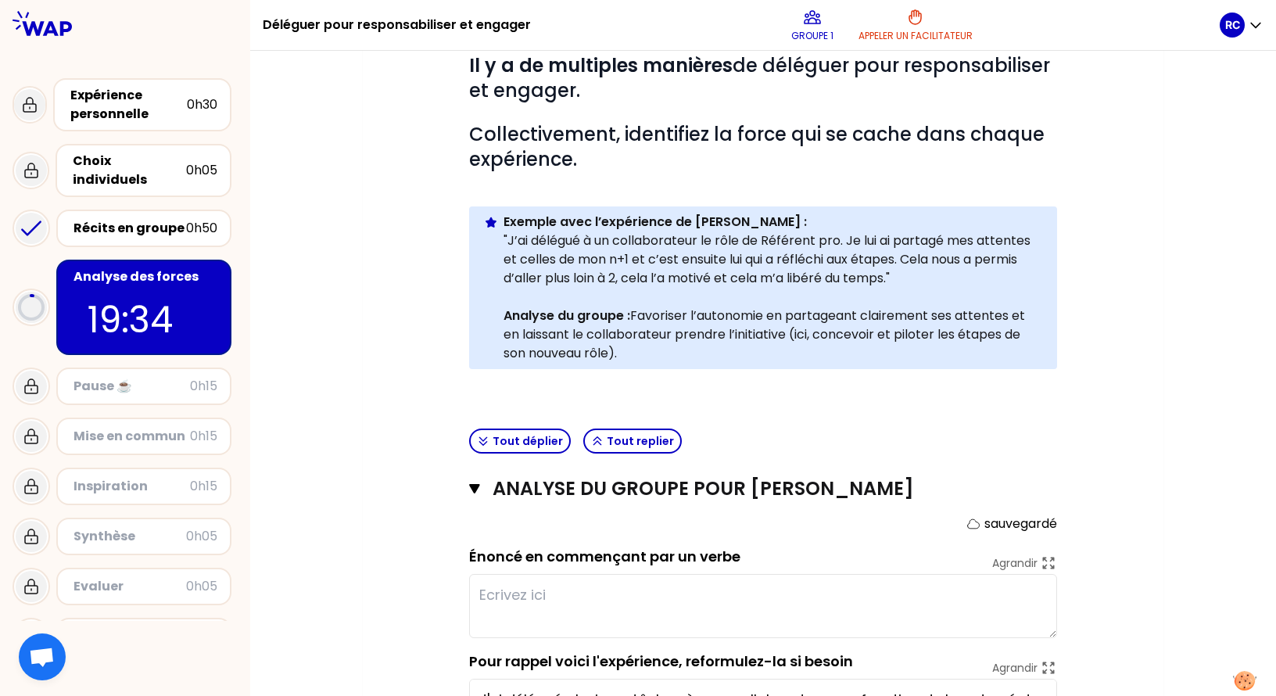
scroll to position [235, 0]
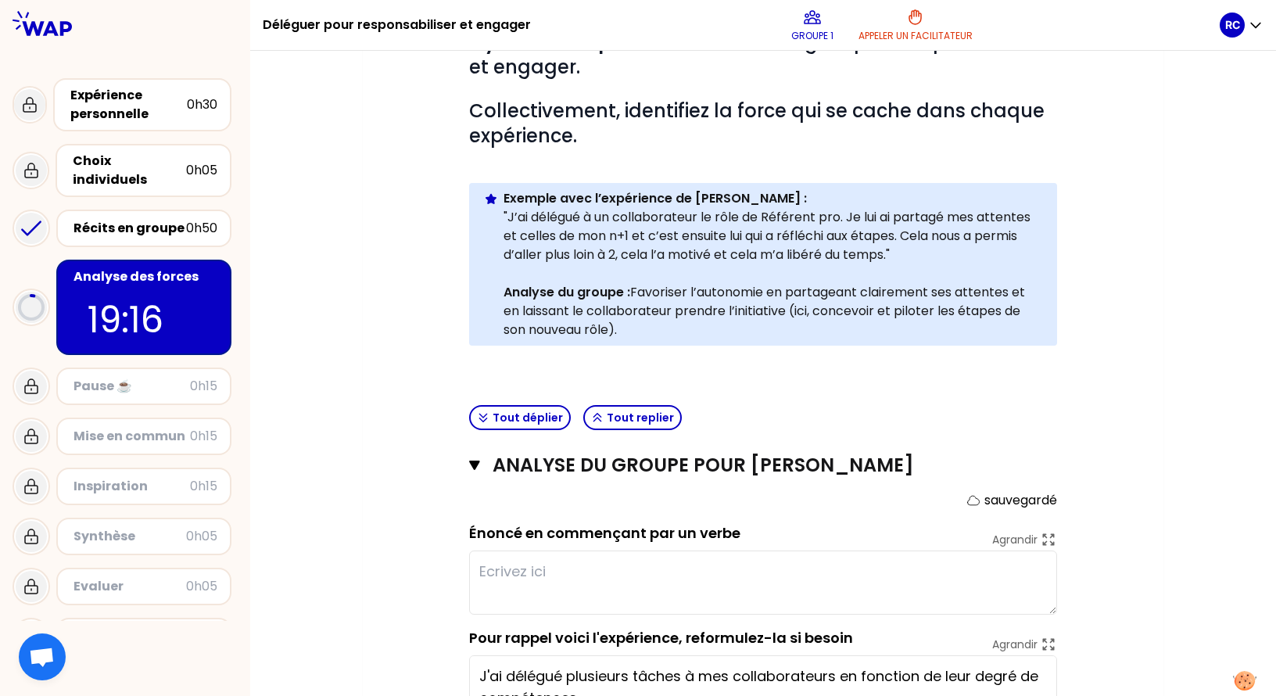
click at [923, 566] on textarea at bounding box center [763, 583] width 588 height 64
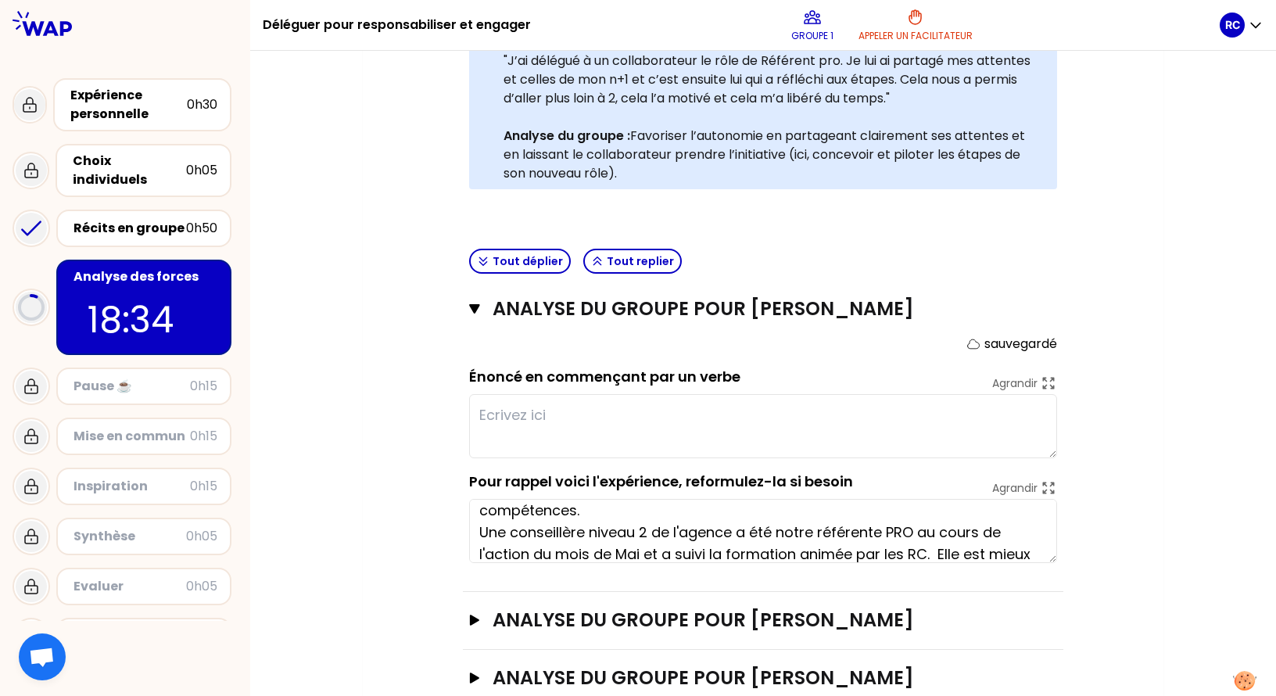
scroll to position [63, 0]
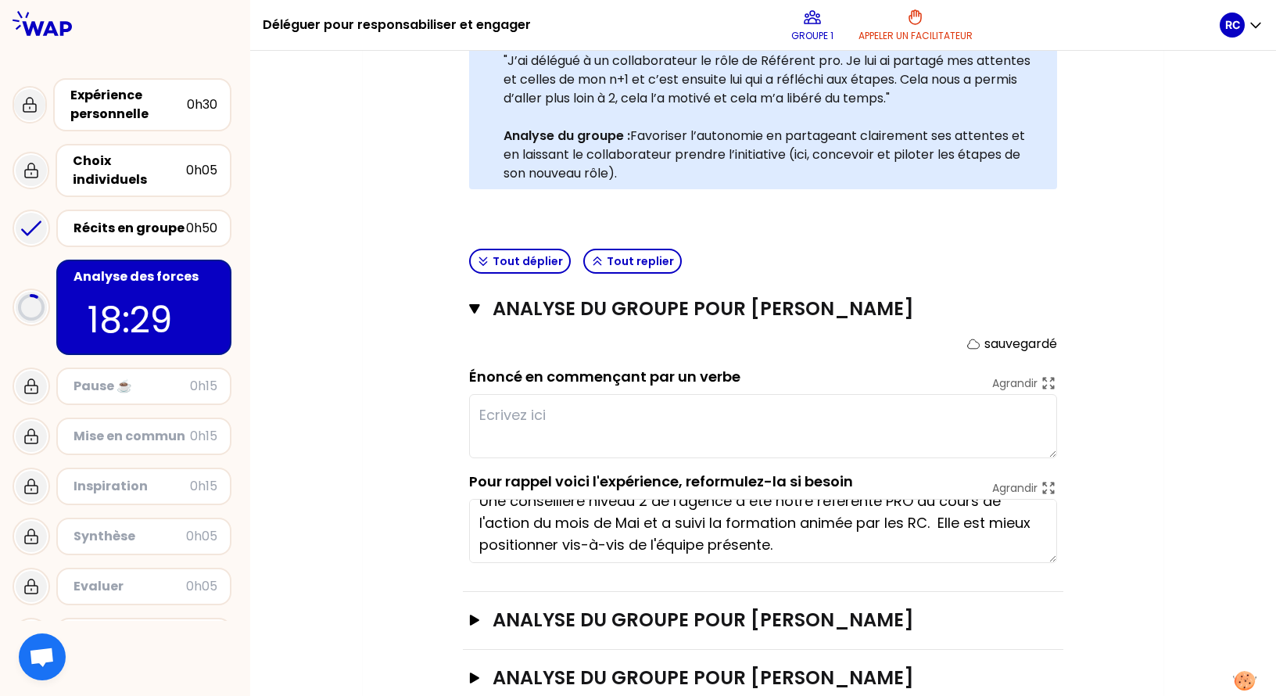
drag, startPoint x: 544, startPoint y: 544, endPoint x: 561, endPoint y: 547, distance: 16.9
click at [561, 547] on textarea "J'ai délégué plusieurs tâches à mes collaborateurs en fonction de leur degré de…" at bounding box center [763, 531] width 588 height 64
type textarea "J'ai délégué plusieurs tâches à mes collaborateurs en fonction de leur degré de…"
click at [1117, 534] on div "Objectifs # Il y a de multiples manières de déléguer pour responsabiliser et en…" at bounding box center [763, 288] width 738 height 956
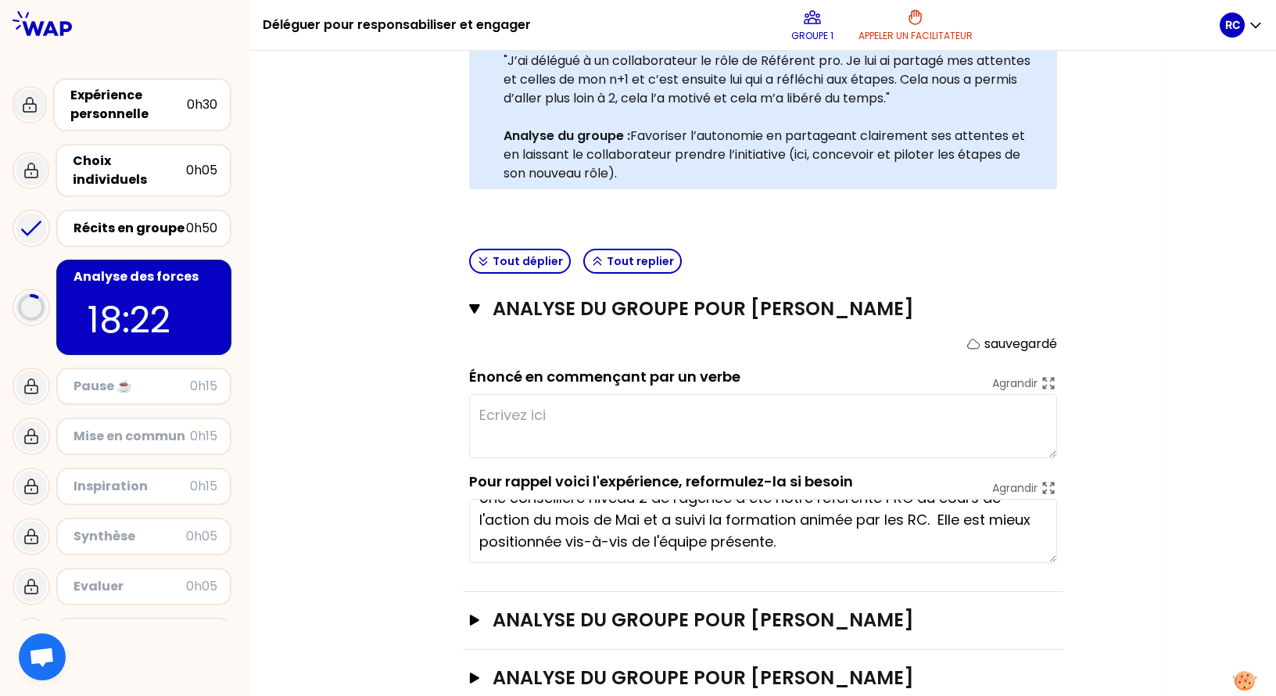
click at [1137, 551] on div "Mon numéro de groupe : 1 Objectifs # Il y a de multiples manières de déléguer p…" at bounding box center [763, 272] width 801 height 1050
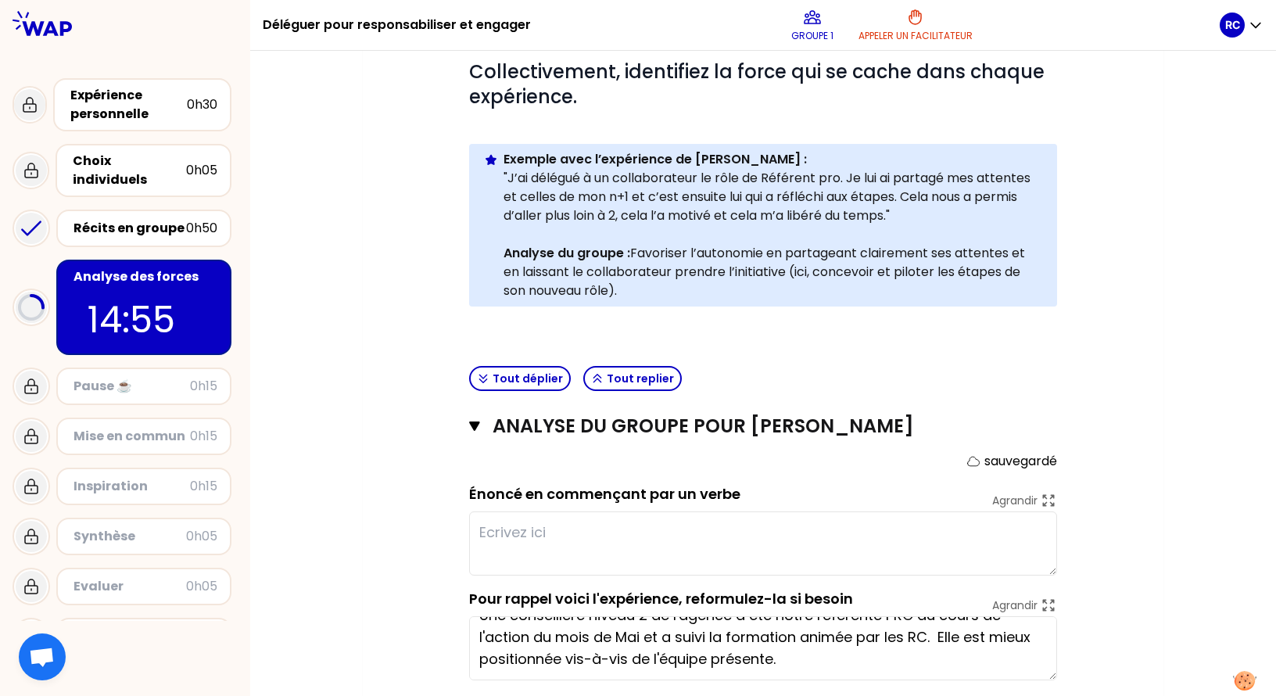
scroll to position [235, 0]
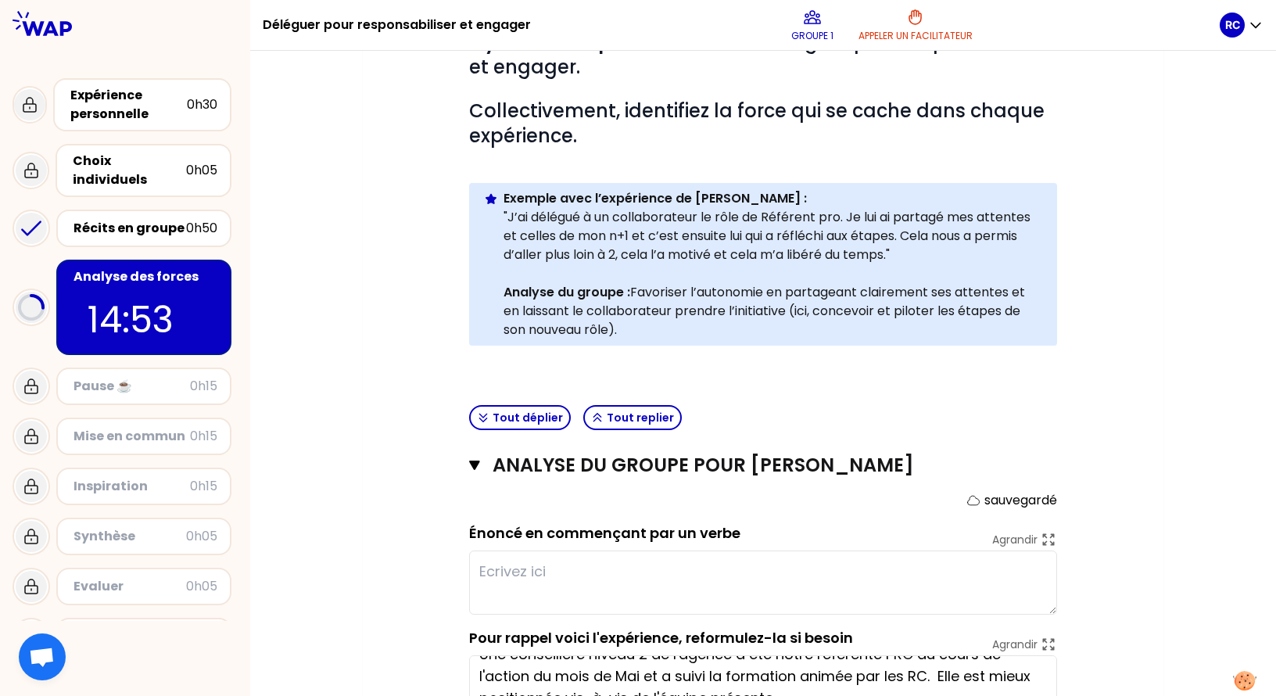
click at [726, 578] on textarea at bounding box center [763, 583] width 588 height 64
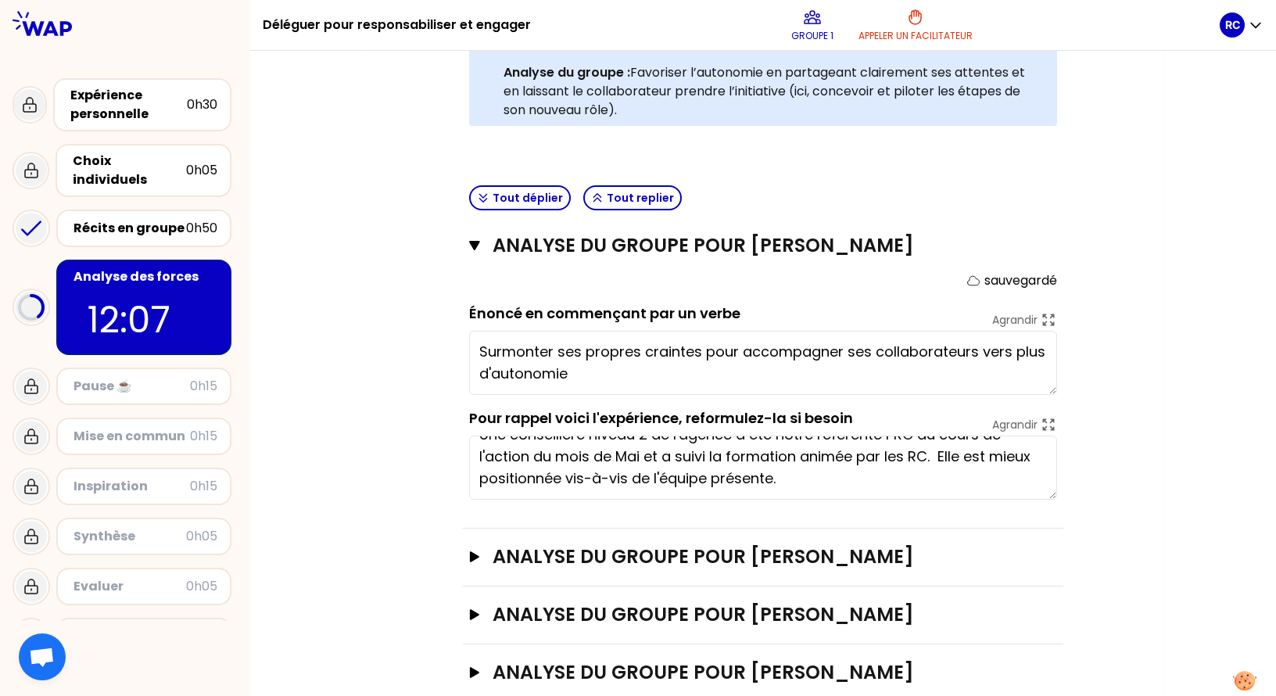
scroll to position [469, 0]
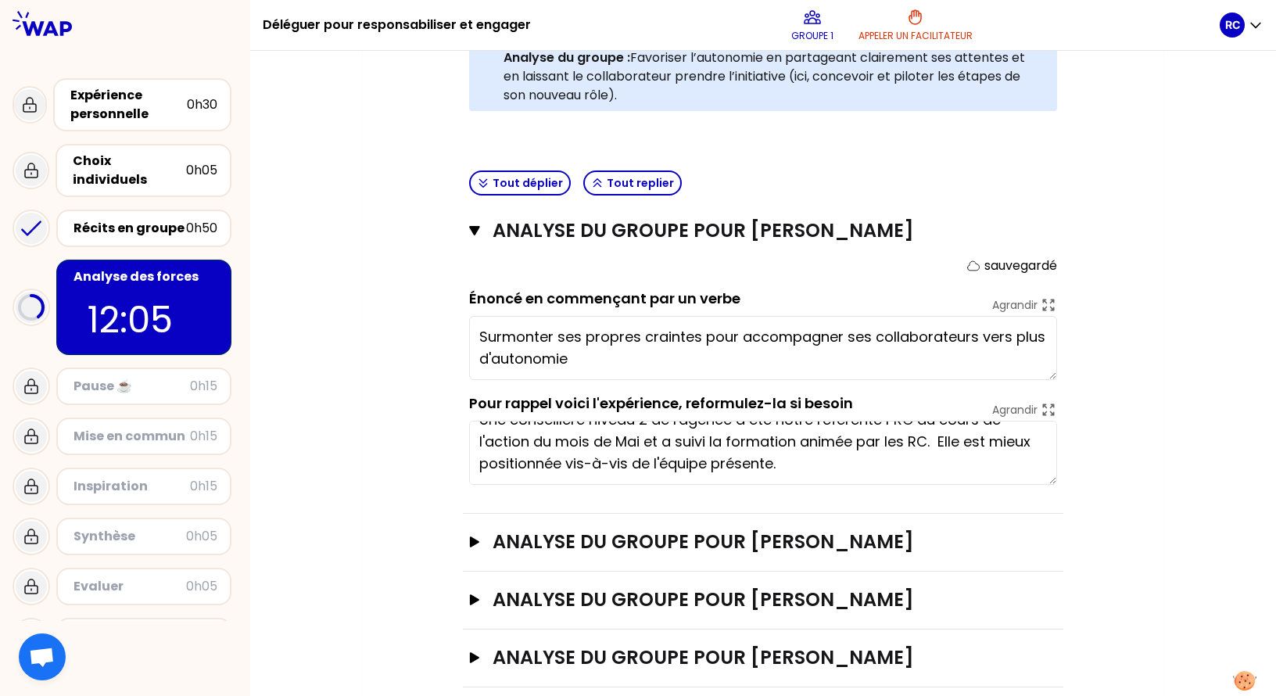
type textarea "Surmonter ses propres craintes pour accompagner ses collaborateurs vers plus d'…"
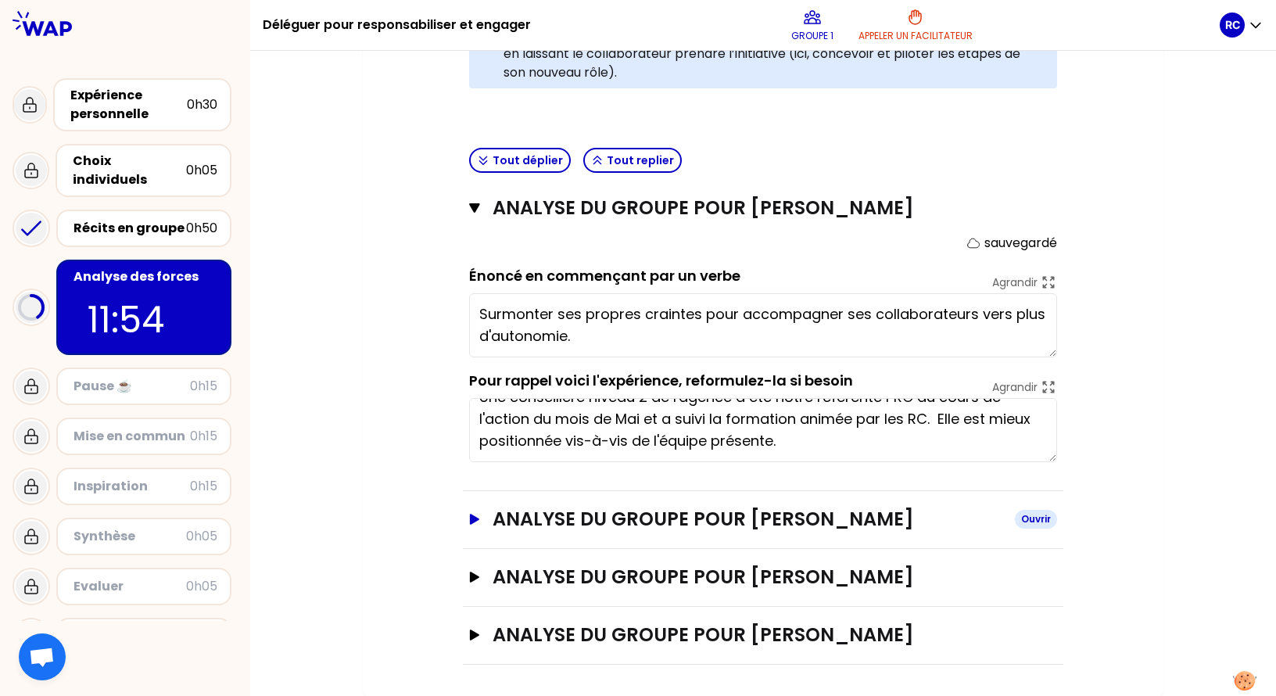
click at [475, 524] on icon "button" at bounding box center [474, 519] width 13 height 11
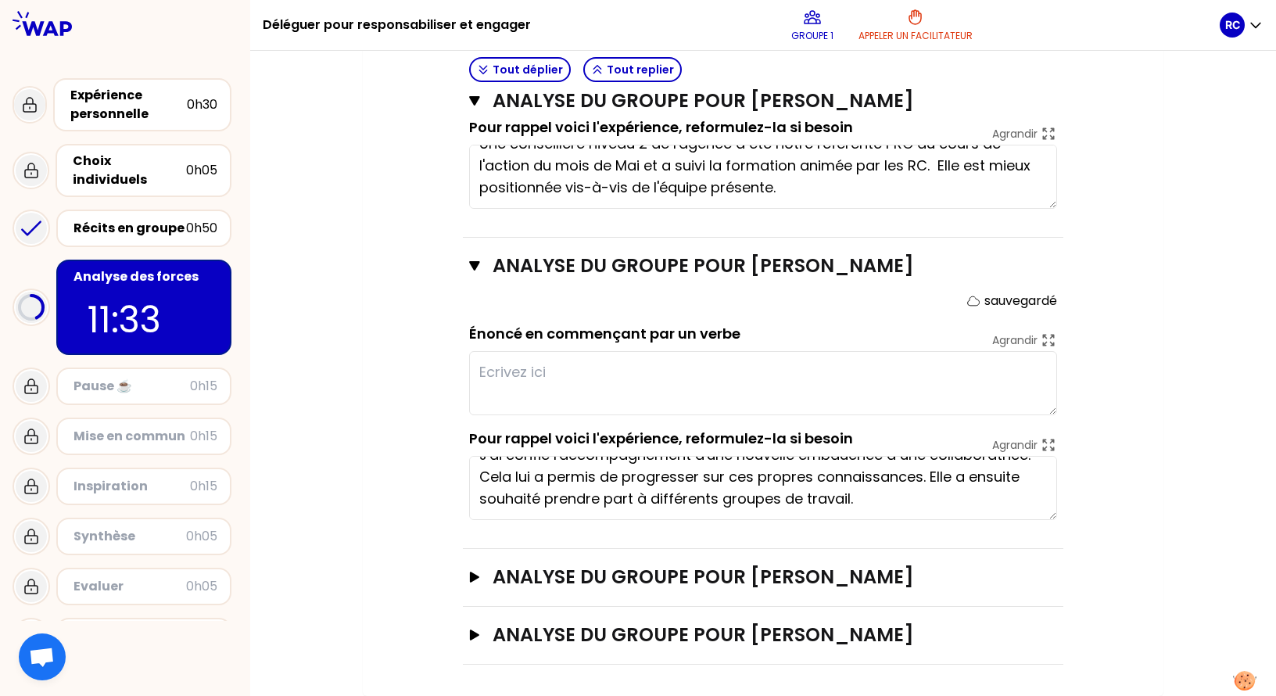
scroll to position [0, 0]
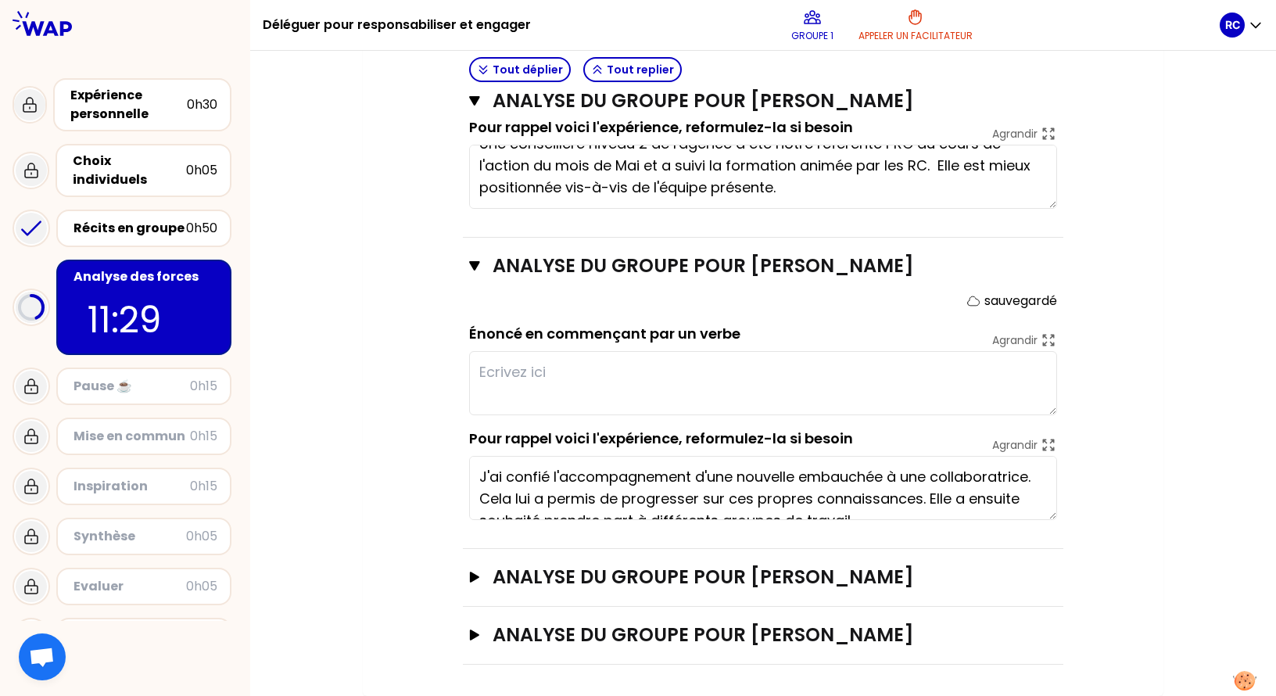
click at [694, 375] on textarea at bounding box center [763, 383] width 588 height 64
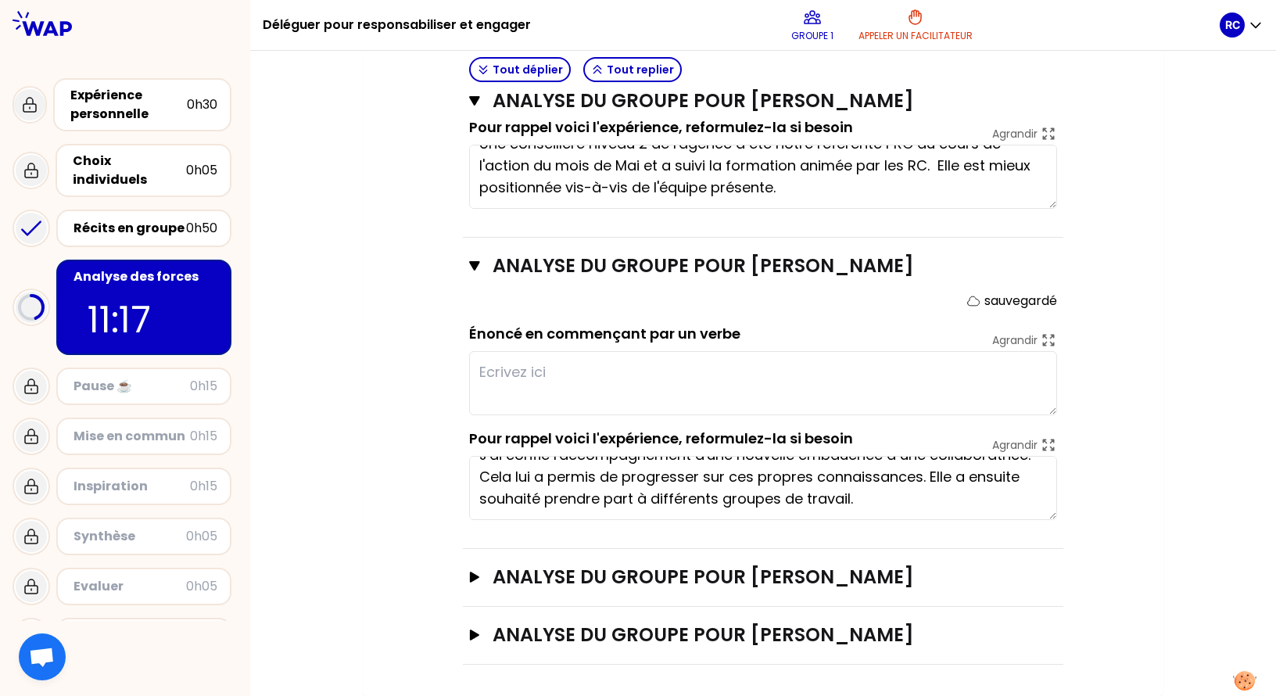
click at [623, 385] on textarea at bounding box center [763, 383] width 588 height 64
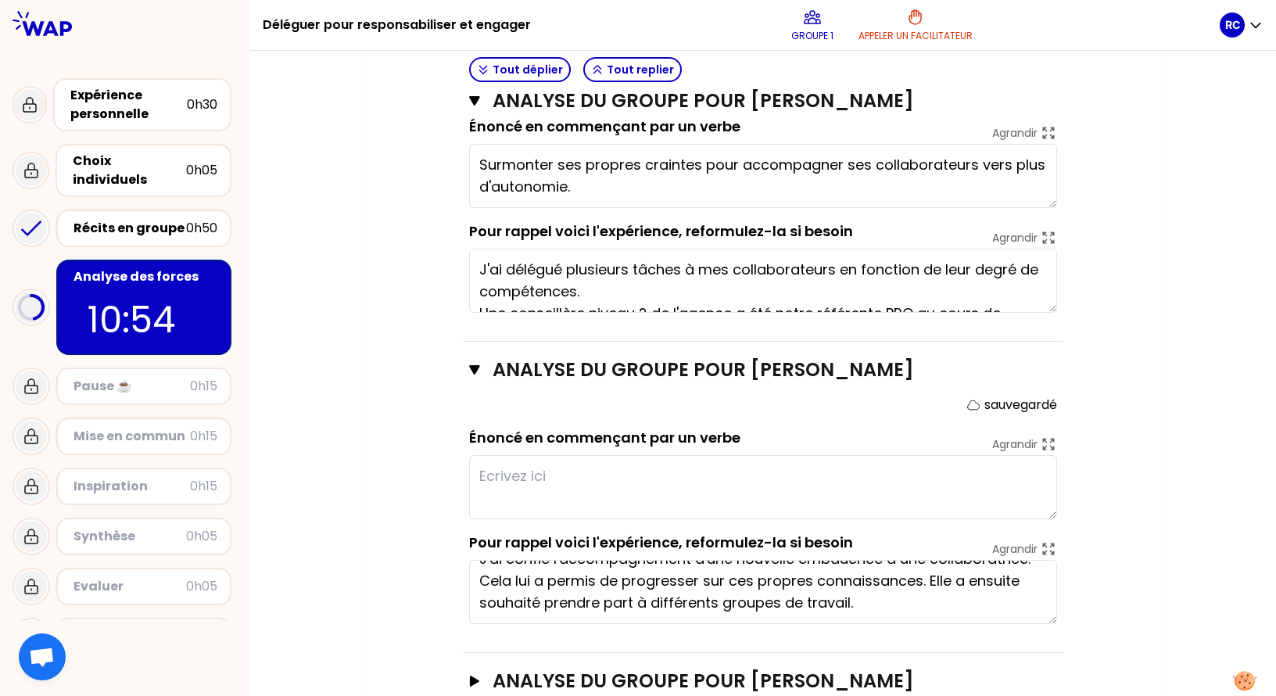
scroll to position [614, 0]
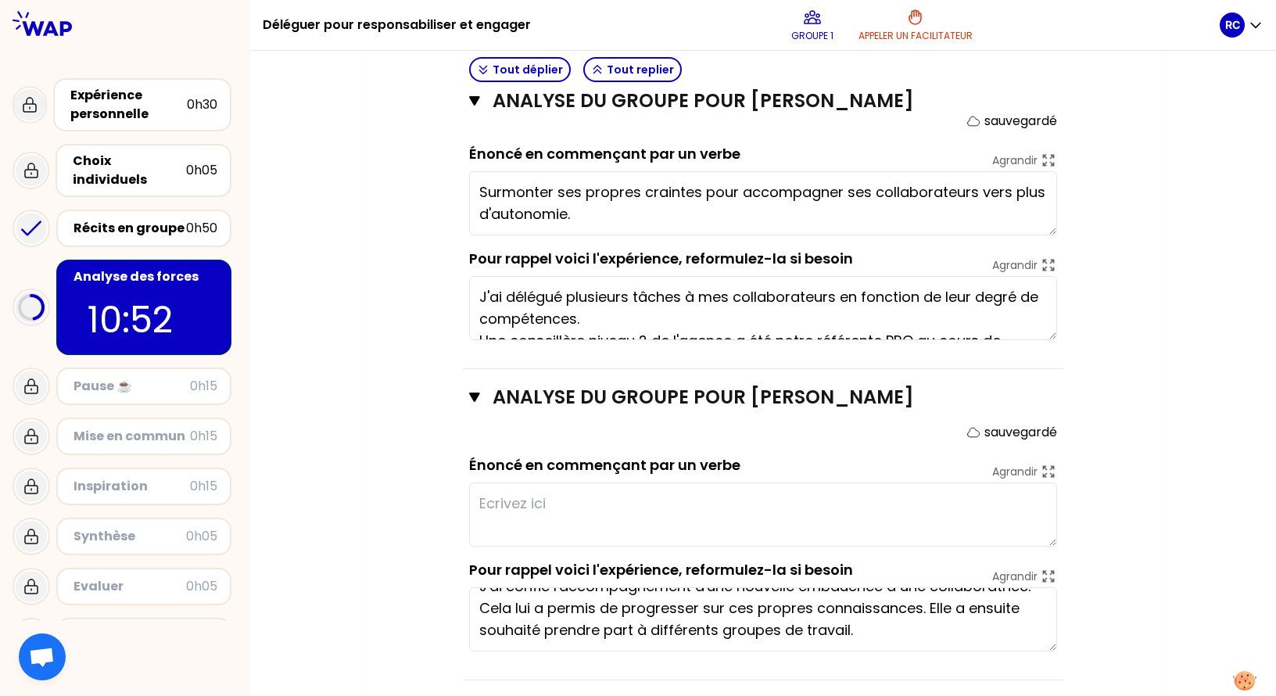
click at [906, 538] on textarea at bounding box center [763, 515] width 588 height 64
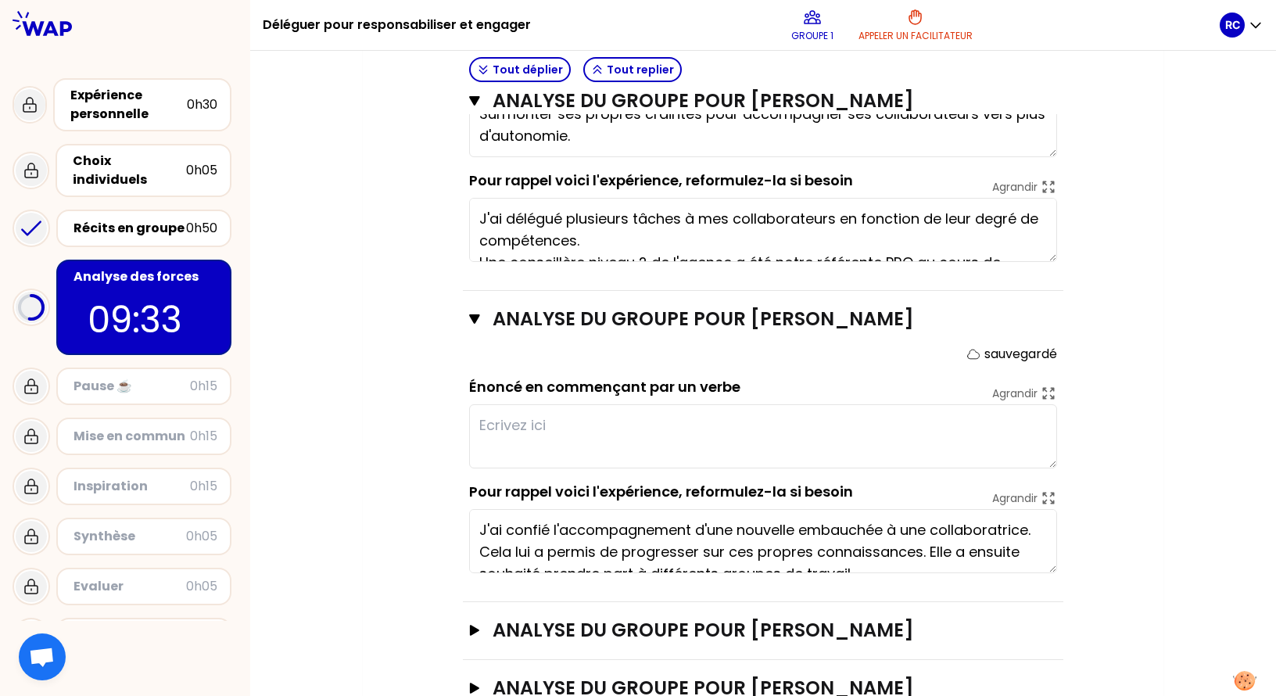
scroll to position [22, 0]
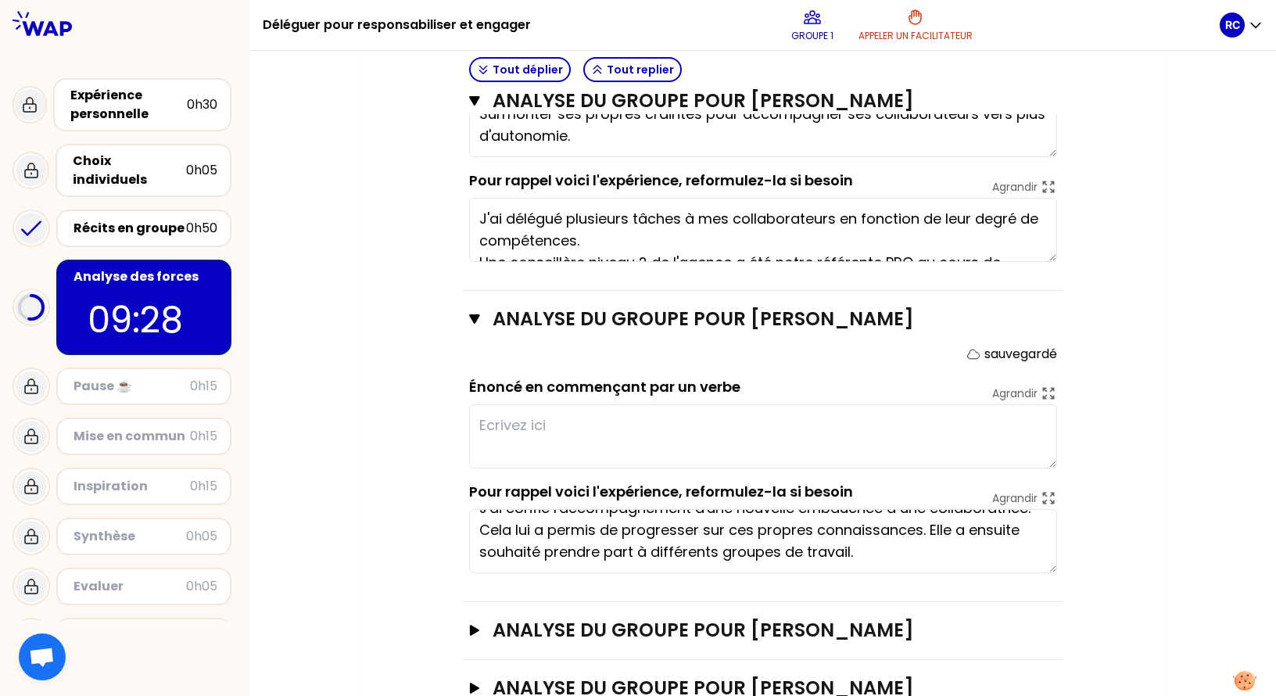
click at [768, 459] on textarea at bounding box center [763, 436] width 588 height 64
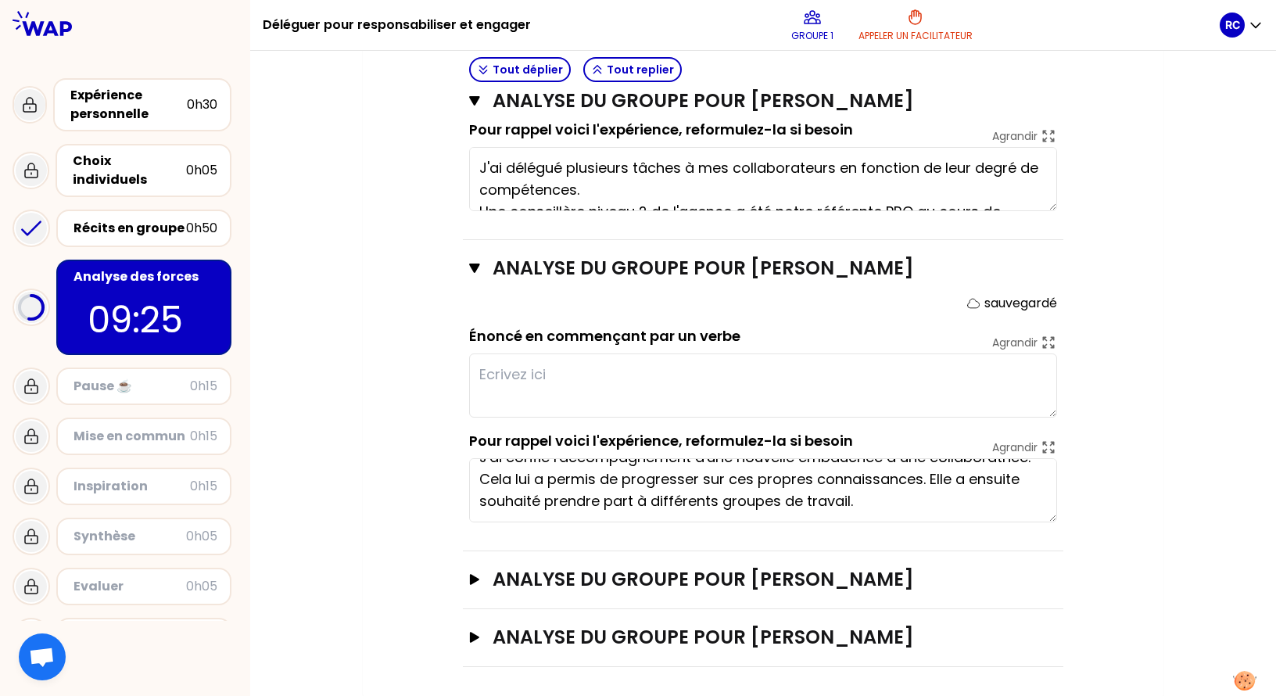
scroll to position [770, 0]
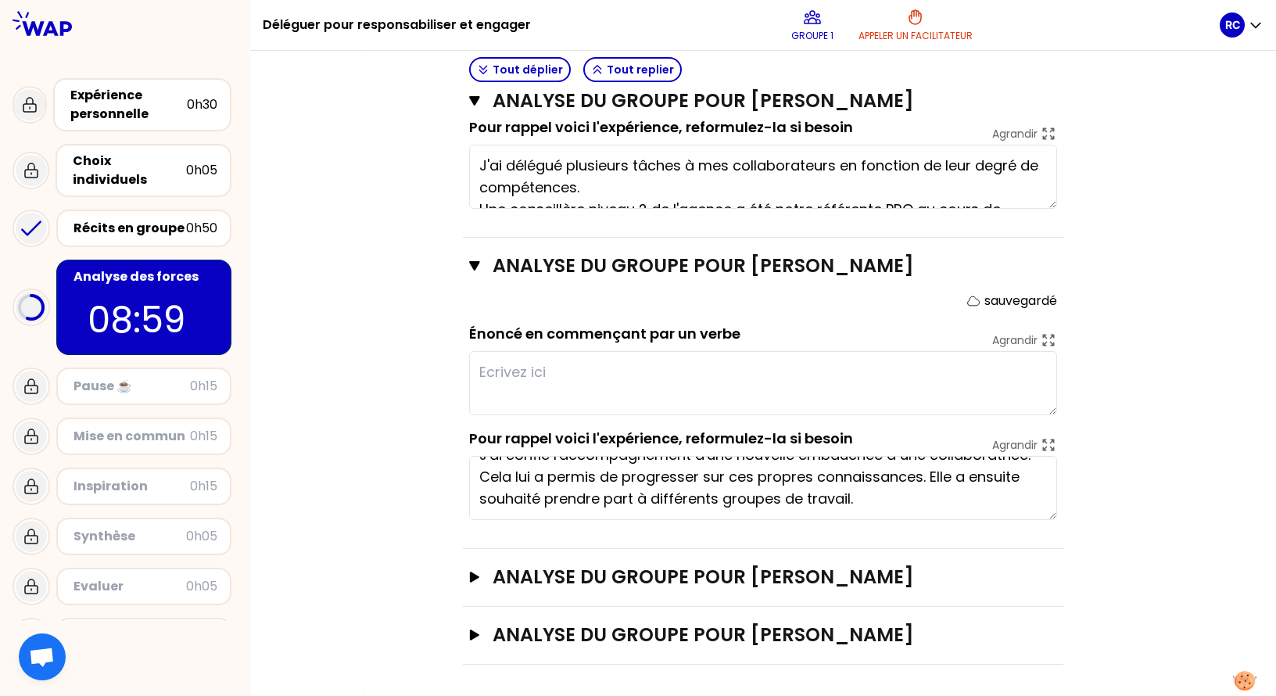
click at [858, 381] on textarea at bounding box center [763, 383] width 588 height 64
type textarea "D"
type textarea "N"
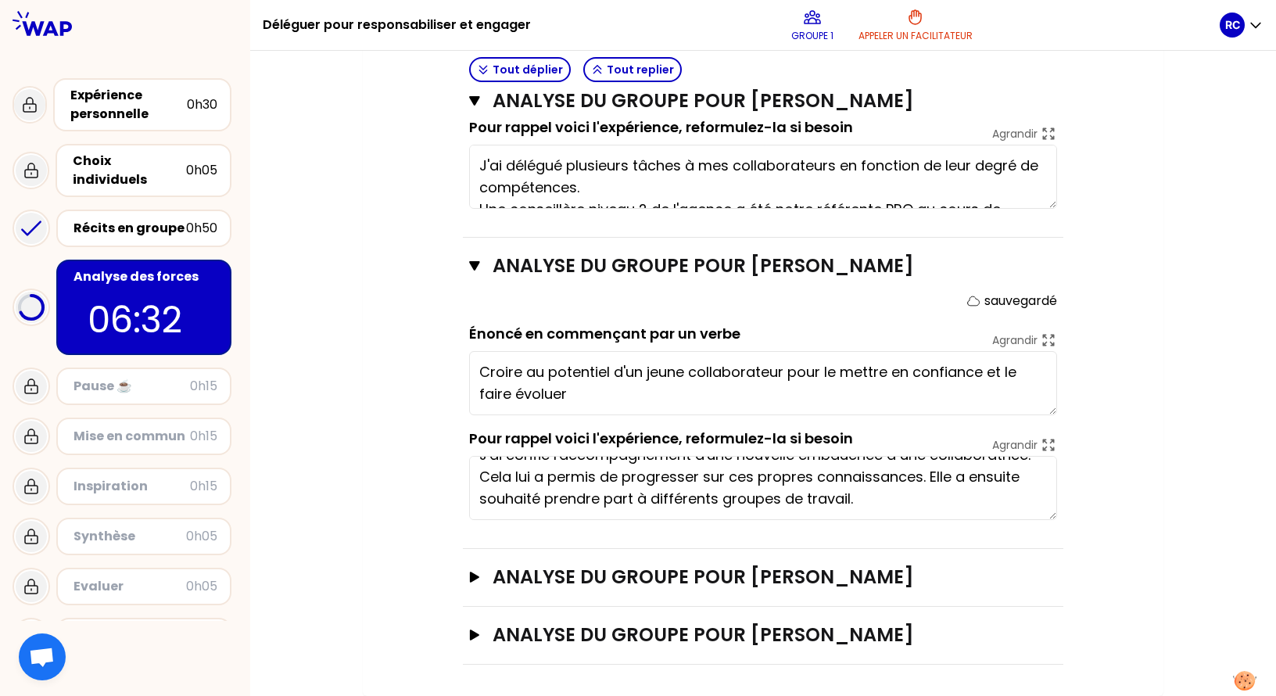
type textarea "Croire au potentiel d'un jeune collaborateur pour le mettre en confiance et le …"
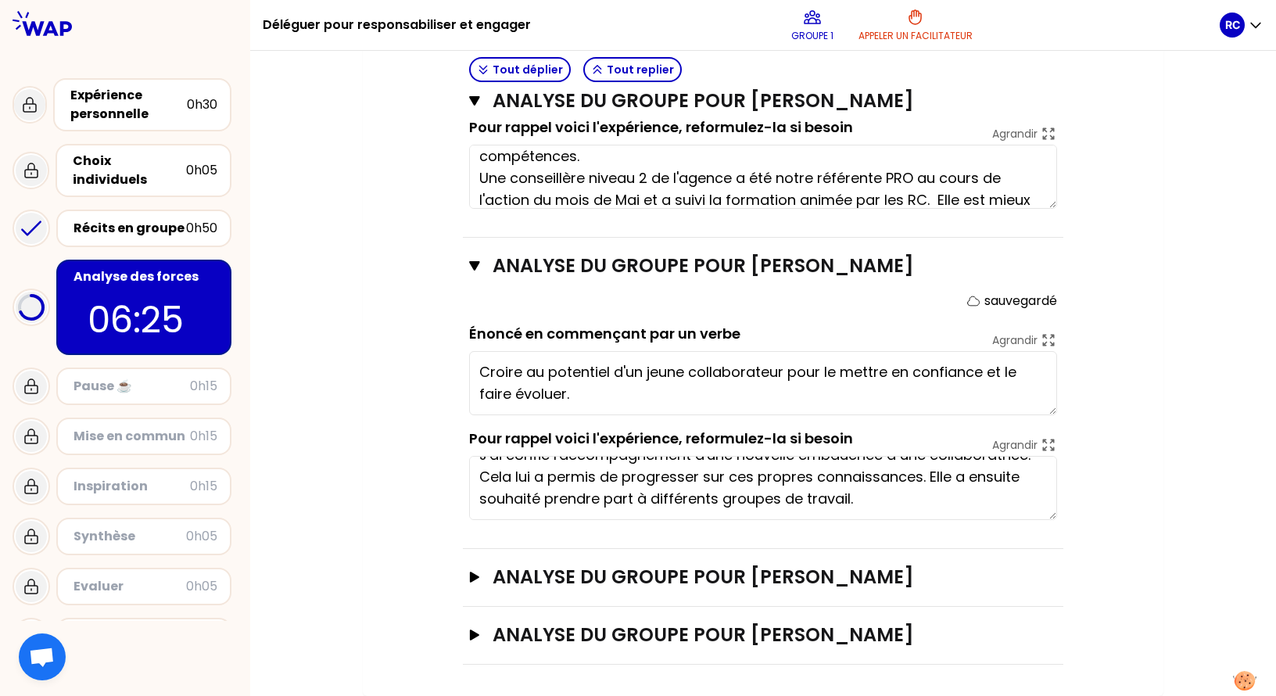
scroll to position [63, 0]
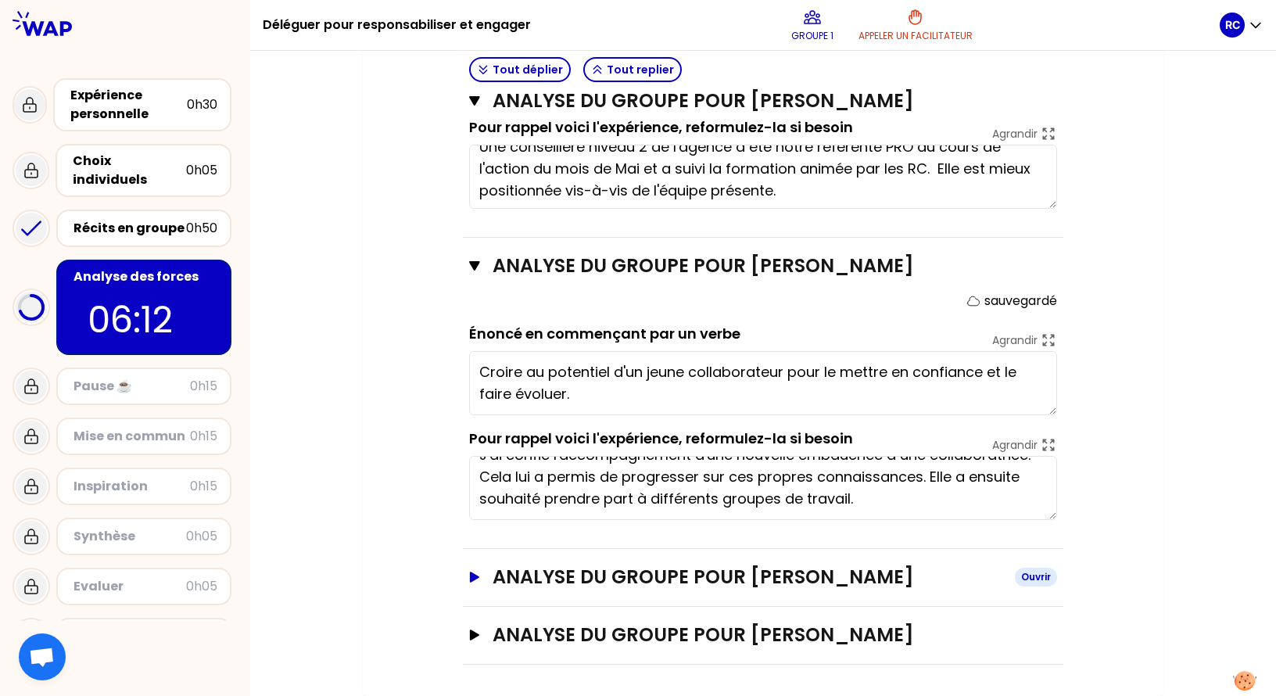
click at [469, 578] on icon "button" at bounding box center [474, 577] width 13 height 11
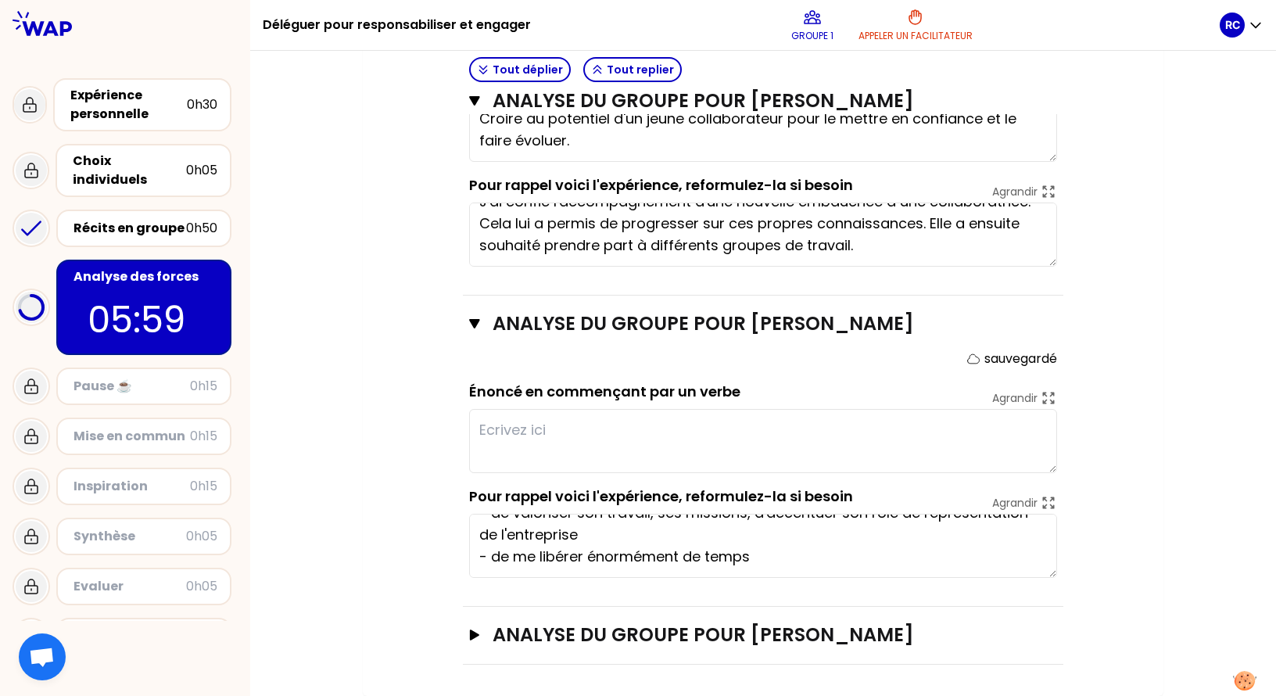
scroll to position [0, 0]
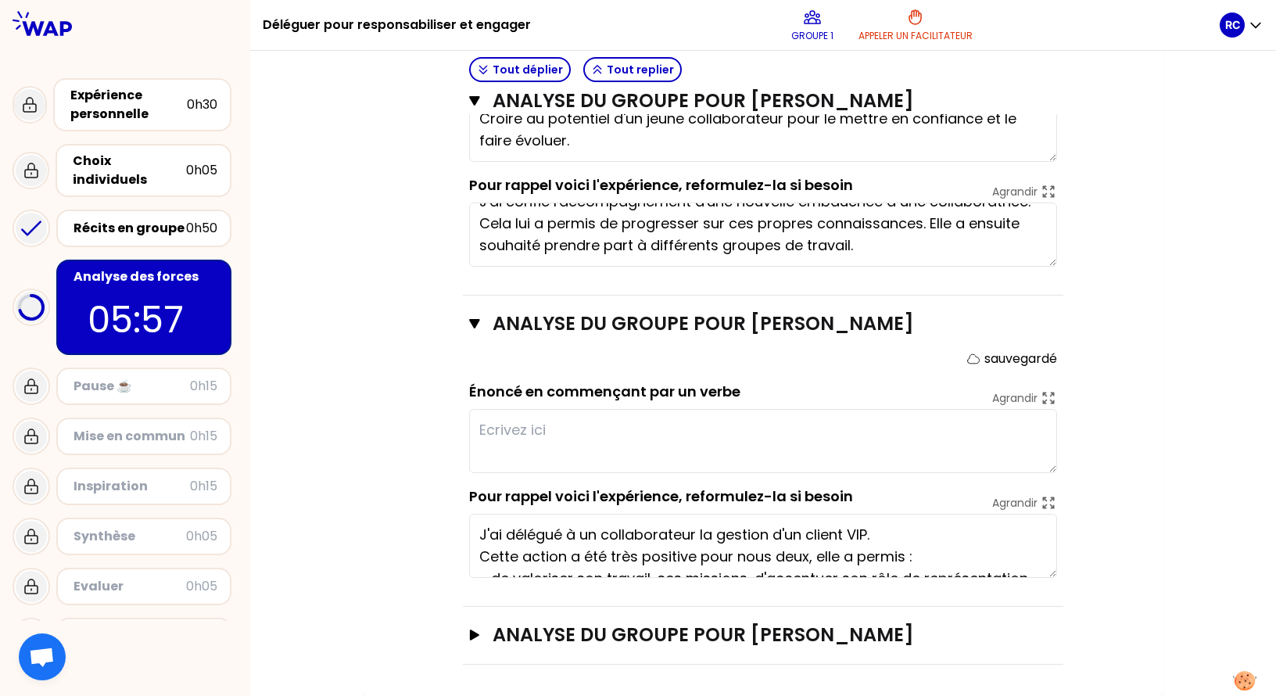
click at [791, 419] on textarea at bounding box center [763, 441] width 588 height 64
click at [979, 447] on textarea at bounding box center [763, 441] width 588 height 64
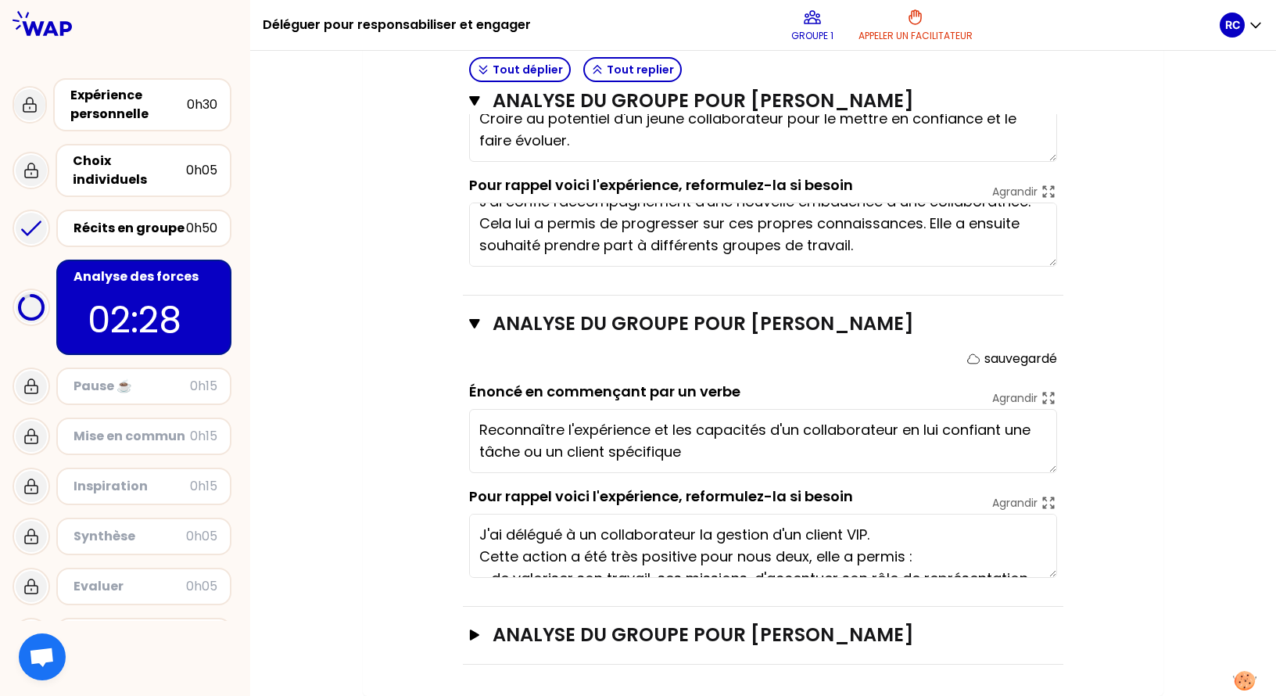
type textarea "Reconnaître l'expérience et les capacités d'un collaborateur en lui confiant un…"
click at [476, 626] on icon "button" at bounding box center [474, 635] width 13 height 11
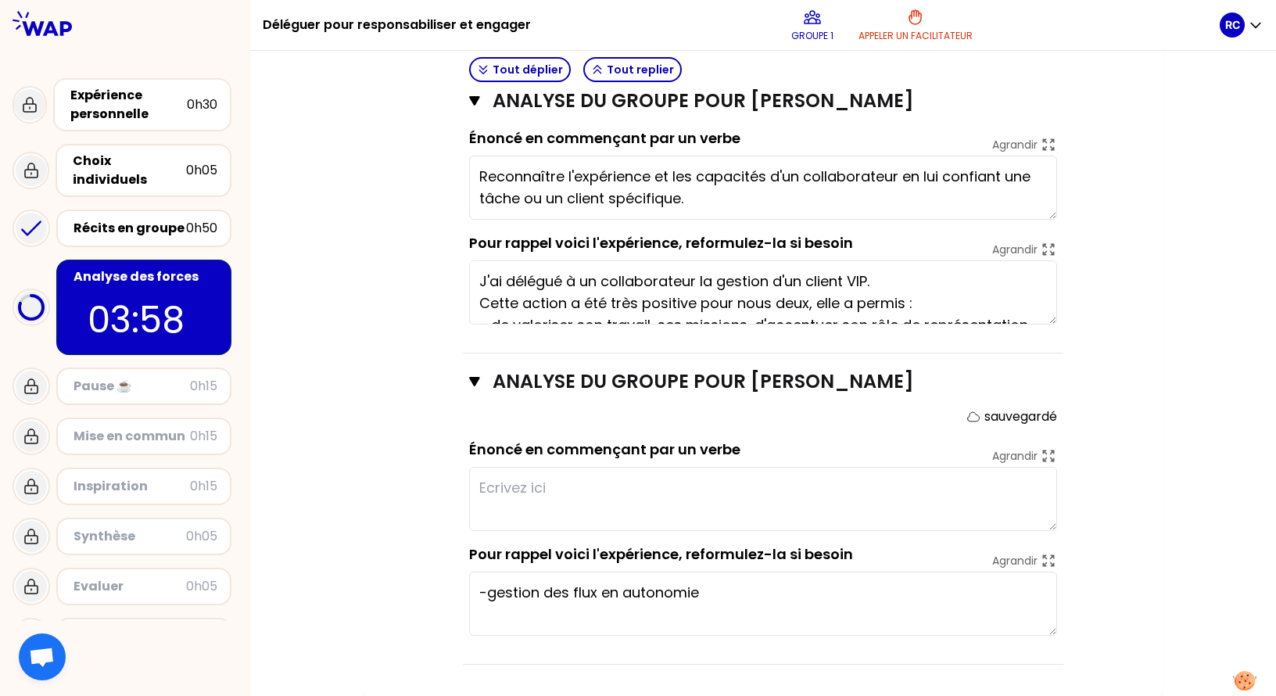
scroll to position [1277, 0]
click at [672, 486] on textarea at bounding box center [763, 499] width 588 height 64
click at [669, 502] on textarea at bounding box center [763, 499] width 588 height 64
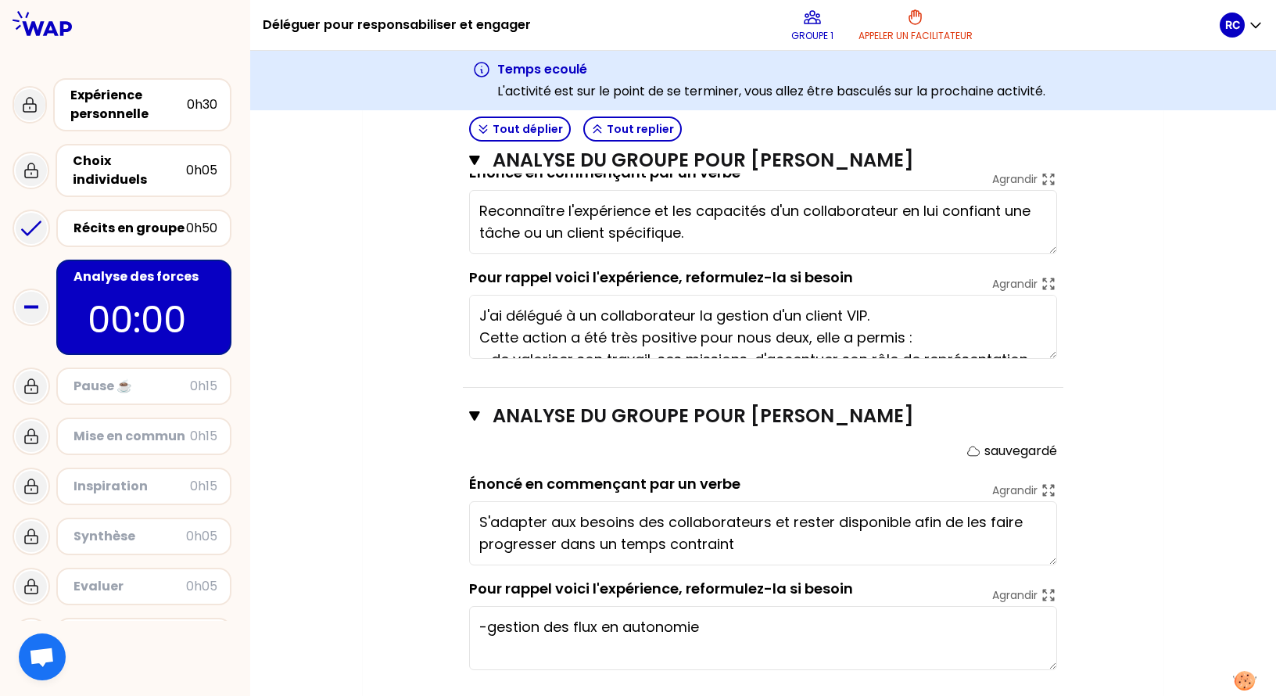
type textarea "S'adapter aux besoins des collaborateurs et rester disponible afin de les faire…"
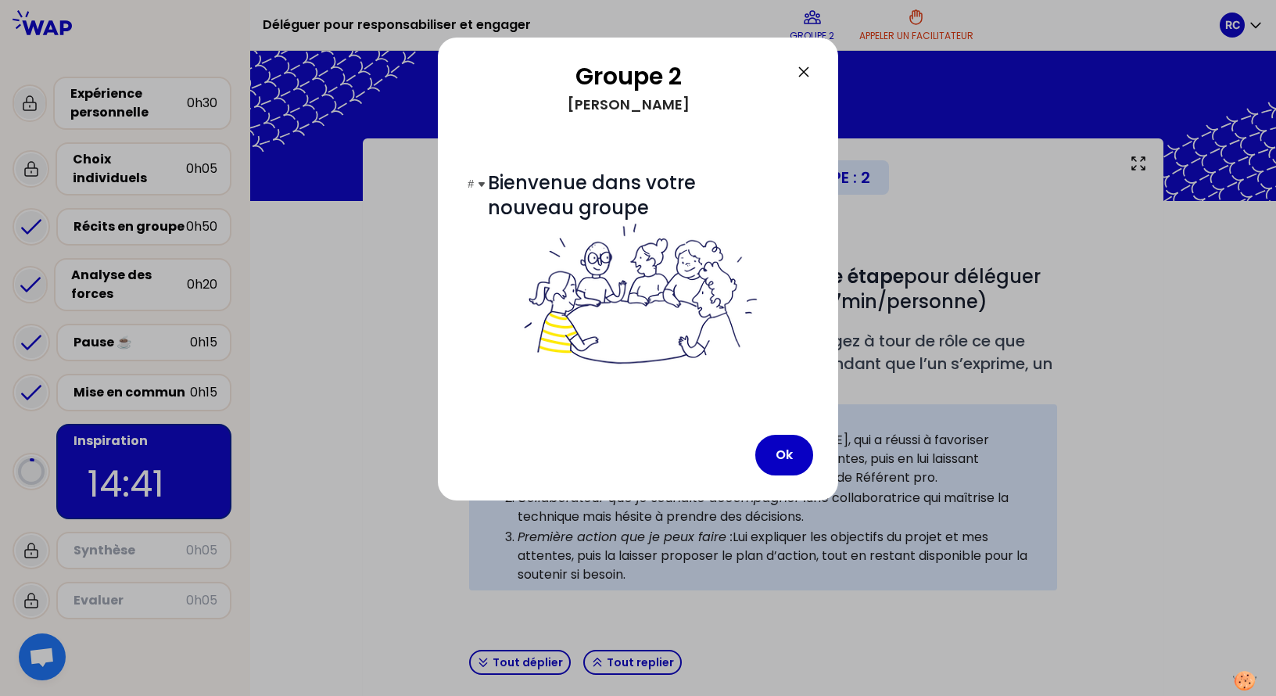
click at [510, 387] on h1 "# Bienvenue dans votre nouveau groupe" at bounding box center [638, 282] width 300 height 224
click at [773, 448] on button "Ok" at bounding box center [784, 455] width 58 height 41
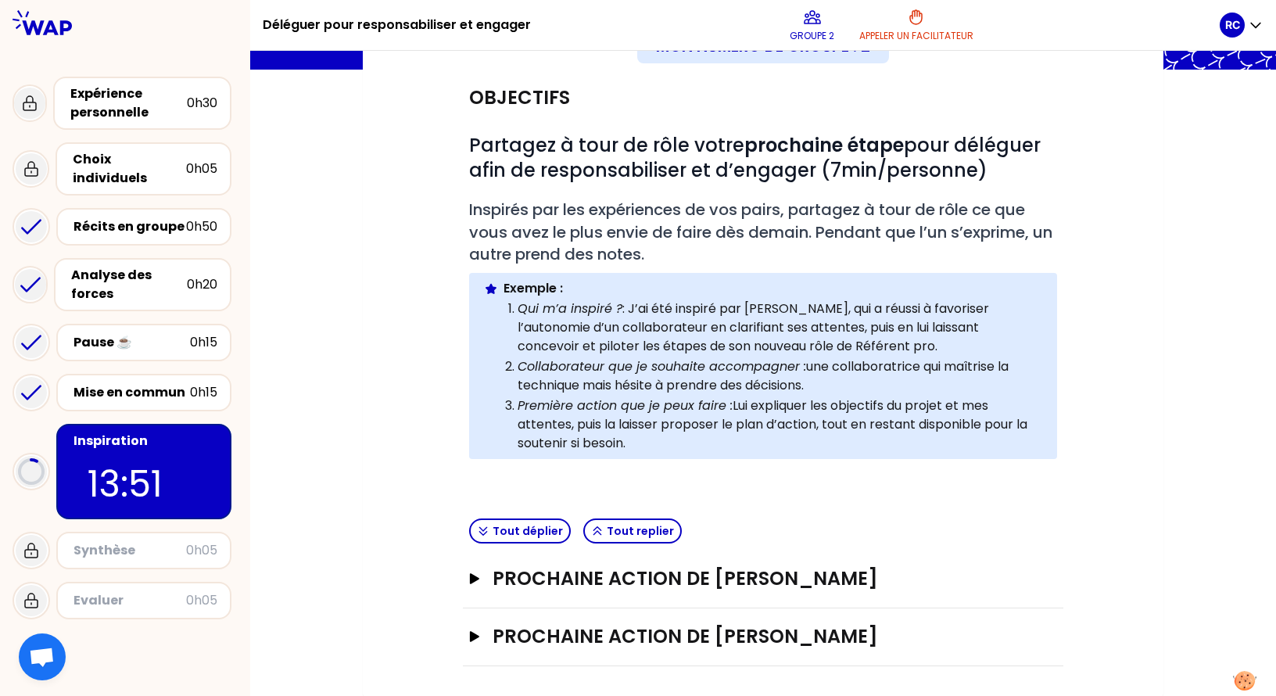
scroll to position [133, 0]
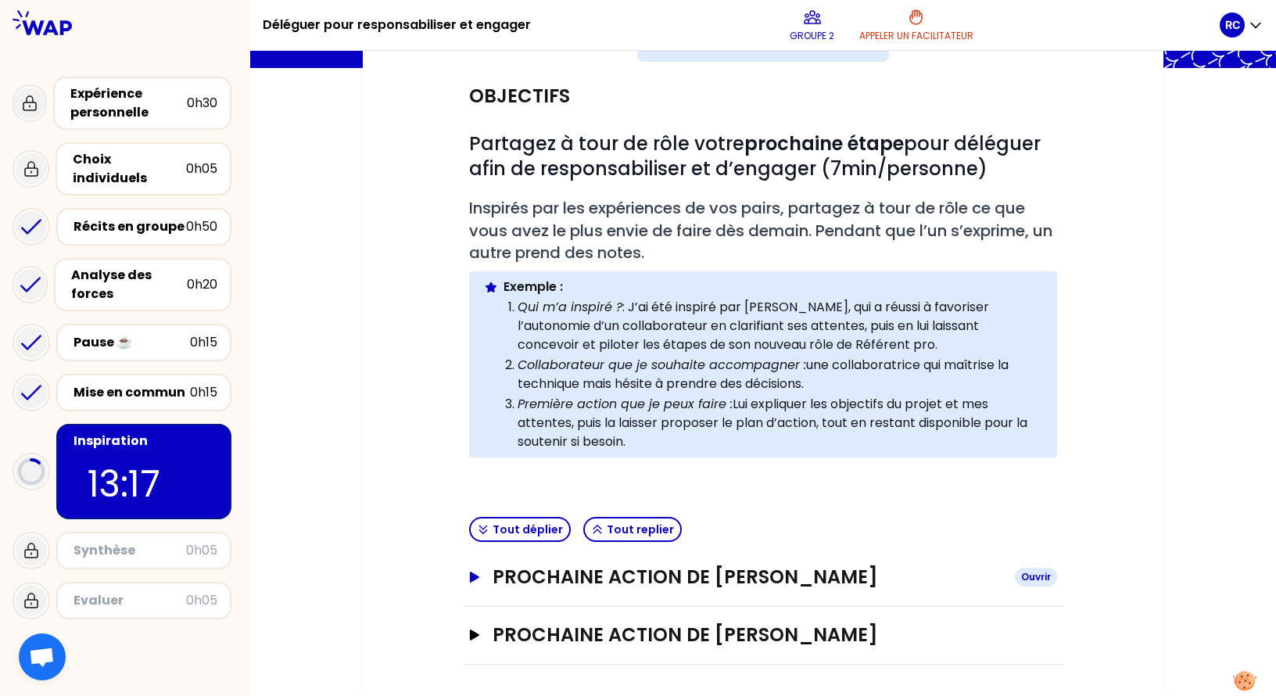
click at [736, 579] on h3 "Prochaine action de [PERSON_NAME]" at bounding box center [748, 577] width 510 height 25
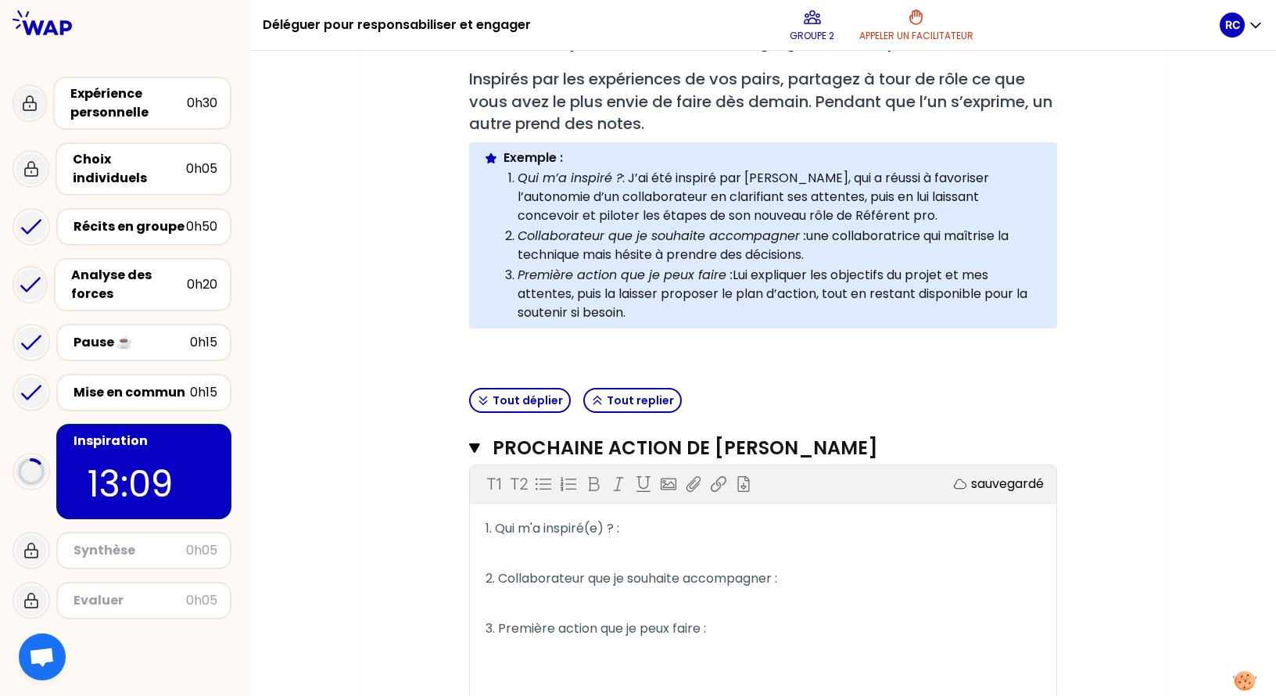
scroll to position [289, 0]
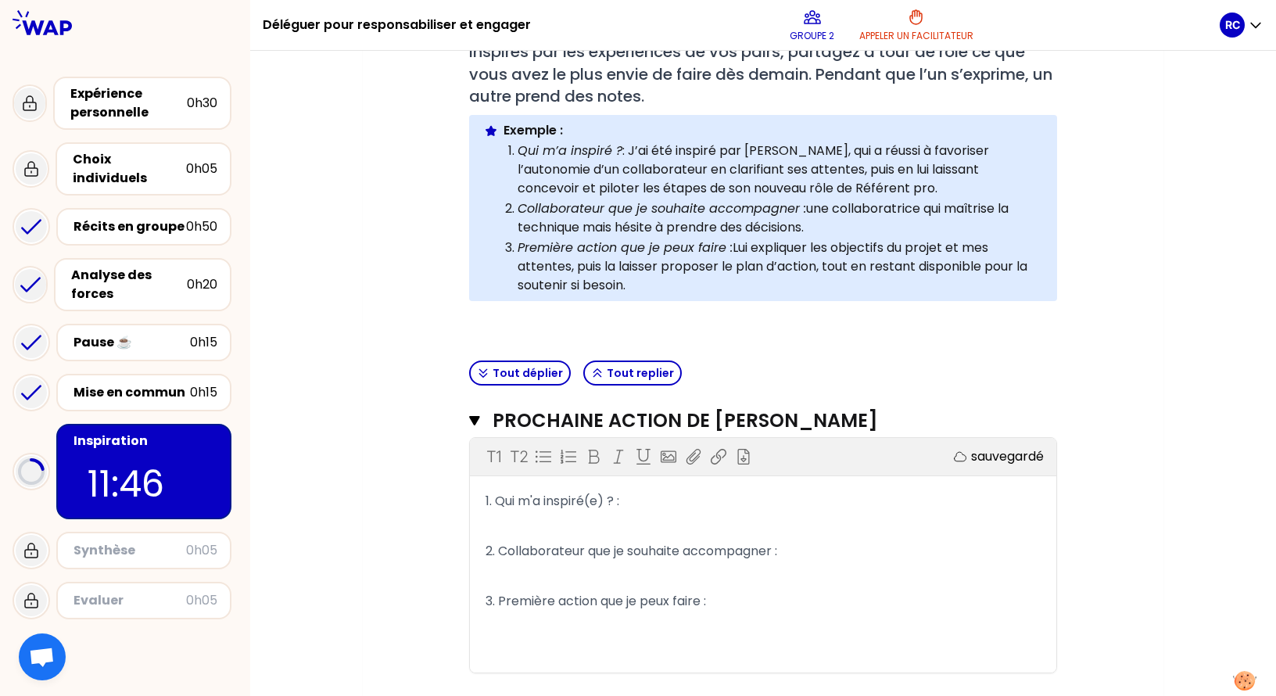
click at [687, 506] on p "1. Qui m'a inspiré(e) ? :" at bounding box center [763, 501] width 555 height 25
click at [679, 510] on p "1. Qui m'a inspiré(e) ? :" at bounding box center [763, 501] width 555 height 25
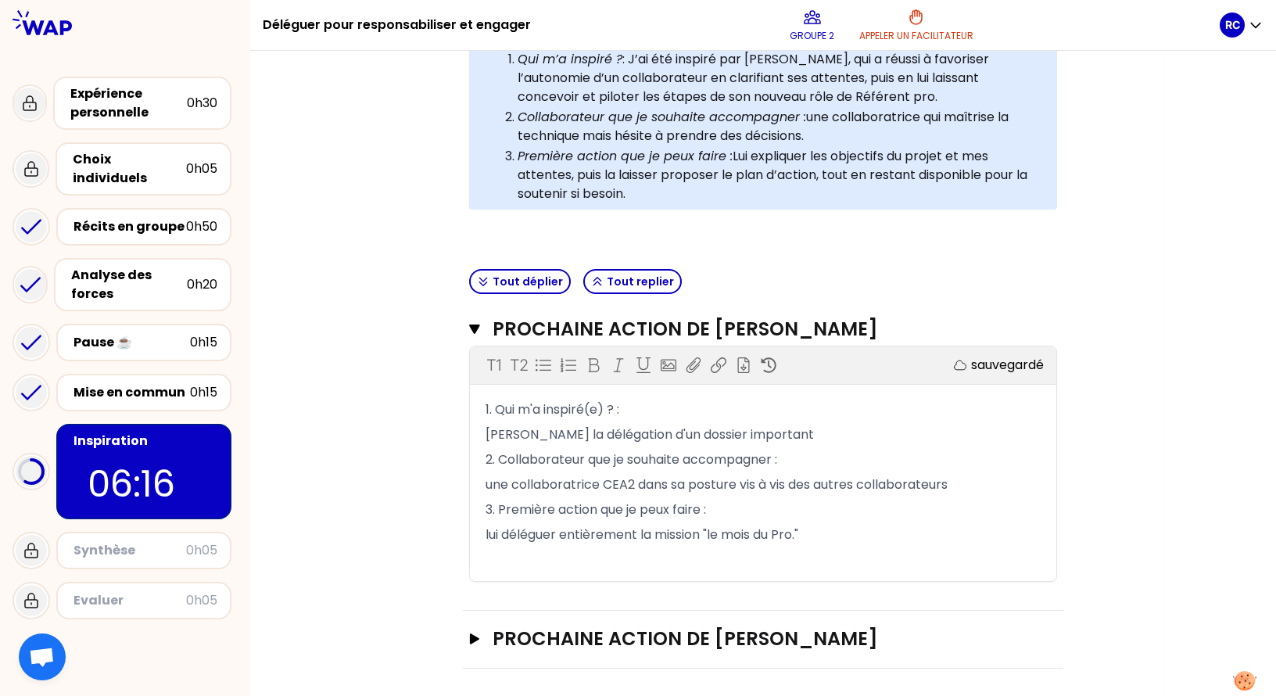
scroll to position [385, 0]
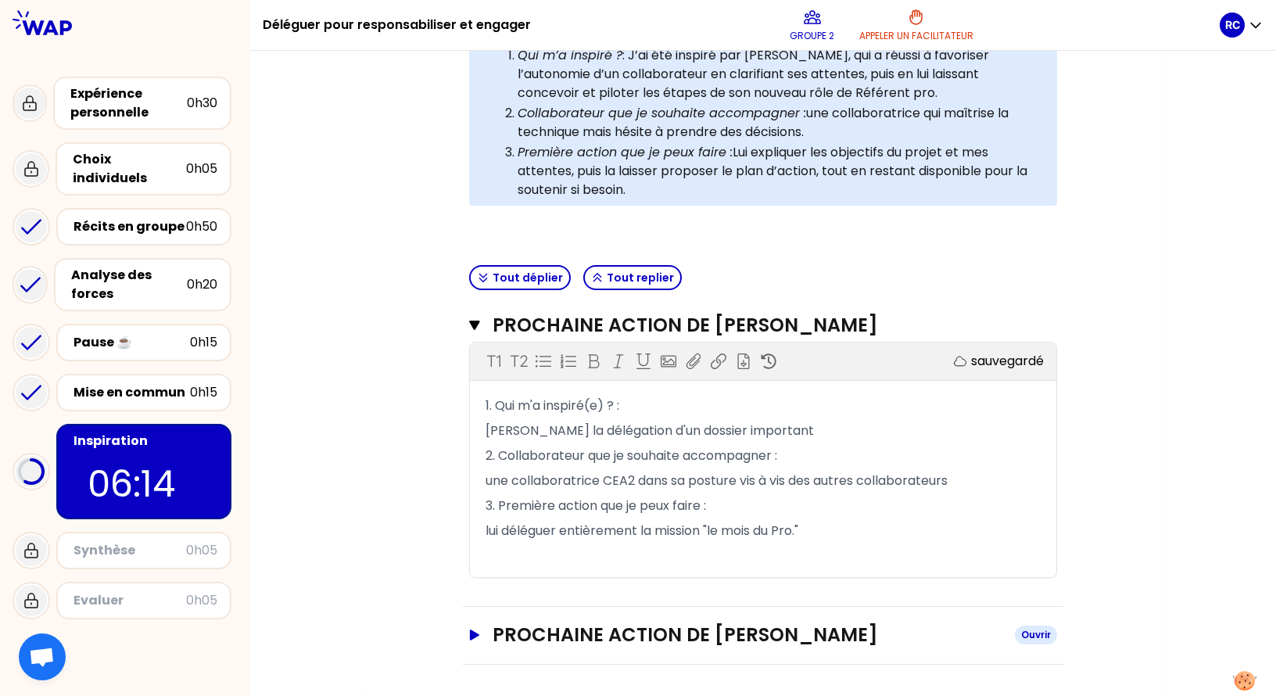
click at [475, 626] on icon "button" at bounding box center [474, 635] width 13 height 11
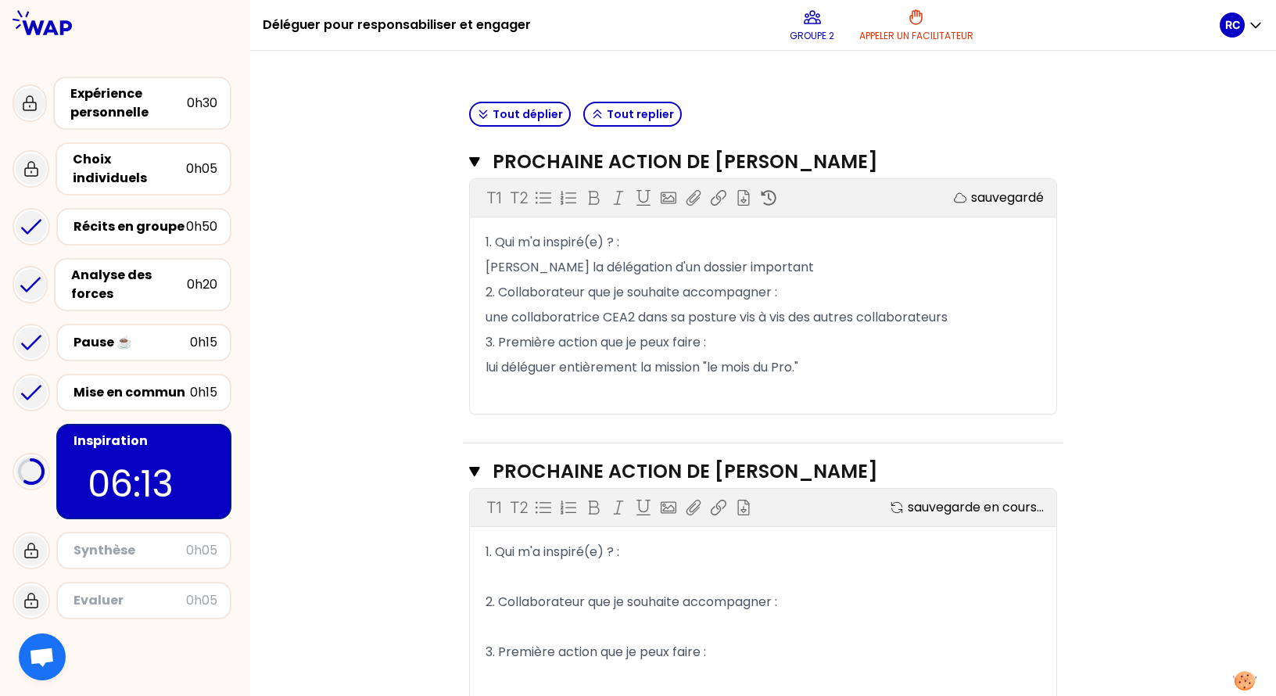
scroll to position [619, 0]
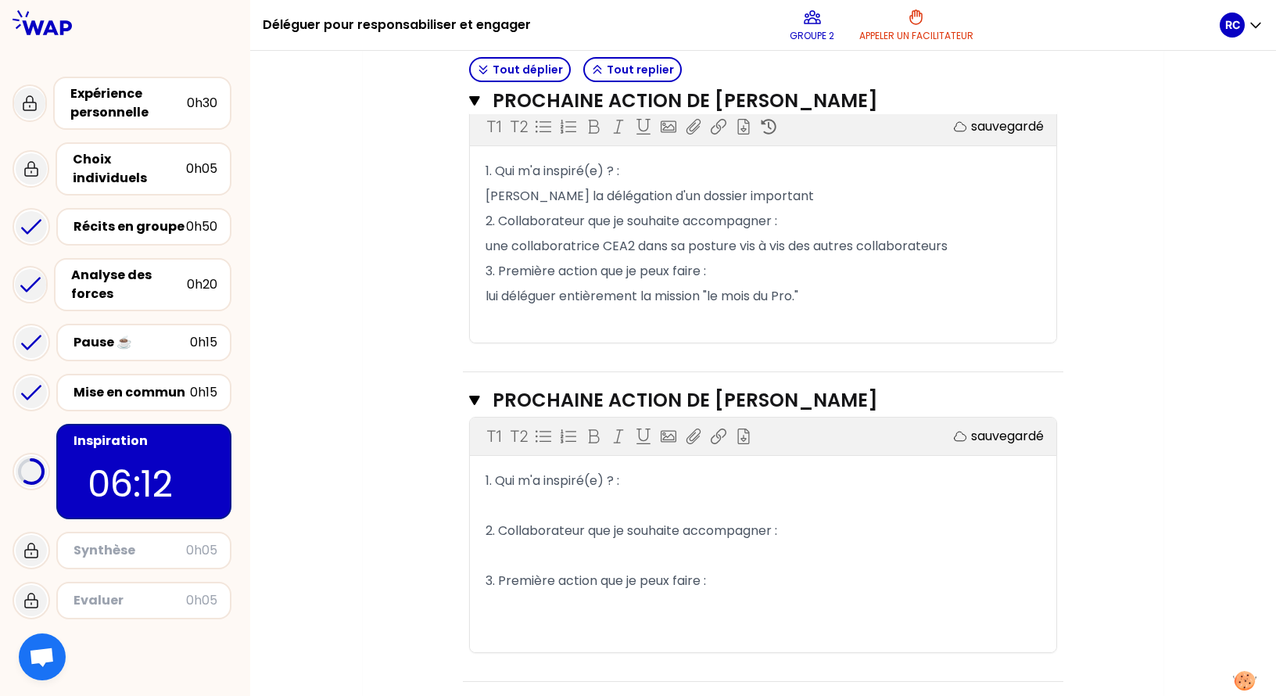
click at [662, 489] on p "1. Qui m'a inspiré(e) ? :" at bounding box center [763, 480] width 555 height 25
click at [612, 505] on p "[PERSON_NAME] qui a cr" at bounding box center [763, 505] width 555 height 25
click at [856, 481] on p "1. Qui m'a inspiré(e) ? : [PERSON_NAME] qui a cru au potentiel" at bounding box center [763, 480] width 555 height 25
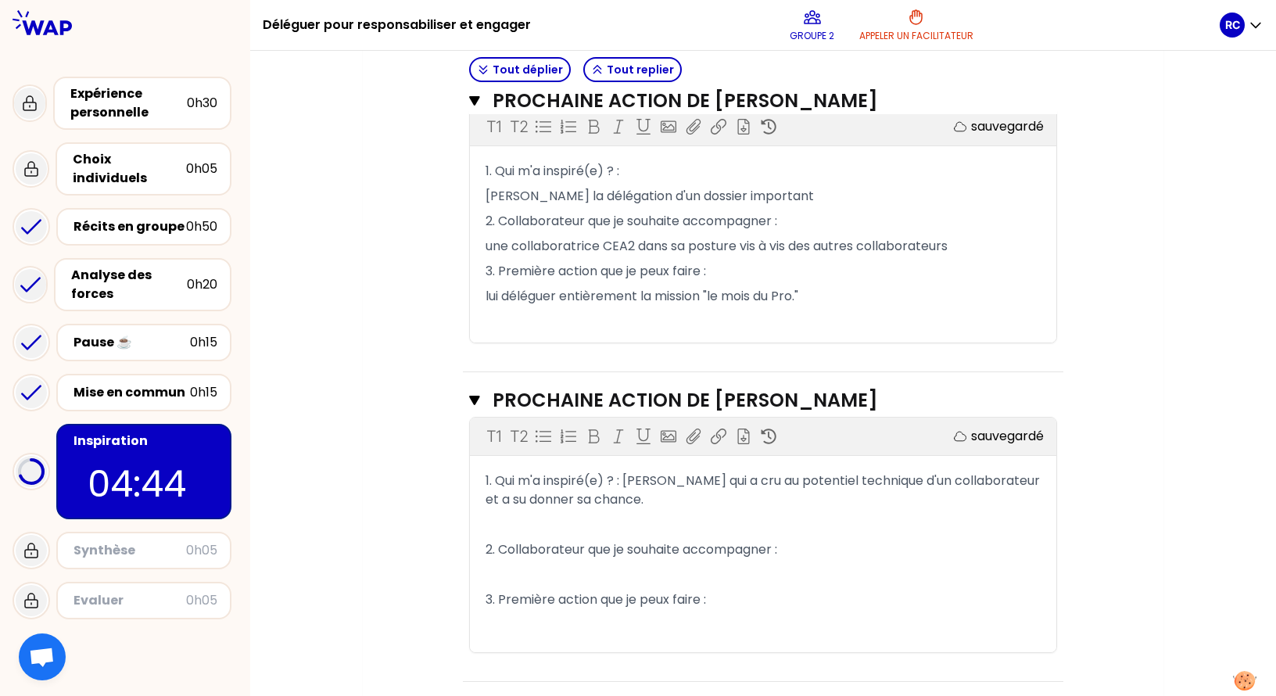
click at [897, 478] on span "1. Qui m'a inspiré(e) ? : [PERSON_NAME] qui a cru au potentiel technique d'un c…" at bounding box center [765, 490] width 558 height 37
click at [650, 502] on p "1. Qui m'a inspiré(e) ? : [PERSON_NAME] qui a cru au potentiel d'un collaborate…" at bounding box center [763, 490] width 555 height 44
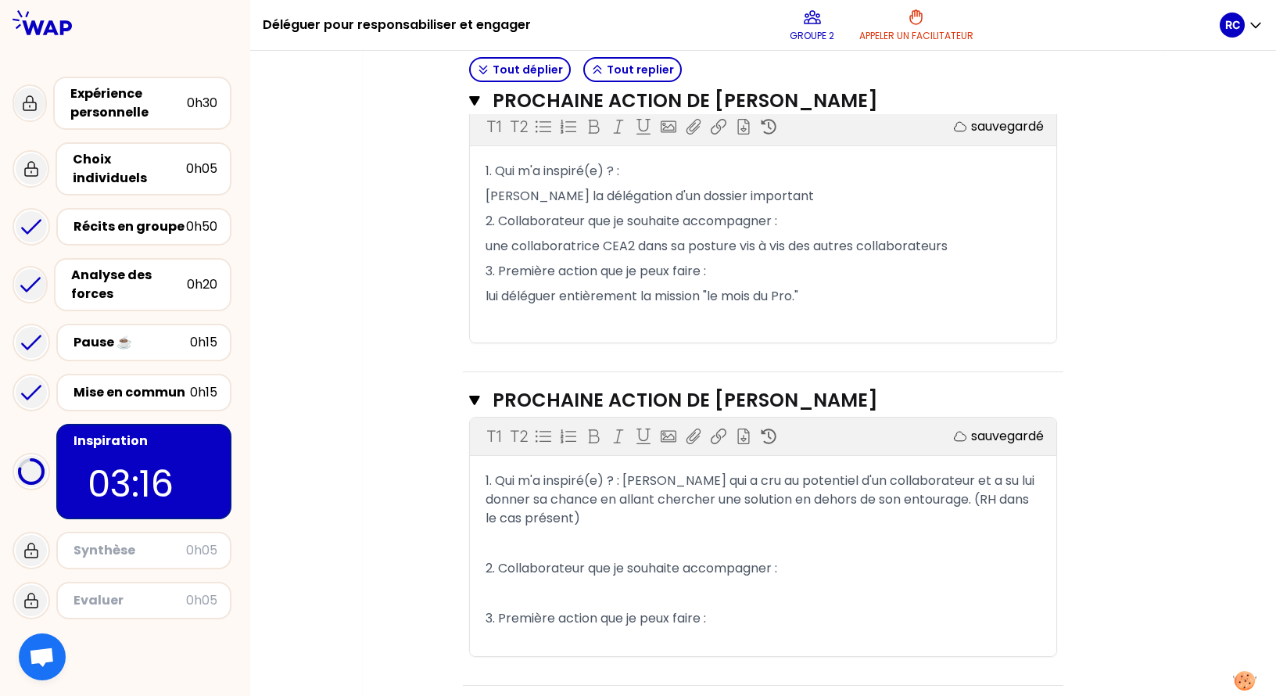
click at [806, 562] on p "2. Collaborateur que je souhaite accompagner :" at bounding box center [763, 568] width 555 height 25
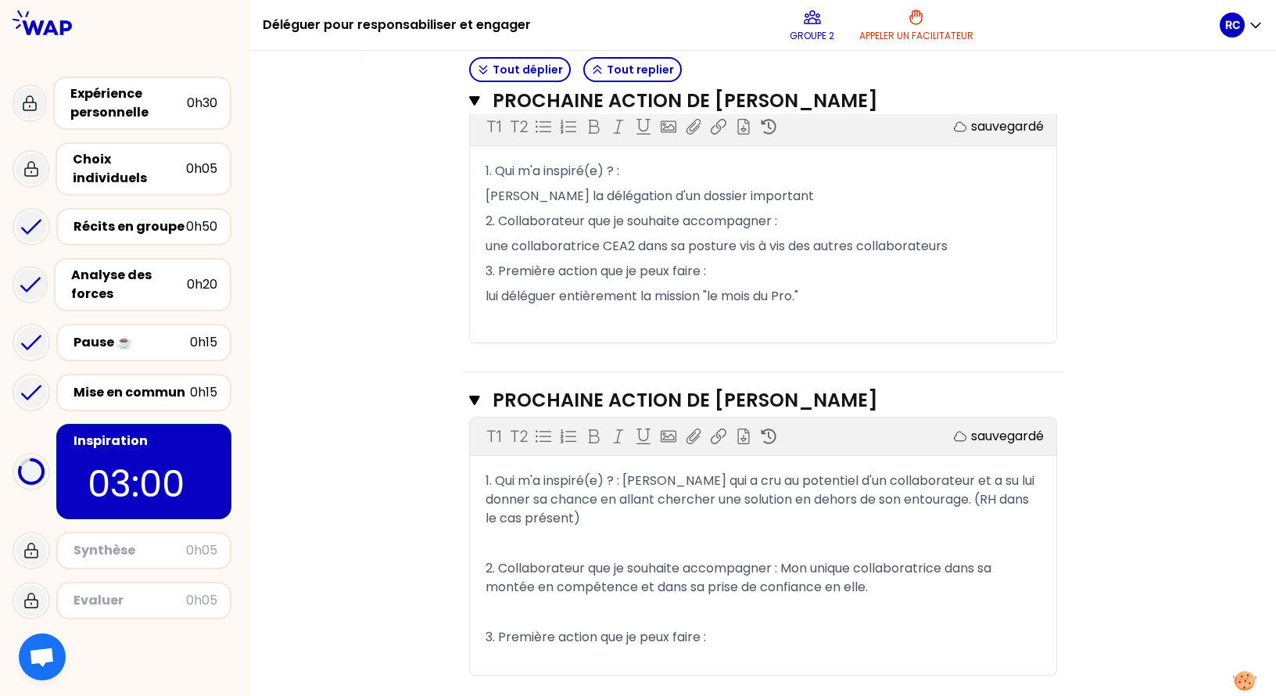
click at [730, 626] on p "3. Première action que je peux faire :" at bounding box center [763, 637] width 555 height 25
click at [365, 607] on div "Mon numéro de groupe : 2 Objectifs # Partagez à tour de rôle votre prochaine ét…" at bounding box center [763, 137] width 801 height 1236
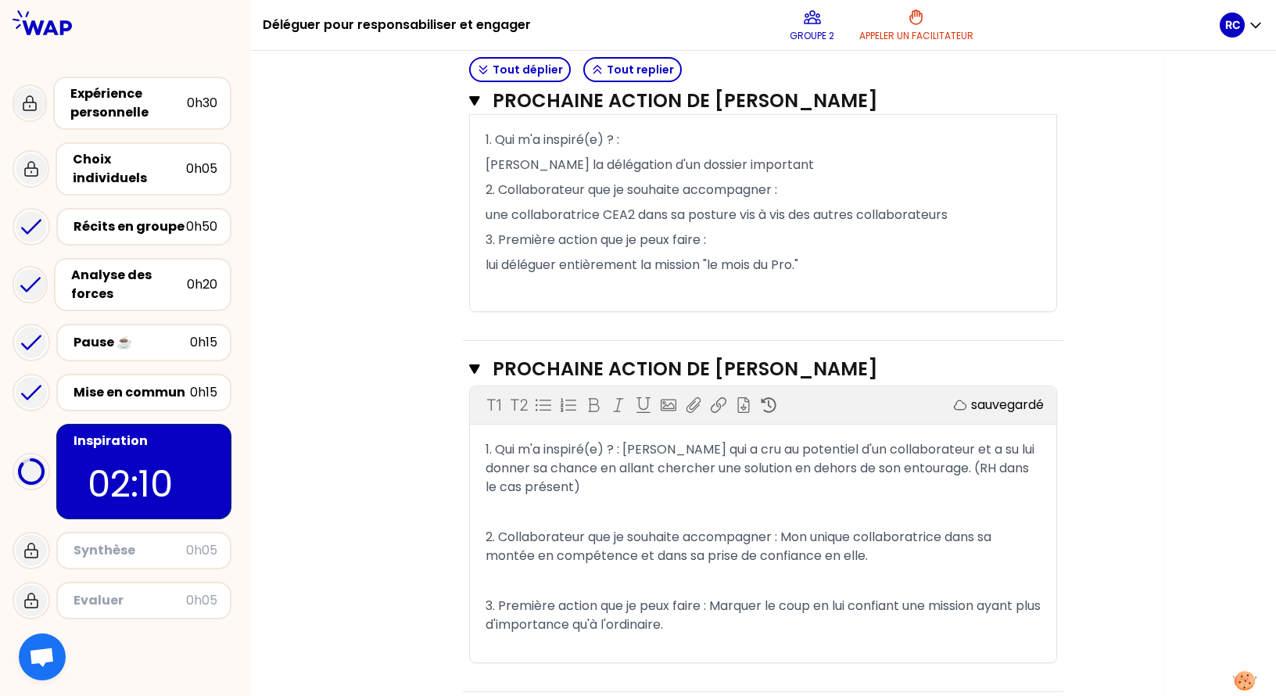
scroll to position [678, 0]
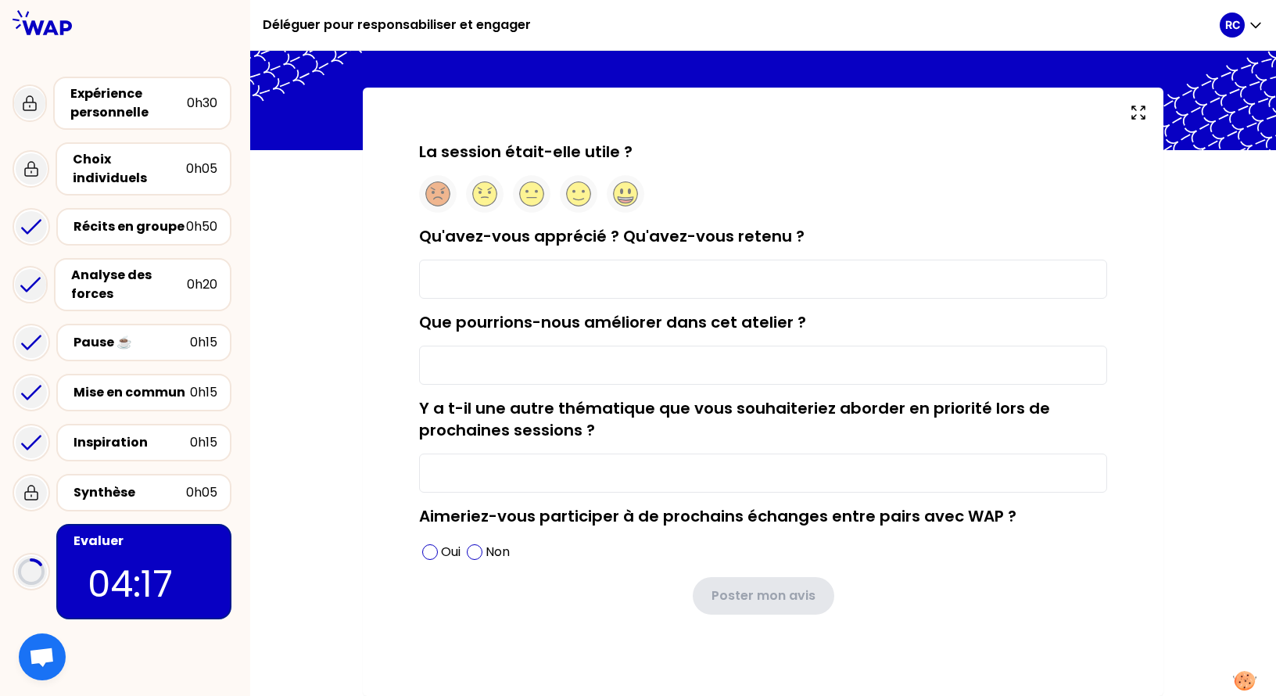
scroll to position [51, 0]
click at [645, 289] on input "Qu'avez-vous apprécié ? Qu'avez-vous retenu ?" at bounding box center [763, 279] width 688 height 39
click at [575, 193] on circle at bounding box center [579, 194] width 24 height 24
click at [601, 272] on input "Qu'avez-vous apprécié ? Qu'avez-vous retenu ?" at bounding box center [763, 279] width 688 height 39
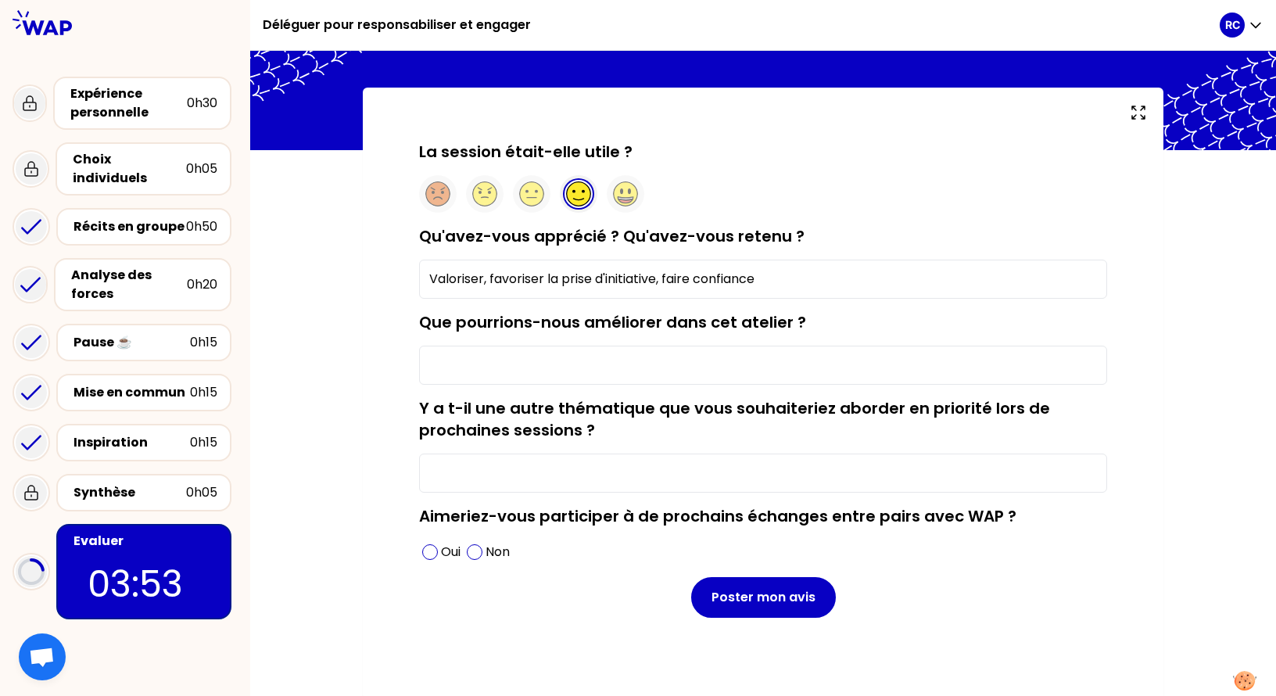
type input "Valoriser, favoriser la prise d'initiative, faire confiance"
click at [531, 356] on input "Que pourrions-nous améliorer dans cet atelier ?" at bounding box center [763, 365] width 688 height 39
click at [437, 557] on div "Oui" at bounding box center [441, 552] width 45 height 25
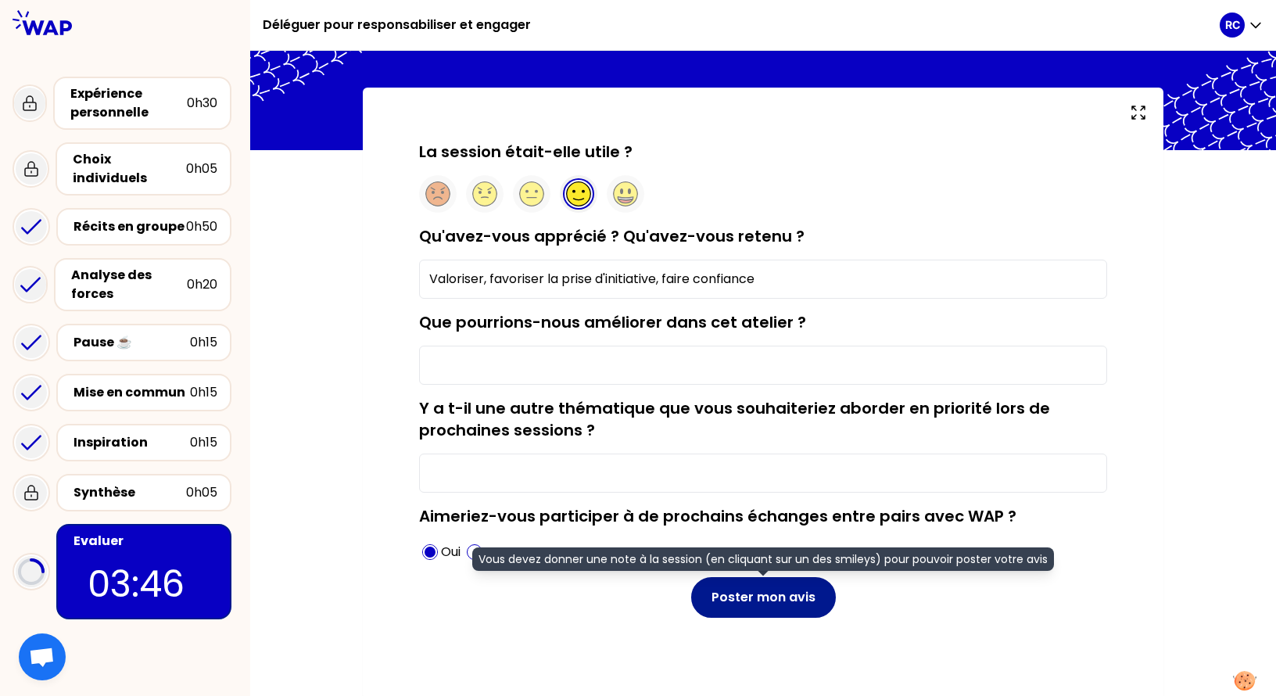
click at [824, 601] on button "Poster mon avis" at bounding box center [763, 597] width 145 height 41
click at [748, 592] on button "Poster mon avis" at bounding box center [763, 597] width 145 height 41
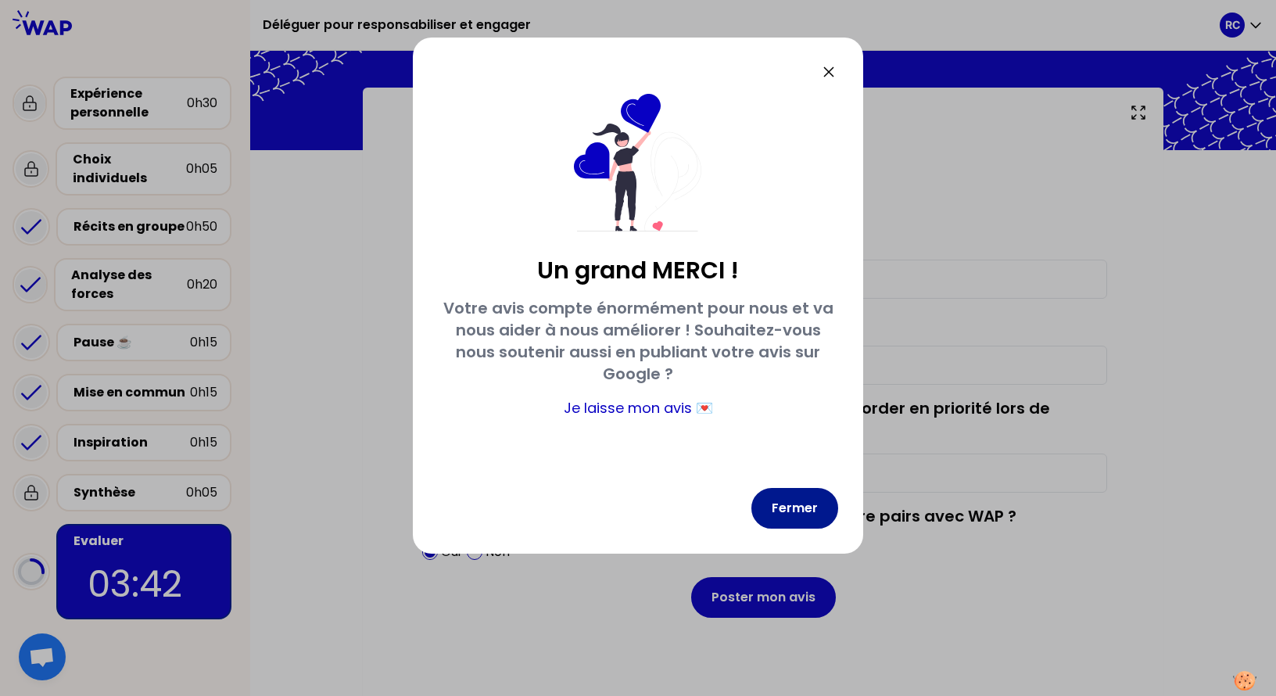
click at [806, 510] on button "Fermer" at bounding box center [795, 508] width 87 height 41
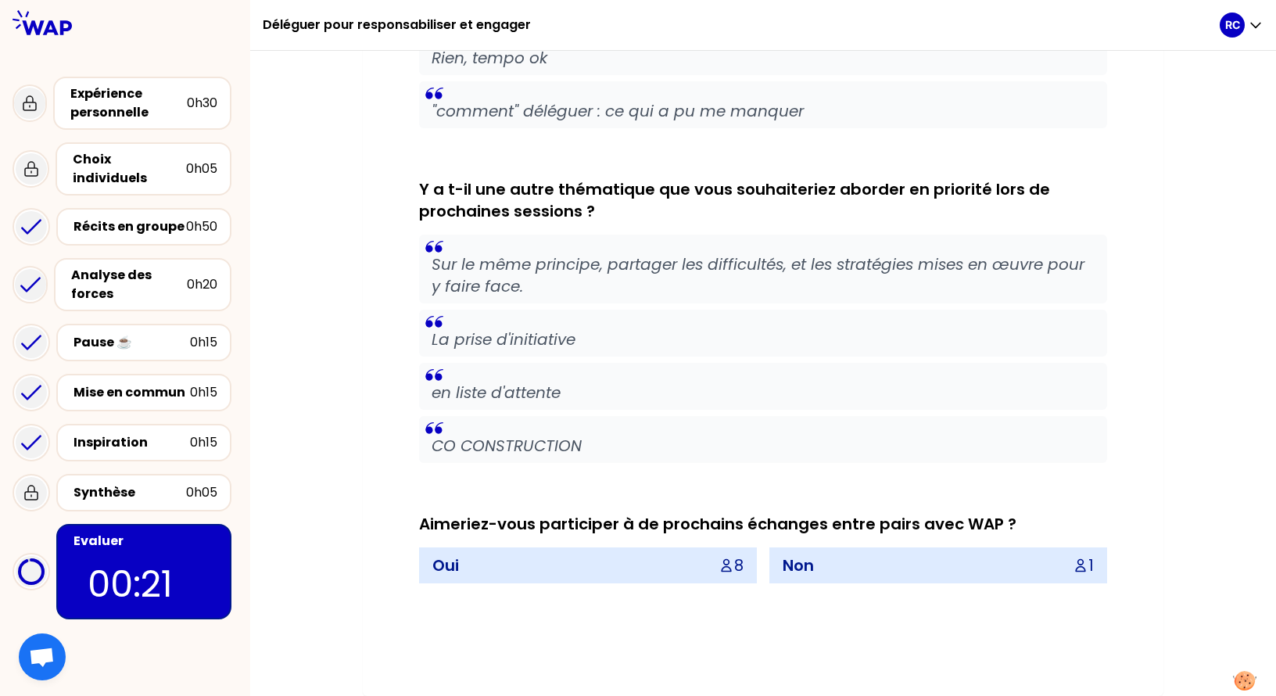
scroll to position [1349, 0]
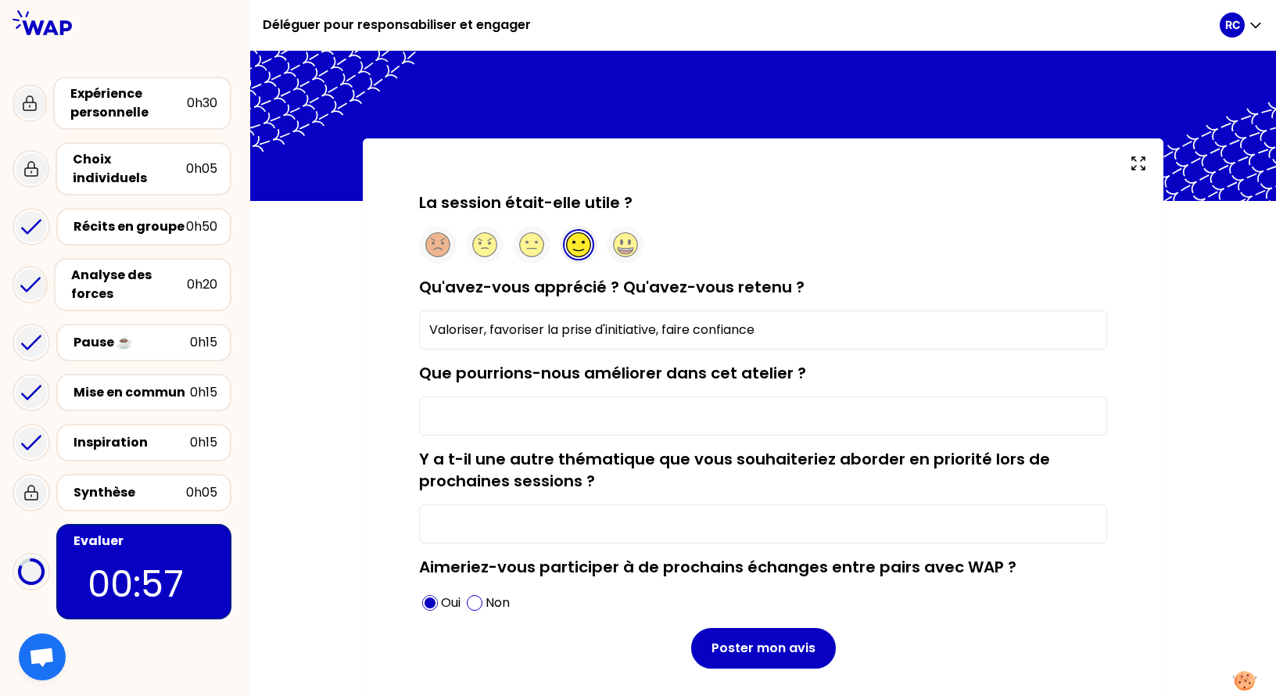
click at [867, 347] on input "Valoriser, favoriser la prise d'initiative, faire confiance" at bounding box center [763, 329] width 688 height 39
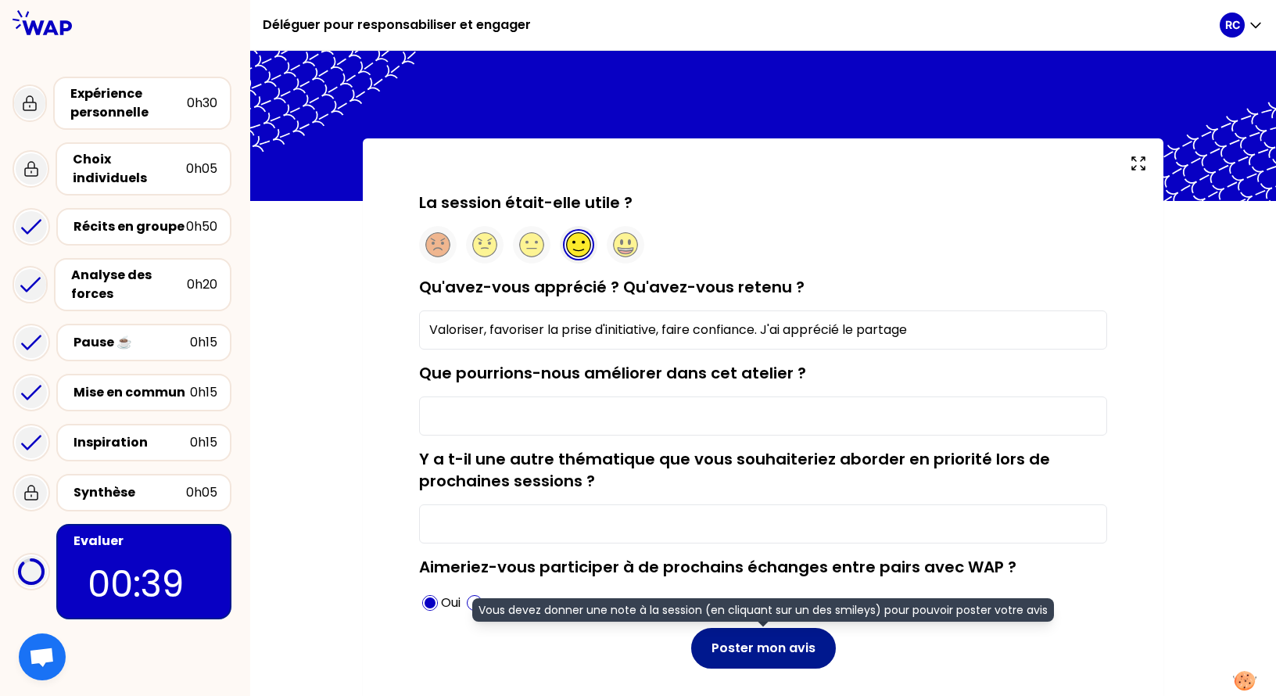
type input "Valoriser, favoriser la prise d'initiative, faire confiance. J'ai apprécié le p…"
click at [779, 656] on button "Poster mon avis" at bounding box center [763, 648] width 145 height 41
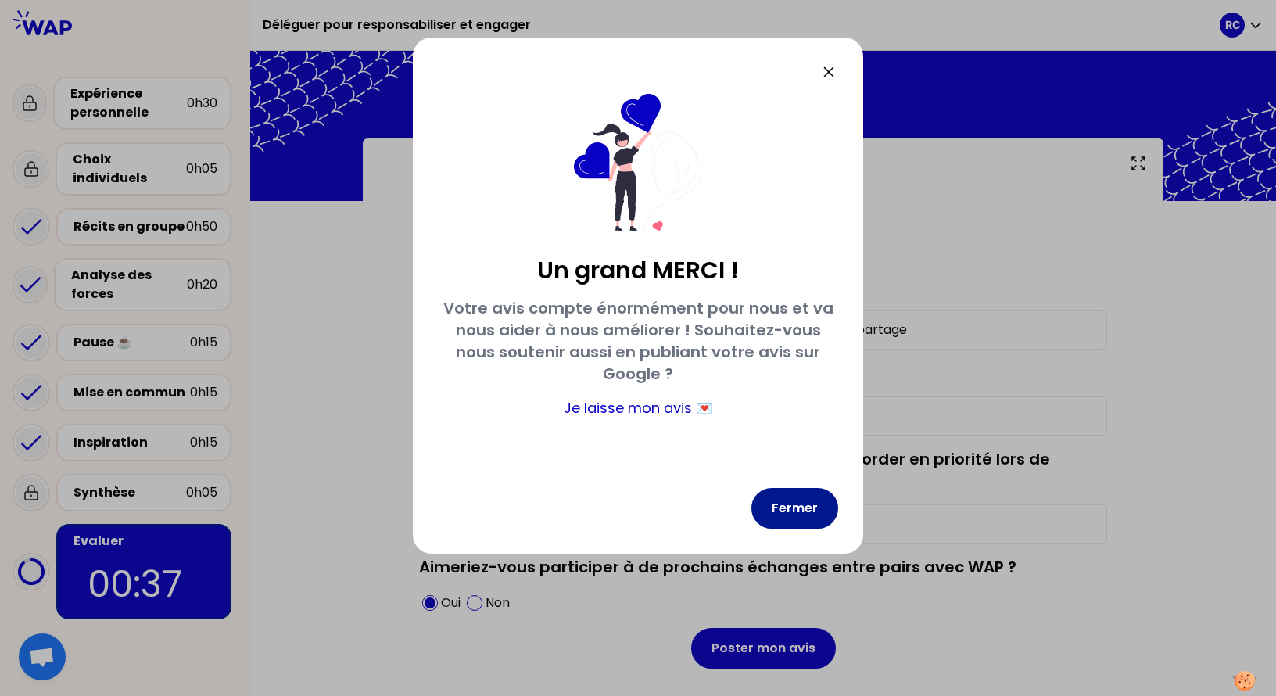
click at [818, 504] on button "Fermer" at bounding box center [795, 508] width 87 height 41
